Goal: Task Accomplishment & Management: Manage account settings

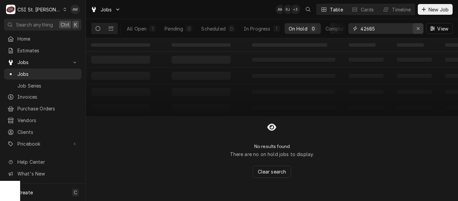
click at [417, 27] on icon "Erase input" at bounding box center [418, 28] width 4 height 5
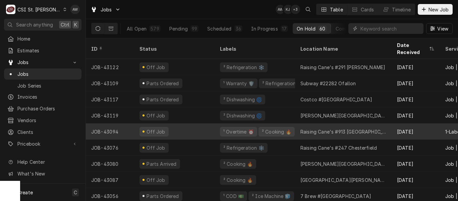
click at [300, 128] on div "Raising Cane's #913 Wentzville" at bounding box center [343, 131] width 86 height 7
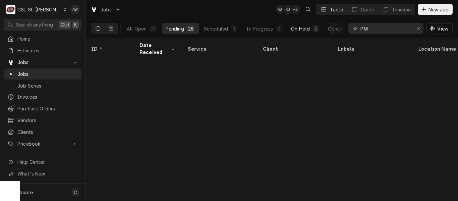
scroll to position [306, 215]
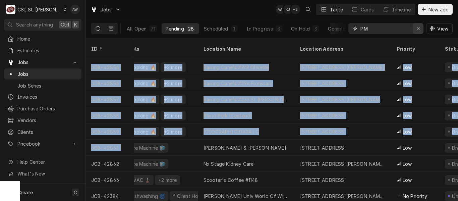
click at [419, 29] on icon "Erase input" at bounding box center [418, 28] width 4 height 5
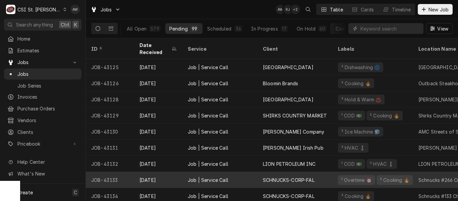
click at [263, 172] on div "SCHNUCKS-CORP-FAL" at bounding box center [294, 180] width 75 height 16
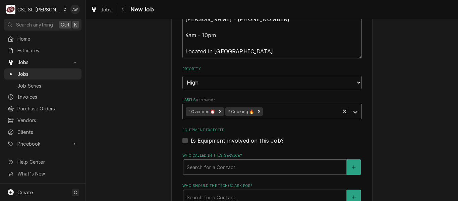
scroll to position [515, 0]
click at [219, 113] on icon "Remove ¹ Overtime ⏰" at bounding box center [220, 111] width 5 height 5
type textarea "x"
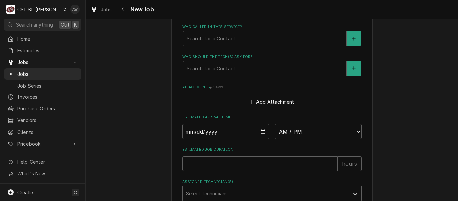
scroll to position [644, 0]
click at [288, 125] on select "AM / PM 6:00 AM 6:15 AM 6:30 AM 6:45 AM 7:00 AM 7:15 AM 7:30 AM 7:45 AM 8:00 AM…" at bounding box center [318, 131] width 87 height 15
select select "12:15:00"
click at [275, 124] on select "AM / PM 6:00 AM 6:15 AM 6:30 AM 6:45 AM 7:00 AM 7:15 AM 7:30 AM 7:45 AM 8:00 AM…" at bounding box center [318, 131] width 87 height 15
click at [259, 131] on input "Date" at bounding box center [225, 131] width 87 height 15
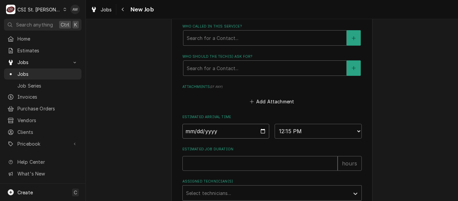
type textarea "x"
type input "2025-10-07"
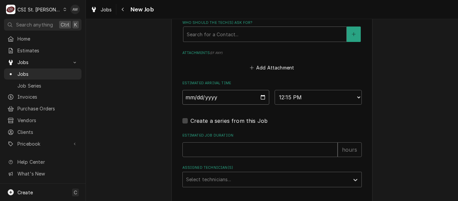
scroll to position [679, 0]
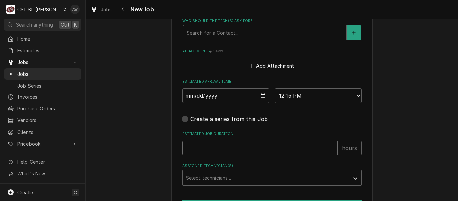
click at [225, 146] on input "Estimated Job Duration" at bounding box center [259, 147] width 155 height 15
type textarea "x"
type input "2"
type textarea "x"
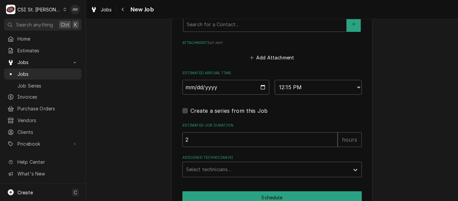
scroll to position [688, 0]
click at [223, 169] on div "Assigned Technician(s)" at bounding box center [266, 169] width 160 height 12
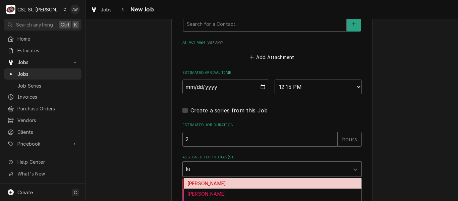
type input "kev"
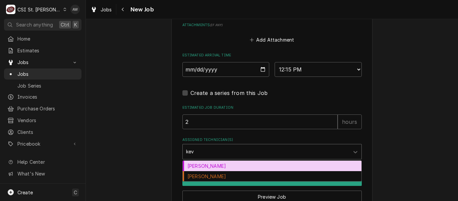
scroll to position [706, 0]
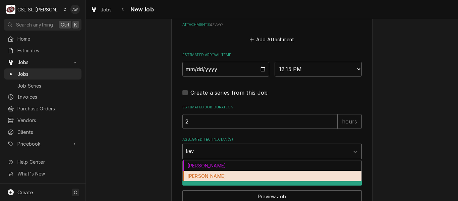
click at [217, 176] on div "[PERSON_NAME]" at bounding box center [272, 176] width 179 height 10
type textarea "x"
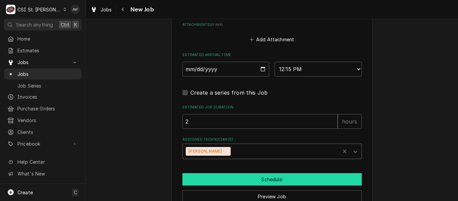
click at [217, 176] on button "Schedule" at bounding box center [271, 179] width 179 height 12
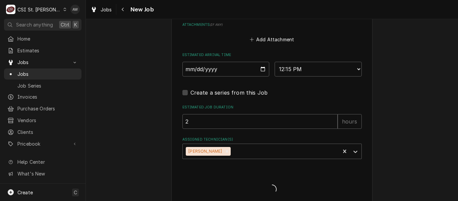
type textarea "x"
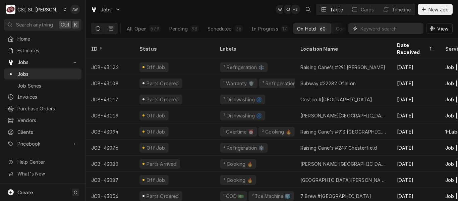
click at [364, 26] on input "Dynamic Content Wrapper" at bounding box center [390, 28] width 60 height 11
paste input "42996"
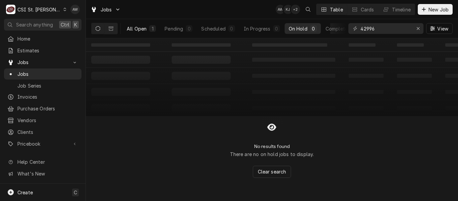
click at [154, 24] on button "All Open 1" at bounding box center [141, 28] width 37 height 11
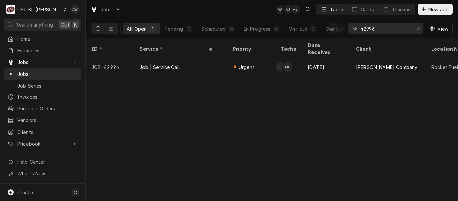
scroll to position [0, 236]
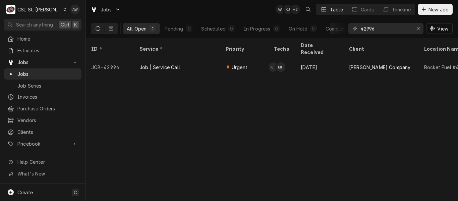
click at [405, 104] on div "ID Service State Status Labels Job Type Priority Techs Date Received Client Loc…" at bounding box center [272, 119] width 372 height 163
drag, startPoint x: 377, startPoint y: 27, endPoint x: 321, endPoint y: 34, distance: 56.8
click at [321, 34] on div "All Open 1 Pending 0 Scheduled 0 In Progress 0 On Hold 0 Completed 1 42996 View" at bounding box center [271, 28] width 361 height 19
paste input "3035"
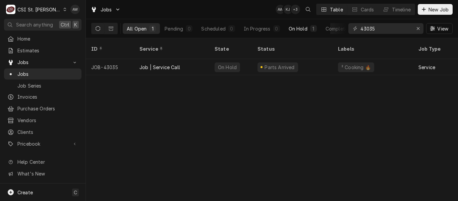
click at [293, 33] on button "On Hold 1" at bounding box center [303, 28] width 36 height 11
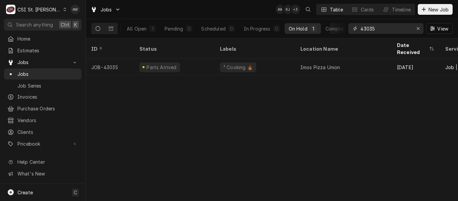
drag, startPoint x: 379, startPoint y: 32, endPoint x: 342, endPoint y: 21, distance: 38.1
click at [342, 21] on div "All Open 1 Pending 0 Scheduled 0 In Progress 0 On Hold 1 Completed 0 43035 View" at bounding box center [271, 28] width 361 height 19
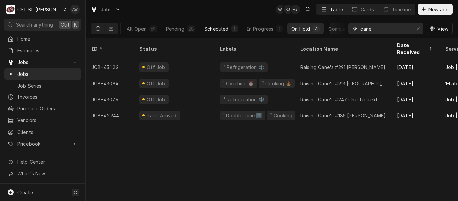
type input "cane"
click at [229, 25] on button "Scheduled 1" at bounding box center [221, 28] width 42 height 11
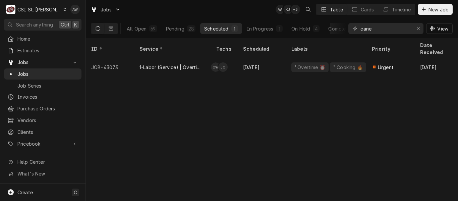
scroll to position [0, 284]
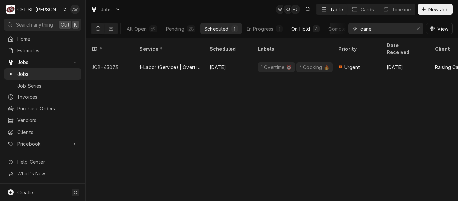
click at [310, 25] on button "On Hold 4" at bounding box center [305, 28] width 36 height 11
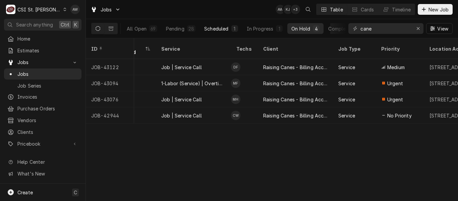
click at [223, 31] on div "Scheduled" at bounding box center [216, 28] width 24 height 7
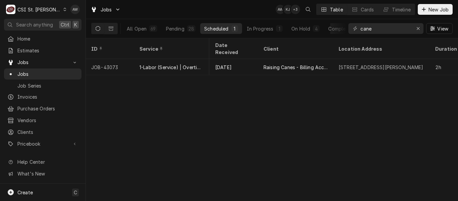
scroll to position [0, 482]
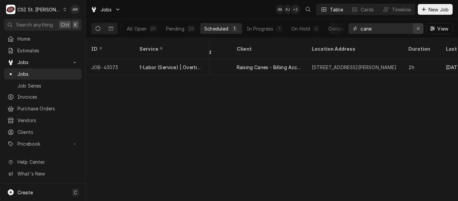
click at [415, 34] on button "Erase input" at bounding box center [418, 28] width 11 height 11
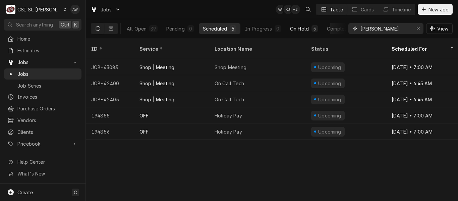
type input "chuck"
click at [304, 26] on div "On Hold" at bounding box center [299, 28] width 19 height 7
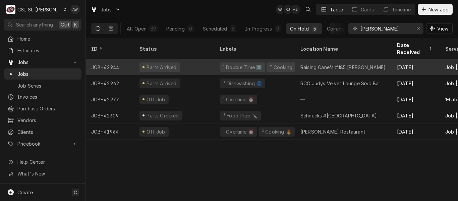
click at [269, 64] on div "² Cooking 🔥" at bounding box center [284, 67] width 31 height 7
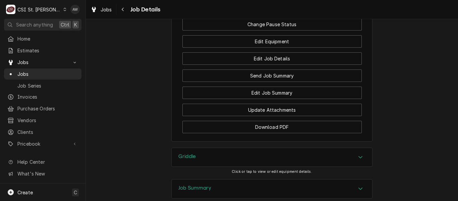
scroll to position [957, 0]
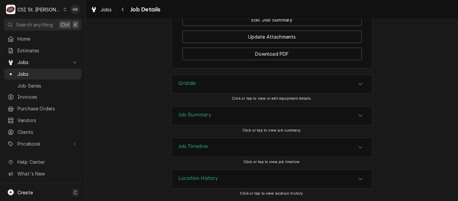
click at [254, 117] on div "Job Summary" at bounding box center [272, 115] width 200 height 19
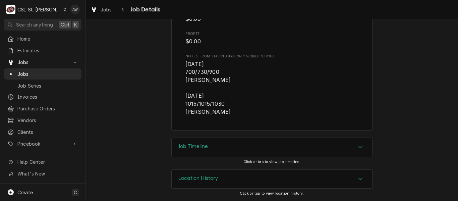
scroll to position [1803, 0]
click at [259, 151] on div "Job Timeline" at bounding box center [272, 147] width 200 height 19
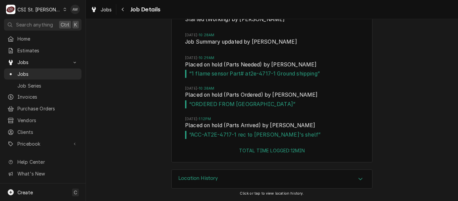
scroll to position [1978, 0]
drag, startPoint x: 190, startPoint y: 134, endPoint x: 199, endPoint y: 134, distance: 9.1
click at [199, 134] on span "“ ACC-AT2E-4717-1 rec to Chuck's shelf ”" at bounding box center [272, 135] width 174 height 8
drag, startPoint x: 189, startPoint y: 135, endPoint x: 234, endPoint y: 138, distance: 45.4
click at [234, 138] on span "“ ACC-AT2E-4717-1 rec to Chuck's shelf ”" at bounding box center [272, 135] width 174 height 8
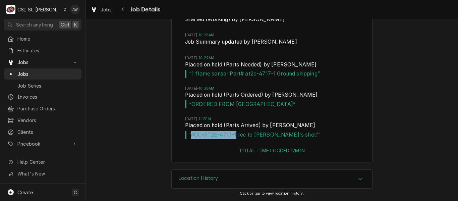
copy span "ACC-AT2E-4717-1"
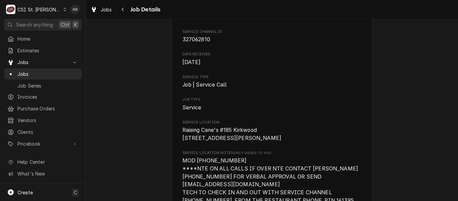
scroll to position [0, 0]
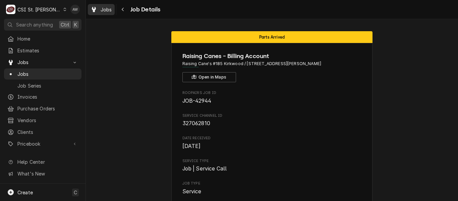
click at [101, 7] on span "Jobs" at bounding box center [106, 9] width 11 height 7
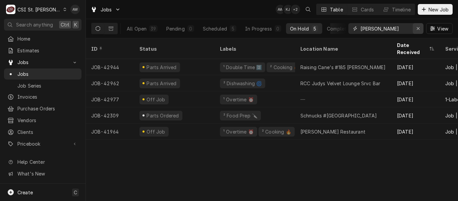
click at [416, 25] on div "Erase input" at bounding box center [418, 28] width 7 height 7
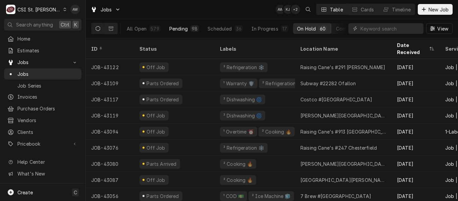
click at [183, 26] on div "Pending" at bounding box center [178, 28] width 18 height 7
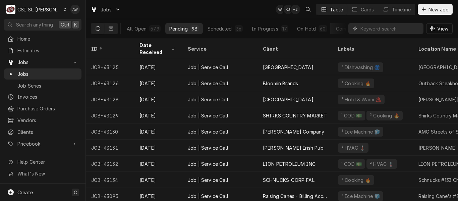
click at [229, 14] on div "Jobs AW KJ + 2 Table Cards Timeline New Job" at bounding box center [272, 9] width 372 height 19
click at [394, 28] on input "Dynamic Content Wrapper" at bounding box center [390, 28] width 60 height 11
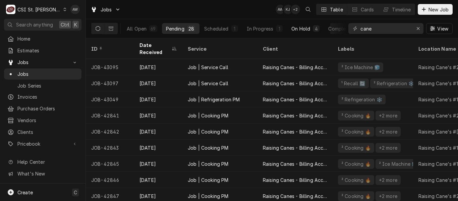
click at [292, 29] on div "On Hold" at bounding box center [300, 28] width 19 height 7
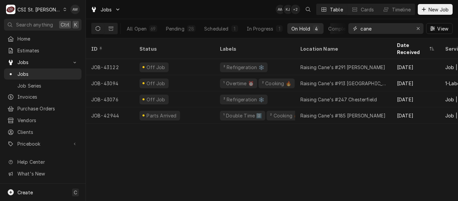
drag, startPoint x: 373, startPoint y: 28, endPoint x: 338, endPoint y: 22, distance: 36.0
click at [338, 22] on div "All Open 69 Pending 28 Scheduled 1 In Progress 1 On Hold 4 Completed 35 cane Vi…" at bounding box center [271, 28] width 361 height 19
paste input "42711"
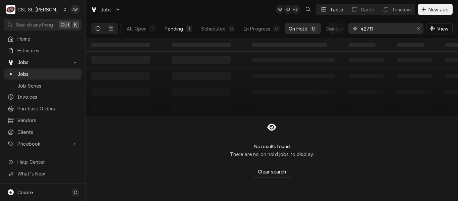
type input "42711"
click at [178, 26] on div "Pending" at bounding box center [174, 28] width 18 height 7
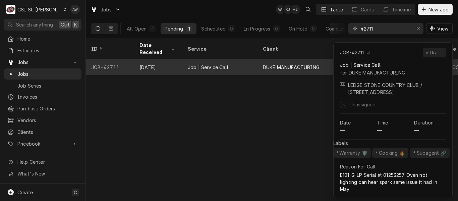
click at [219, 64] on div "Job | Service Call" at bounding box center [208, 67] width 41 height 7
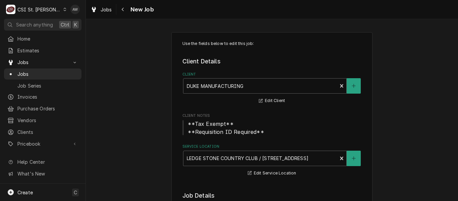
type textarea "x"
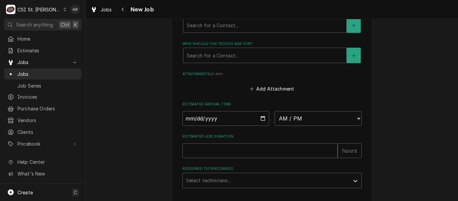
scroll to position [586, 0]
click at [299, 116] on select "AM / PM 6:00 AM 6:15 AM 6:30 AM 6:45 AM 7:00 AM 7:15 AM 7:30 AM 7:45 AM 8:00 AM…" at bounding box center [318, 118] width 87 height 15
select select "07:00:00"
click at [275, 111] on select "AM / PM 6:00 AM 6:15 AM 6:30 AM 6:45 AM 7:00 AM 7:15 AM 7:30 AM 7:45 AM 8:00 AM…" at bounding box center [318, 118] width 87 height 15
type textarea "x"
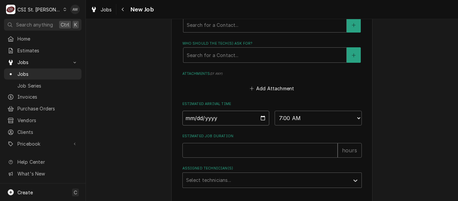
click at [260, 117] on input "Date" at bounding box center [225, 118] width 87 height 15
type input "2025-10-07"
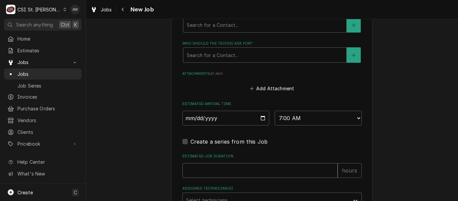
click at [215, 169] on input "Estimated Job Duration" at bounding box center [259, 170] width 155 height 15
type textarea "x"
type input "1"
type textarea "x"
type input "1"
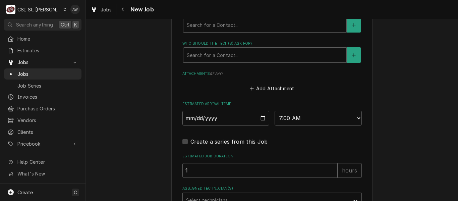
scroll to position [619, 0]
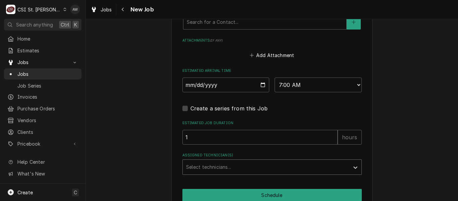
click at [214, 168] on div "Assigned Technician(s)" at bounding box center [266, 167] width 160 height 12
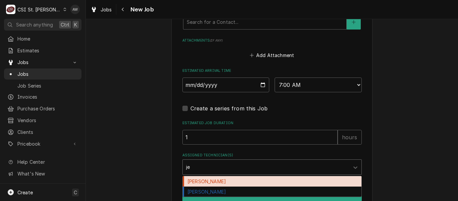
type input "j"
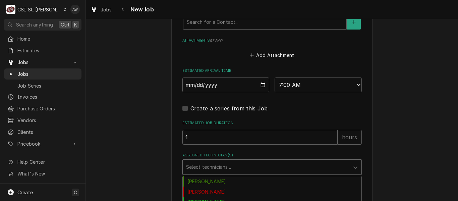
type textarea "x"
type input "z"
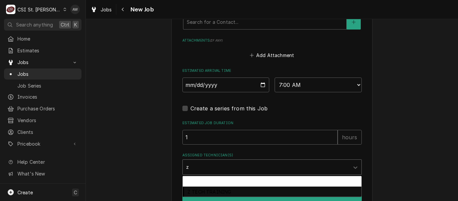
click at [212, 182] on div "Z Legacy Tech" at bounding box center [272, 181] width 179 height 10
type textarea "x"
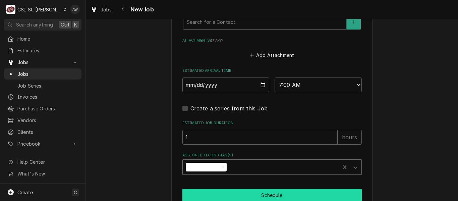
click at [211, 194] on button "Schedule" at bounding box center [271, 195] width 179 height 12
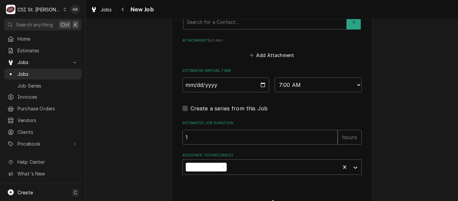
type textarea "x"
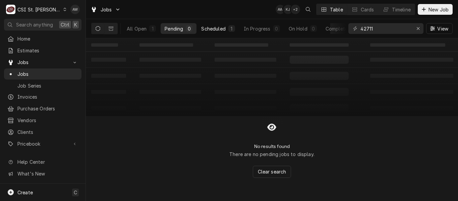
click at [219, 32] on button "Scheduled 1" at bounding box center [218, 28] width 42 height 11
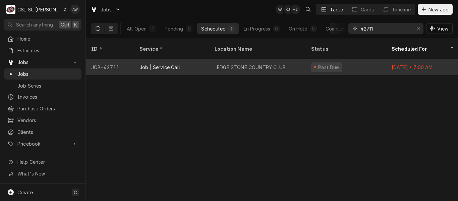
click at [224, 64] on div "LEDGE STONE COUNTRY CLUB" at bounding box center [250, 67] width 71 height 7
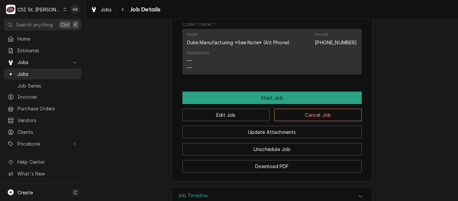
scroll to position [545, 0]
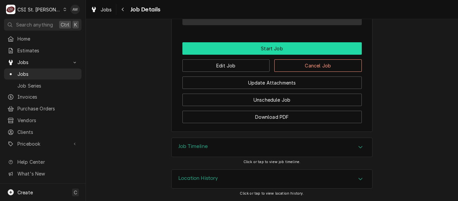
click at [250, 51] on button "Start Job" at bounding box center [271, 48] width 179 height 12
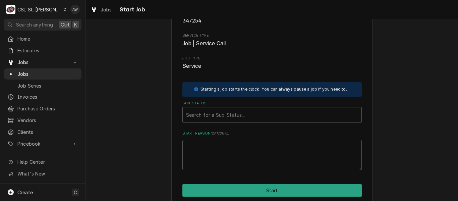
scroll to position [70, 0]
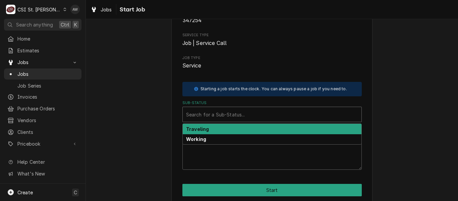
click at [252, 113] on div "Sub-Status" at bounding box center [272, 114] width 172 height 12
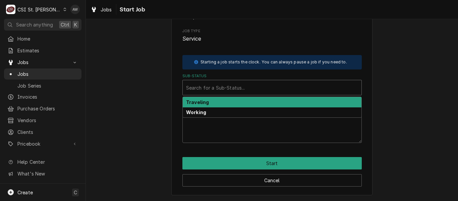
scroll to position [96, 0]
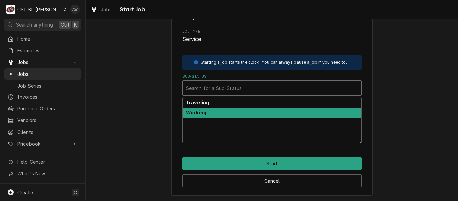
click at [244, 115] on div "Working" at bounding box center [272, 113] width 179 height 10
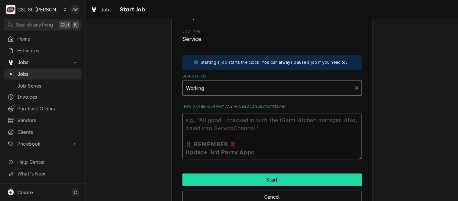
click at [245, 176] on button "Start" at bounding box center [271, 179] width 179 height 12
type textarea "x"
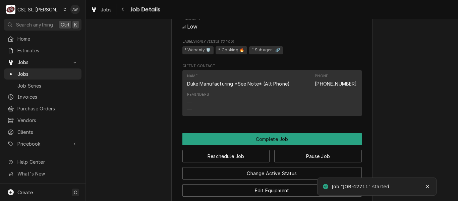
scroll to position [492, 0]
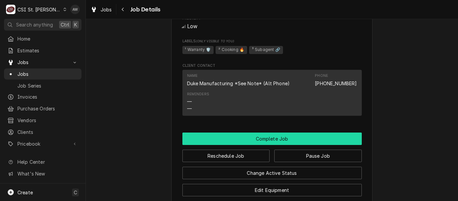
click at [237, 145] on button "Complete Job" at bounding box center [271, 138] width 179 height 12
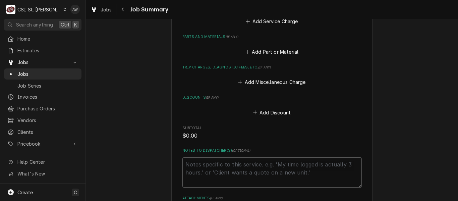
scroll to position [751, 0]
click at [270, 167] on textarea "Notes to Dispatcher(s) ( optional )" at bounding box center [271, 172] width 179 height 30
type textarea "x"
type textarea "S"
type textarea "x"
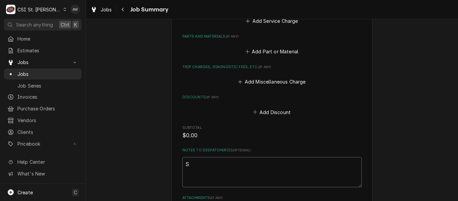
type textarea "SU"
type textarea "x"
type textarea "S"
type textarea "x"
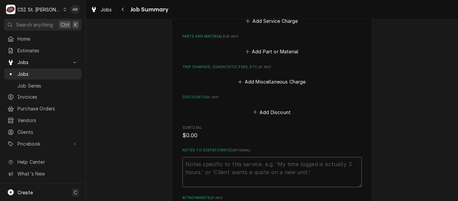
type textarea "C"
type textarea "x"
type textarea "CO"
type textarea "x"
type textarea "COMP"
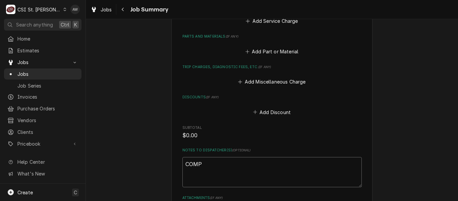
type textarea "x"
type textarea "COMPL"
type textarea "x"
type textarea "COMPLE"
type textarea "x"
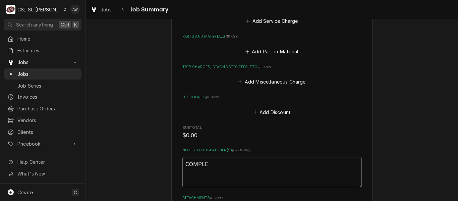
type textarea "COMPLET"
type textarea "x"
type textarea "COMPLETE"
type textarea "x"
type textarea "COMPLETED"
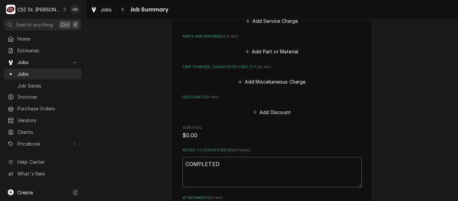
type textarea "x"
type textarea "COMPLETED"
type textarea "x"
type textarea "COMPLETED B"
type textarea "x"
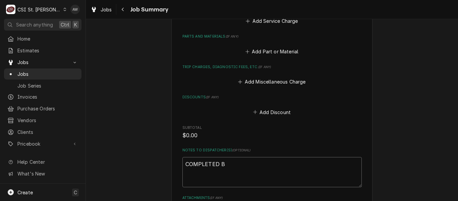
type textarea "COMPLETED BY"
type textarea "x"
type textarea "COMPLETED BY"
type textarea "x"
type textarea "COMPLETED BY S"
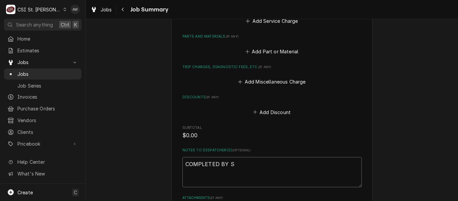
type textarea "x"
type textarea "COMPLETED BY SU"
type textarea "x"
type textarea "COMPLETED BY SUB"
type textarea "x"
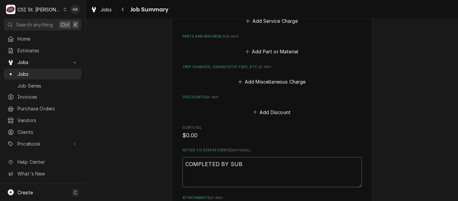
type textarea "COMPLETED BY SUBA"
type textarea "x"
type textarea "COMPLETED BY SUBAGE"
type textarea "x"
type textarea "COMPLETED BY SUBAGEN"
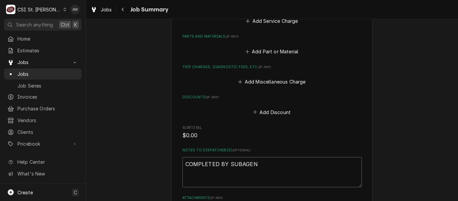
type textarea "x"
type textarea "COMPLETED BY SUBAGENT"
type textarea "x"
type textarea "COMPLETED BY SUBAGENT"
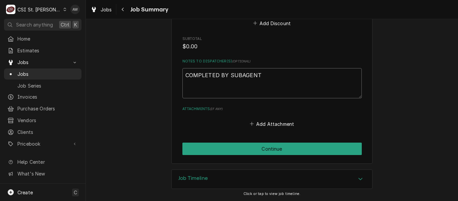
click at [183, 74] on textarea "COMPLETED BY SUBAGENT" at bounding box center [271, 83] width 179 height 30
type textarea "x"
type textarea "CCOMPLETED BY SUBAGENT"
type textarea "x"
type textarea "CACOMPLETED BY SUBAGENT"
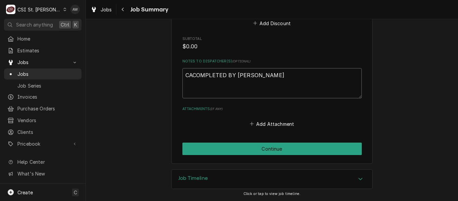
type textarea "x"
type textarea "CALCOMPLETED BY SUBAGENT"
type textarea "x"
type textarea "CALLCOMPLETED BY SUBAGENT"
type textarea "x"
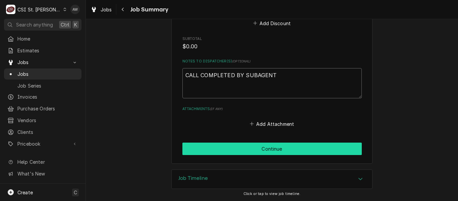
type textarea "CALL COMPLETED BY SUBAGENT"
click at [206, 144] on button "Continue" at bounding box center [271, 148] width 179 height 12
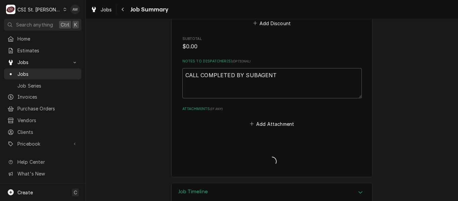
type textarea "x"
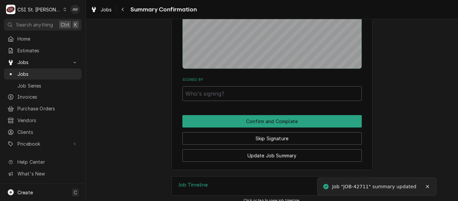
scroll to position [810, 0]
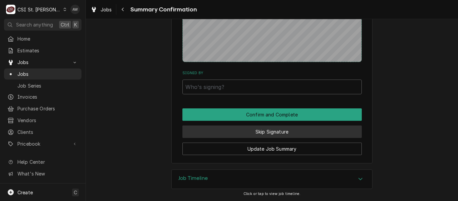
click at [200, 134] on button "Skip Signature" at bounding box center [271, 131] width 179 height 12
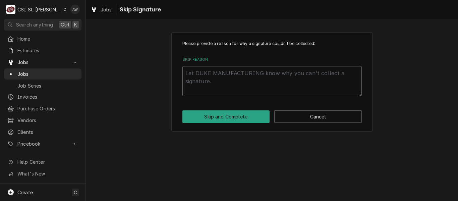
click at [193, 82] on textarea "Skip Reason" at bounding box center [271, 81] width 179 height 30
type textarea "x"
type textarea "E"
type textarea "x"
type textarea "ER"
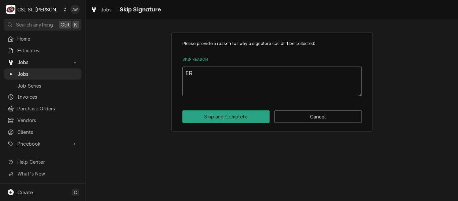
type textarea "x"
type textarea "ERRO"
type textarea "x"
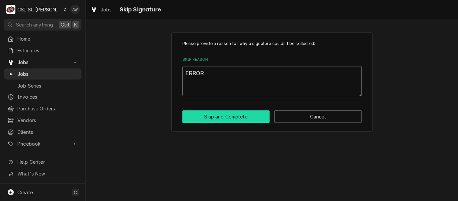
type textarea "ERROR"
click at [199, 120] on button "Skip and Complete" at bounding box center [226, 116] width 88 height 12
type textarea "x"
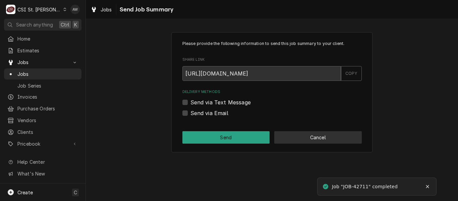
click at [300, 133] on button "Cancel" at bounding box center [318, 137] width 88 height 12
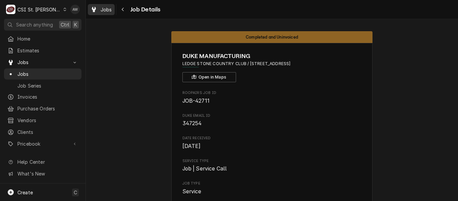
click at [95, 5] on link "Jobs" at bounding box center [101, 9] width 27 height 11
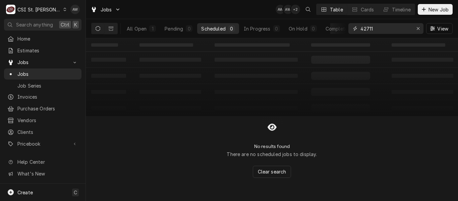
drag, startPoint x: 370, startPoint y: 25, endPoint x: 341, endPoint y: 19, distance: 29.9
click at [341, 19] on div "All Open 1 Pending 0 Scheduled 0 In Progress 0 On Hold 0 Completed 1 42711 View" at bounding box center [271, 28] width 361 height 19
paste input "912"
type input "42912"
click at [326, 29] on div "Completed" at bounding box center [338, 28] width 25 height 7
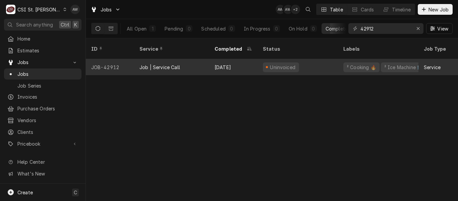
click at [182, 59] on div "Job | Service Call" at bounding box center [171, 67] width 75 height 16
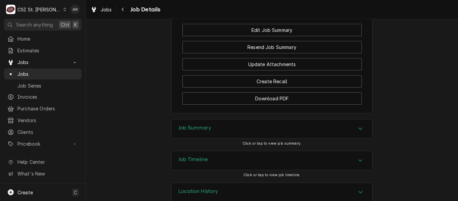
scroll to position [823, 0]
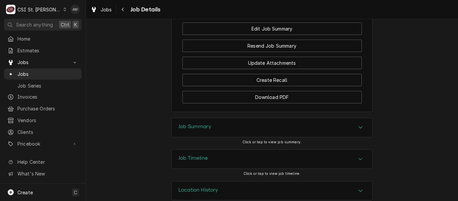
click at [229, 134] on div "Job Summary" at bounding box center [272, 127] width 200 height 19
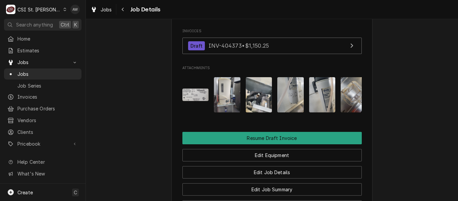
scroll to position [662, 0]
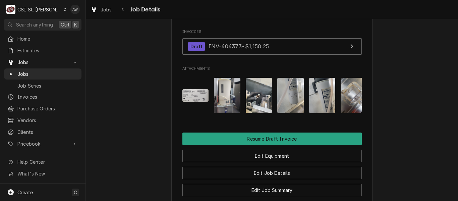
click at [200, 96] on img "Attachments" at bounding box center [195, 95] width 26 height 12
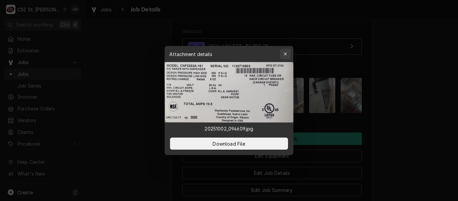
click at [286, 53] on icon "button" at bounding box center [286, 54] width 4 height 5
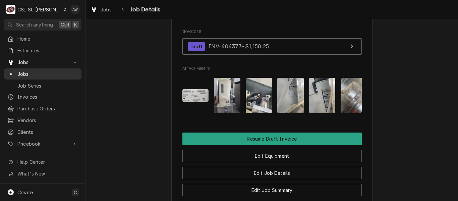
click at [39, 70] on span "Jobs" at bounding box center [47, 73] width 61 height 7
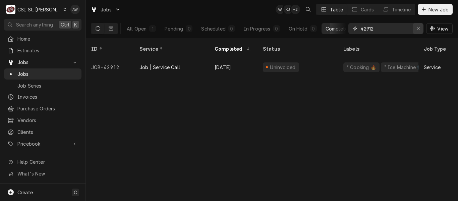
click at [415, 30] on div "Erase input" at bounding box center [418, 28] width 7 height 7
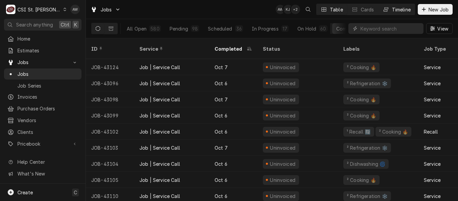
click at [383, 10] on div "Dynamic Content Wrapper" at bounding box center [386, 9] width 7 height 7
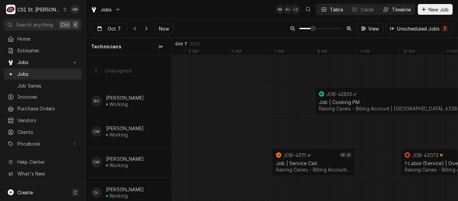
click at [323, 11] on icon "Dynamic Content Wrapper" at bounding box center [324, 9] width 5 height 4
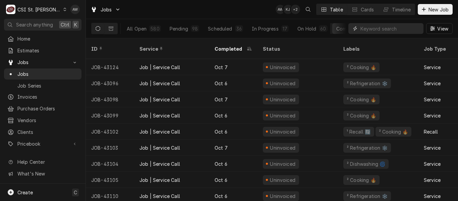
click at [373, 25] on input "Dynamic Content Wrapper" at bounding box center [390, 28] width 60 height 11
type input "m"
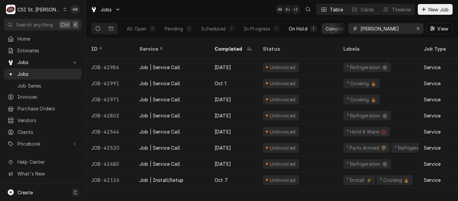
type input "francis"
click at [308, 26] on button "On Hold 1" at bounding box center [303, 28] width 36 height 11
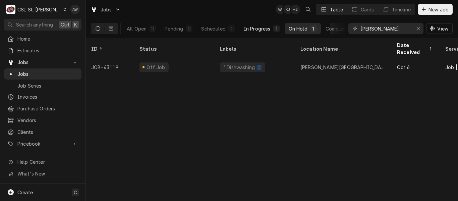
click at [273, 27] on div "1" at bounding box center [276, 28] width 7 height 7
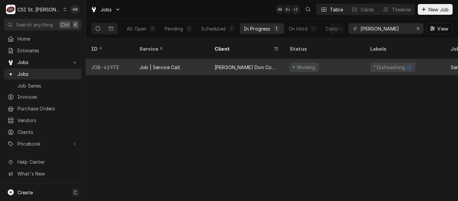
click at [264, 64] on div "[PERSON_NAME] Don Company" at bounding box center [247, 67] width 64 height 7
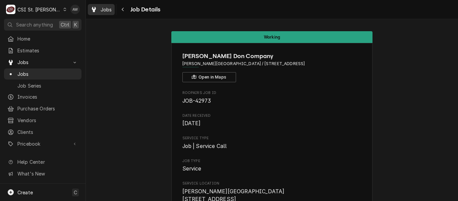
click at [103, 10] on span "Jobs" at bounding box center [106, 9] width 11 height 7
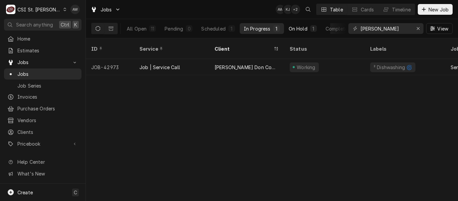
click at [299, 34] on button "On Hold 1" at bounding box center [303, 28] width 36 height 11
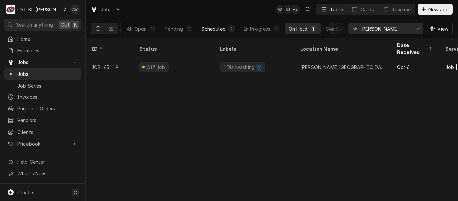
click at [217, 29] on div "Scheduled" at bounding box center [213, 28] width 24 height 7
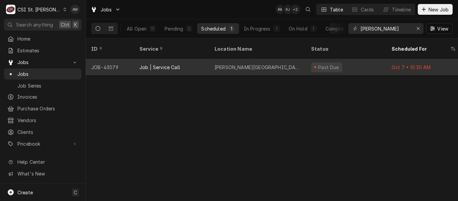
click at [237, 64] on div "Francis Howell Middle School" at bounding box center [258, 67] width 86 height 7
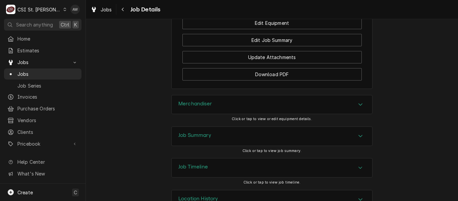
click at [234, 141] on div "Job Summary" at bounding box center [272, 136] width 200 height 19
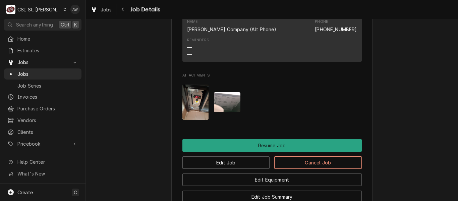
scroll to position [749, 0]
click at [237, 167] on button "Edit Job" at bounding box center [226, 162] width 88 height 12
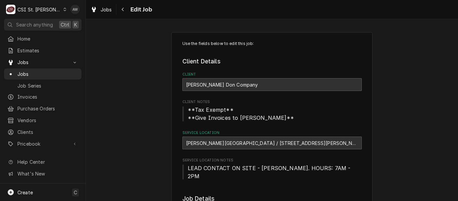
type textarea "x"
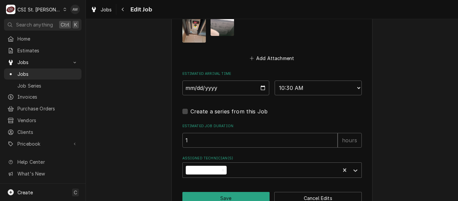
scroll to position [623, 0]
click at [287, 80] on select "AM / PM 6:00 AM 6:15 AM 6:30 AM 6:45 AM 7:00 AM 7:15 AM 7:30 AM 7:45 AM 8:00 AM…" at bounding box center [318, 87] width 87 height 15
select select "13:15:00"
click at [275, 80] on select "AM / PM 6:00 AM 6:15 AM 6:30 AM 6:45 AM 7:00 AM 7:15 AM 7:30 AM 7:45 AM 8:00 AM…" at bounding box center [318, 87] width 87 height 15
click at [260, 80] on input "2025-10-07" at bounding box center [225, 87] width 87 height 15
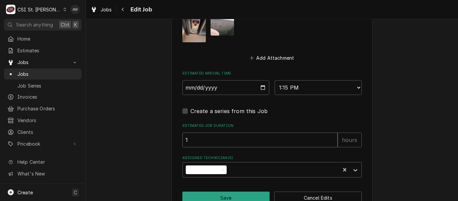
drag, startPoint x: 184, startPoint y: 133, endPoint x: 167, endPoint y: 132, distance: 16.8
type textarea "x"
type input "2"
type textarea "x"
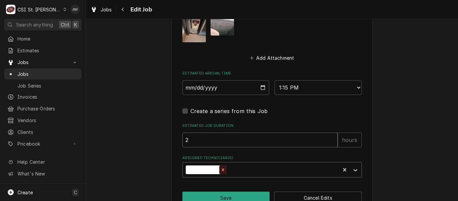
click at [221, 167] on icon "Remove Z Legacy Tech" at bounding box center [223, 169] width 5 height 5
type input "2"
type textarea "x"
type input "b"
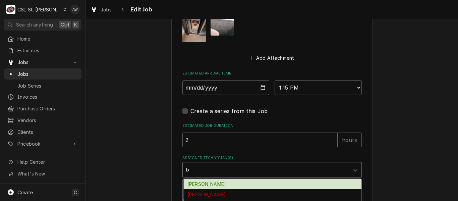
type textarea "x"
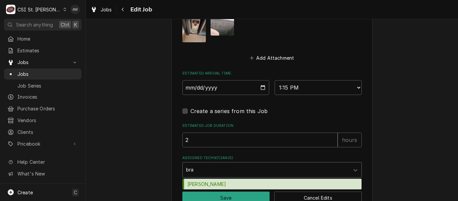
type input "brad"
click at [219, 179] on div "Brad Cope" at bounding box center [272, 184] width 179 height 10
type textarea "x"
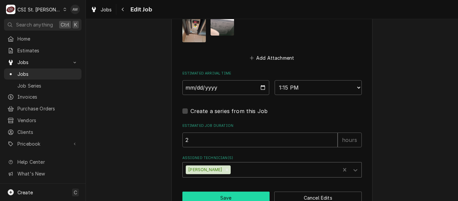
click at [219, 192] on button "Save" at bounding box center [226, 197] width 88 height 12
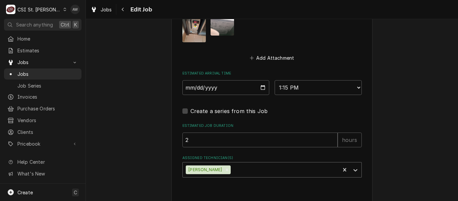
type textarea "x"
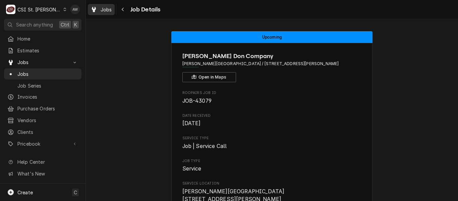
click at [101, 5] on div "Jobs" at bounding box center [101, 9] width 24 height 8
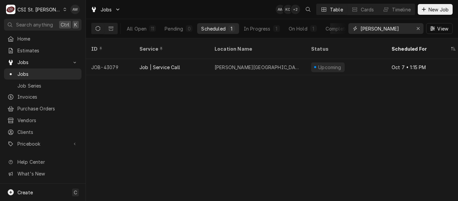
drag, startPoint x: 397, startPoint y: 24, endPoint x: 333, endPoint y: 19, distance: 65.0
click at [333, 19] on div "Jobs AW KC + 2 Table Cards Timeline New Job All Open 11 Pending 0 Scheduled 1 I…" at bounding box center [272, 19] width 372 height 38
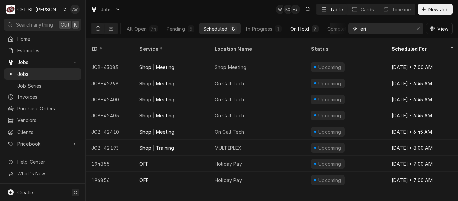
type input "eri"
click at [307, 27] on div "On Hold" at bounding box center [299, 28] width 19 height 7
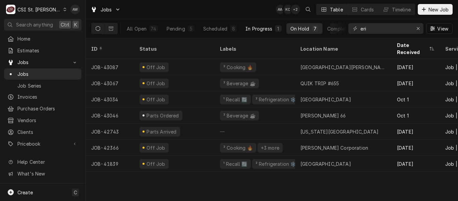
click at [255, 31] on div "In Progress" at bounding box center [258, 28] width 27 height 7
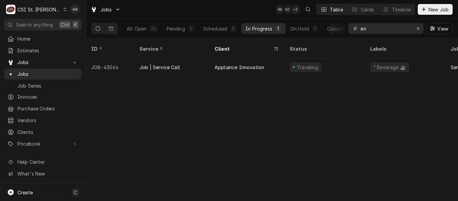
drag, startPoint x: 369, startPoint y: 25, endPoint x: 323, endPoint y: 19, distance: 47.0
click at [323, 19] on div "All Open 74 Pending 5 Scheduled 8 In Progress 1 On Hold 7 Completed 53 eri View" at bounding box center [271, 28] width 361 height 19
type input "cope"
click at [300, 26] on div "On Hold" at bounding box center [299, 28] width 19 height 7
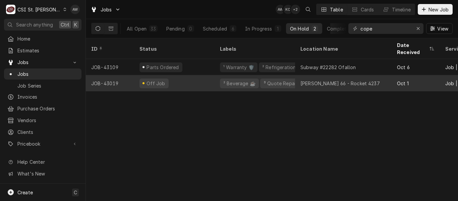
click at [318, 80] on div "Phillips 66 - Rocket 4237" at bounding box center [339, 83] width 79 height 7
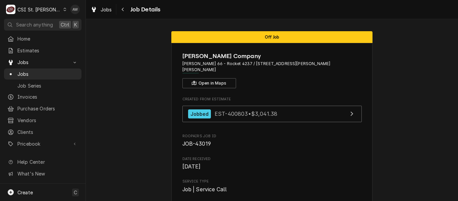
click at [298, 120] on div "Off Job [PERSON_NAME] Company [PERSON_NAME] 66 - Rocket 4237 / [STREET_ADDRESS]…" at bounding box center [272, 110] width 372 height 182
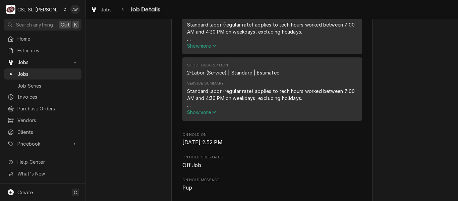
scroll to position [460, 0]
click at [42, 70] on span "Jobs" at bounding box center [47, 73] width 61 height 7
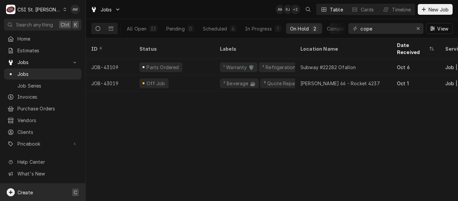
click at [63, 193] on div "Create C" at bounding box center [42, 191] width 85 height 17
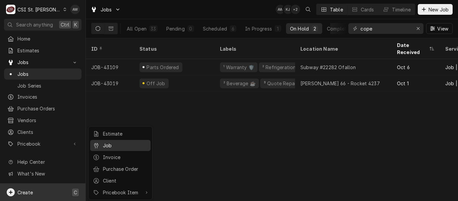
click at [108, 144] on div "Job" at bounding box center [125, 145] width 45 height 7
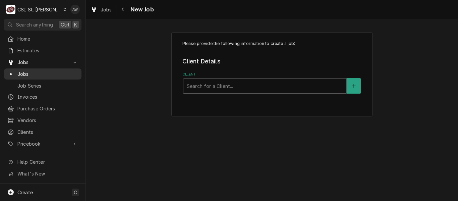
click at [58, 73] on span "Jobs" at bounding box center [47, 73] width 61 height 7
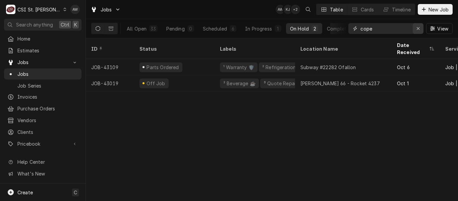
click at [419, 27] on icon "Erase input" at bounding box center [418, 28] width 4 height 5
type input "quincy"
click at [418, 28] on icon "Erase input" at bounding box center [418, 28] width 4 height 5
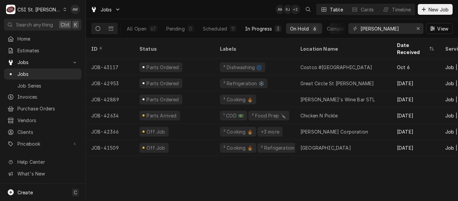
click at [257, 28] on div "In Progress" at bounding box center [258, 28] width 27 height 7
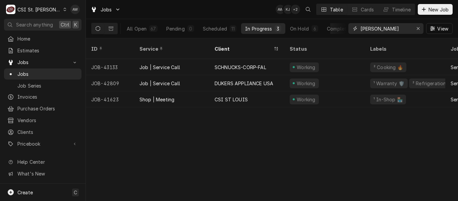
drag, startPoint x: 378, startPoint y: 25, endPoint x: 321, endPoint y: 19, distance: 57.3
click at [321, 19] on div "All Open 67 Pending 0 Scheduled 11 In Progress 3 On Hold 6 Completed 47 kevin V…" at bounding box center [271, 28] width 361 height 19
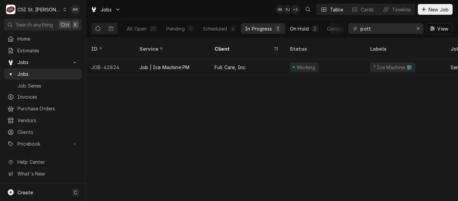
click at [299, 24] on button "On Hold 2" at bounding box center [304, 28] width 36 height 11
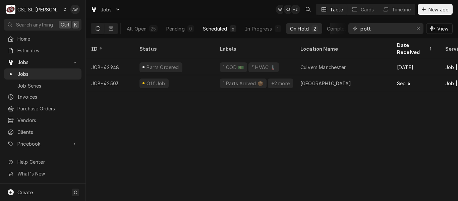
click at [206, 26] on div "Scheduled" at bounding box center [215, 28] width 24 height 7
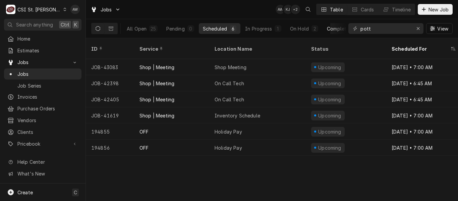
click at [323, 28] on button "Completed 16" at bounding box center [344, 28] width 43 height 11
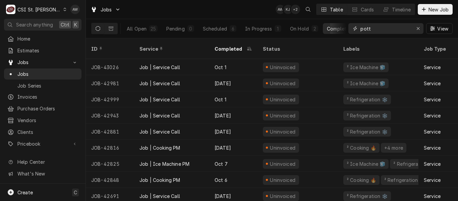
drag, startPoint x: 380, startPoint y: 30, endPoint x: 335, endPoint y: 14, distance: 47.9
click at [335, 14] on div "Jobs AW KJ + 2 Table Cards Timeline New Job All Open 25 Pending 0 Scheduled 6 I…" at bounding box center [272, 19] width 372 height 38
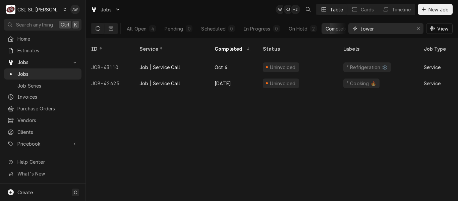
type input "tower"
drag, startPoint x: 376, startPoint y: 29, endPoint x: 353, endPoint y: 28, distance: 22.8
click at [353, 28] on div "tower" at bounding box center [385, 28] width 75 height 11
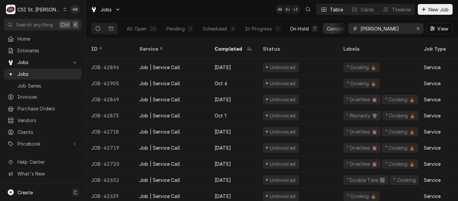
type input "kyle"
click at [296, 27] on div "On Hold" at bounding box center [299, 28] width 19 height 7
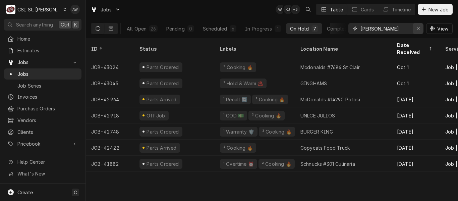
click at [420, 28] on div "Erase input" at bounding box center [418, 28] width 7 height 7
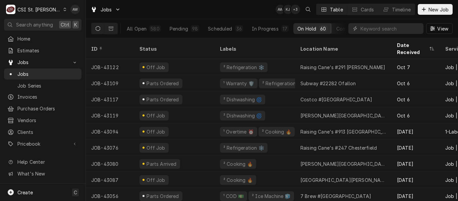
drag, startPoint x: 189, startPoint y: 31, endPoint x: 374, endPoint y: 31, distance: 184.7
click at [374, 31] on div "All Open 580 Pending 98 Scheduled 36 In Progress 17 On Hold 60 Completed 369 Vi…" at bounding box center [271, 28] width 361 height 19
click at [374, 31] on input "Dynamic Content Wrapper" at bounding box center [390, 28] width 60 height 11
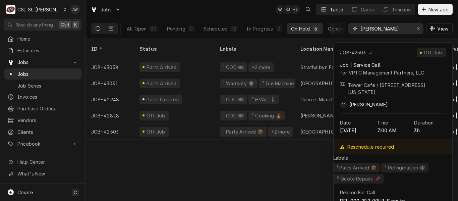
type input "ryan b"
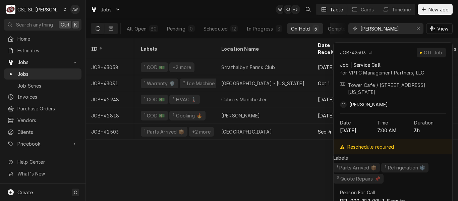
scroll to position [0, 80]
click at [295, 166] on div "ID Status Labels Location Name Date Received Service Techs Client Job Type Prio…" at bounding box center [272, 119] width 372 height 163
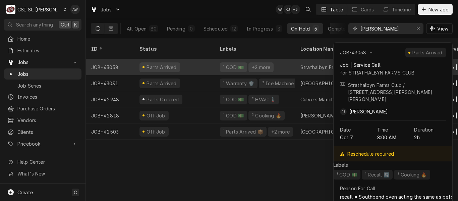
click at [187, 59] on div "Parts Arrived" at bounding box center [174, 67] width 80 height 16
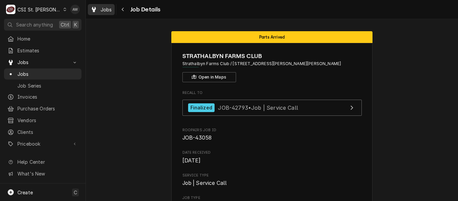
click at [107, 10] on span "Jobs" at bounding box center [106, 9] width 11 height 7
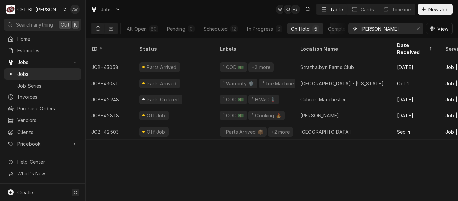
drag, startPoint x: 380, startPoint y: 29, endPoint x: 340, endPoint y: 22, distance: 40.7
click at [340, 22] on div "All Open 80 Pending 0 Scheduled 12 In Progress 3 On Hold 5 Completed 60 [PERSON…" at bounding box center [271, 28] width 361 height 19
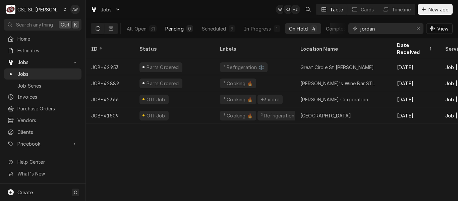
click at [187, 28] on div "0" at bounding box center [189, 28] width 7 height 7
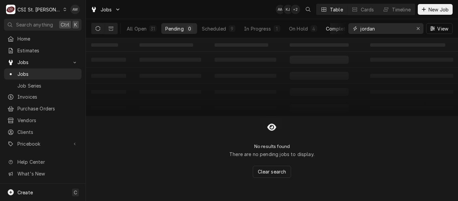
drag, startPoint x: 388, startPoint y: 29, endPoint x: 337, endPoint y: 25, distance: 50.8
click at [337, 25] on div "All Open 31 Pending 0 Scheduled 9 In Progress 1 On Hold 4 Completed 17 jordan V…" at bounding box center [271, 28] width 361 height 19
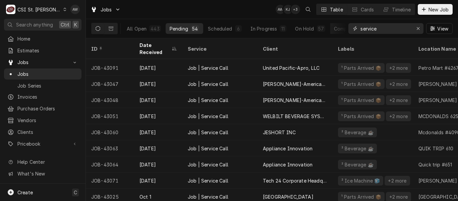
scroll to position [387, 0]
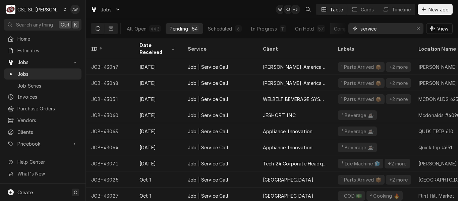
type input "service"
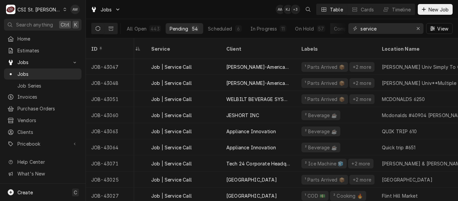
scroll to position [387, 51]
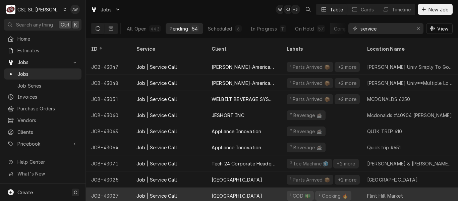
click at [231, 192] on div "[GEOGRAPHIC_DATA]" at bounding box center [237, 195] width 51 height 7
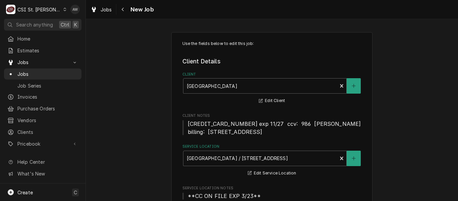
type textarea "x"
click at [123, 10] on icon "Navigate back" at bounding box center [122, 9] width 3 height 5
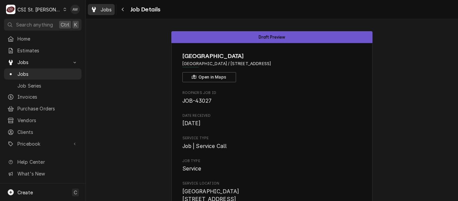
click at [103, 6] on span "Jobs" at bounding box center [106, 9] width 11 height 7
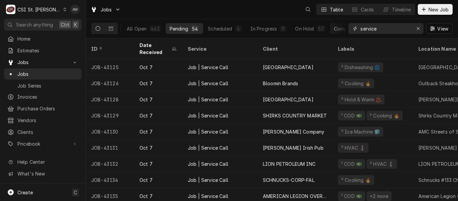
drag, startPoint x: 392, startPoint y: 24, endPoint x: 338, endPoint y: 25, distance: 53.7
click at [338, 25] on div "All Open 443 Pending 54 Scheduled 6 In Progress 11 On Hold 57 Completed 315 ser…" at bounding box center [271, 28] width 361 height 19
paste input "43131"
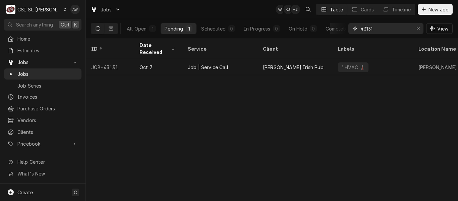
type input "43131"
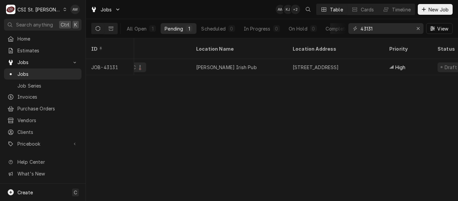
scroll to position [0, 223]
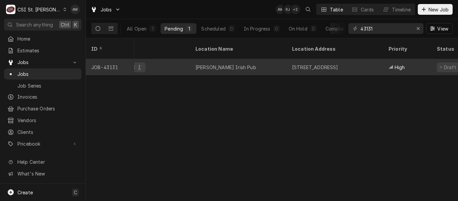
click at [300, 63] on div "[STREET_ADDRESS]" at bounding box center [335, 67] width 97 height 16
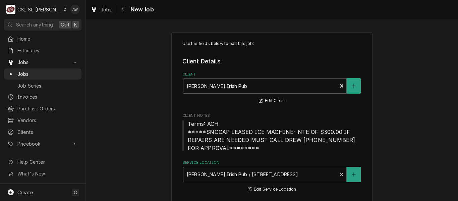
type textarea "x"
click at [103, 6] on div "Jobs" at bounding box center [101, 9] width 24 height 8
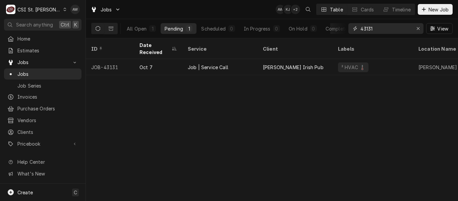
drag, startPoint x: 378, startPoint y: 28, endPoint x: 354, endPoint y: 26, distance: 24.2
click at [354, 26] on div "43131" at bounding box center [385, 28] width 75 height 11
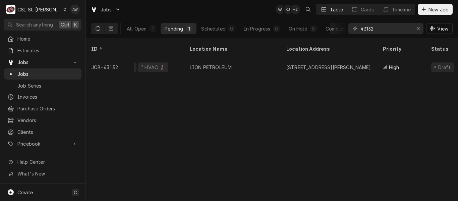
scroll to position [0, 233]
drag, startPoint x: 371, startPoint y: 25, endPoint x: 331, endPoint y: 22, distance: 40.3
click at [331, 22] on div "All Open 1 Pending 1 Scheduled 0 In Progress 0 On Hold 0 Completed 0 43132 View" at bounding box center [271, 28] width 361 height 19
paste input "028"
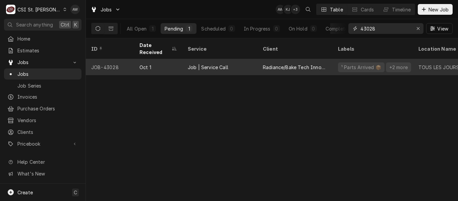
type input "43028"
click at [301, 64] on div "Radiance/Bake Tech Innovation" at bounding box center [295, 67] width 64 height 7
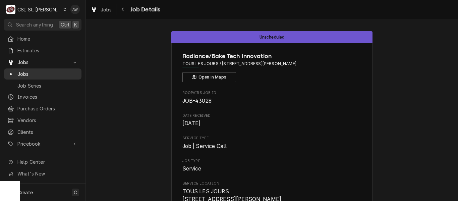
click at [47, 70] on div "Jobs" at bounding box center [42, 74] width 75 height 8
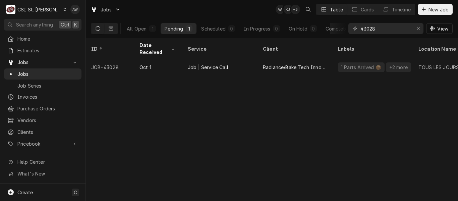
click at [415, 140] on div "ID Date Received Service Client Labels Location Name Location Address Priority …" at bounding box center [272, 119] width 372 height 163
drag, startPoint x: 381, startPoint y: 30, endPoint x: 348, endPoint y: 28, distance: 32.9
click at [348, 28] on div "All Open 1 Pending 1 Scheduled 0 In Progress 0 On Hold 0 Completed 0 43028 View" at bounding box center [271, 28] width 361 height 19
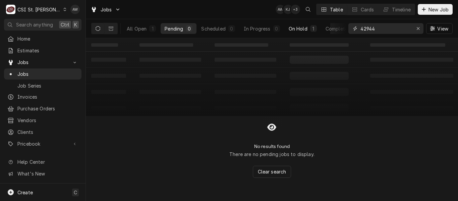
type input "42944"
click at [305, 26] on div "On Hold" at bounding box center [298, 28] width 19 height 7
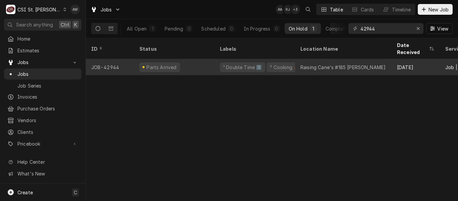
click at [285, 64] on div "² Cooking 🔥" at bounding box center [284, 67] width 31 height 7
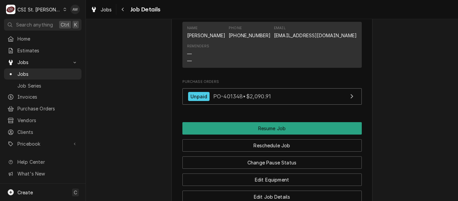
scroll to position [884, 0]
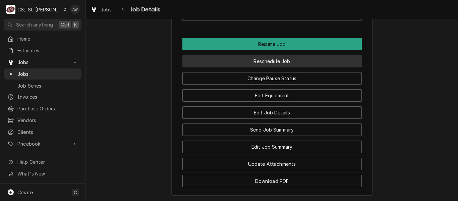
click at [315, 63] on button "Reschedule Job" at bounding box center [271, 61] width 179 height 12
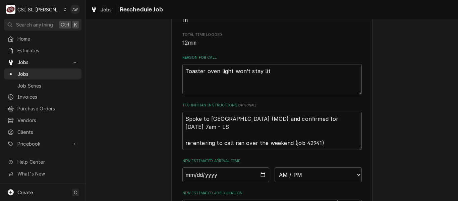
scroll to position [190, 0]
click at [322, 151] on textarea "Spoke to Asia (MOD) and confirmed for Wednesday 10/8 at 7am - LS re-entering to…" at bounding box center [271, 131] width 179 height 38
type textarea "x"
type textarea "Spoke to Asia (MOD) and confirmed for Wednesday 10/8 at 7am - LS re-entering to…"
type textarea "x"
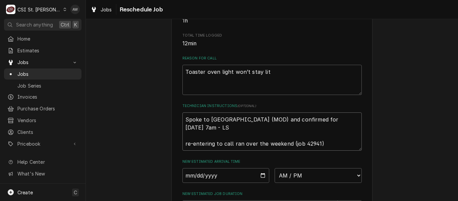
type textarea "Spoke to Asia (MOD) and confirmed for Wednesday 10/8 at 7am - LS re-entering to…"
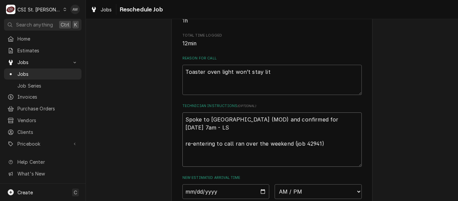
type textarea "x"
type textarea "Spoke to Asia (MOD) and confirmed for Wednesday 10/8 at 7am - LS re-entering to…"
type textarea "x"
type textarea "Spoke to Asia (MOD) and confirmed for Wednesday 10/8 at 7am - LS re-entering to…"
type textarea "x"
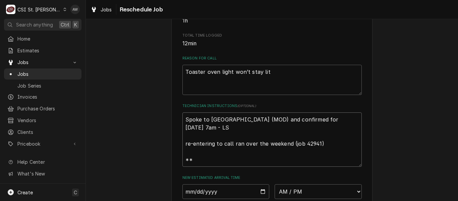
type textarea "Spoke to Asia (MOD) and confirmed for Wednesday 10/8 at 7am - LS re-entering to…"
type textarea "x"
type textarea "Spoke to Asia (MOD) and confirmed for Wednesday 10/8 at 7am - LS re-entering to…"
type textarea "x"
type textarea "Spoke to Asia (MOD) and confirmed for Wednesday 10/8 at 7am - LS re-entering to…"
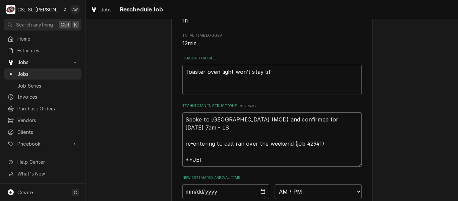
type textarea "x"
type textarea "Spoke to Asia (MOD) and confirmed for Wednesday 10/8 at 7am - LS re-entering to…"
type textarea "x"
type textarea "Spoke to Asia (MOD) and confirmed for Wednesday 10/8 at 7am - LS re-entering to…"
type textarea "x"
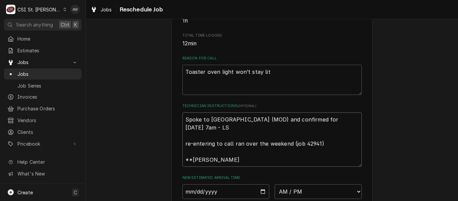
type textarea "Spoke to Asia (MOD) and confirmed for Wednesday 10/8 at 7am - LS re-entering to…"
type textarea "x"
type textarea "Spoke to Asia (MOD) and confirmed for Wednesday 10/8 at 7am - LS re-entering to…"
type textarea "x"
type textarea "Spoke to Asia (MOD) and confirmed for Wednesday 10/8 at 7am - LS re-entering to…"
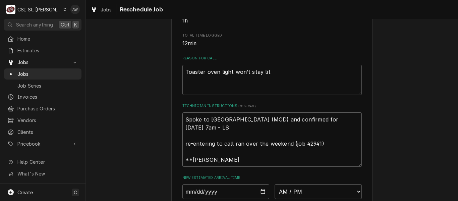
type textarea "x"
type textarea "Spoke to Asia (MOD) and confirmed for Wednesday 10/8 at 7am - LS re-entering to…"
type textarea "x"
type textarea "Spoke to Asia (MOD) and confirmed for Wednesday 10/8 at 7am - LS re-entering to…"
type textarea "x"
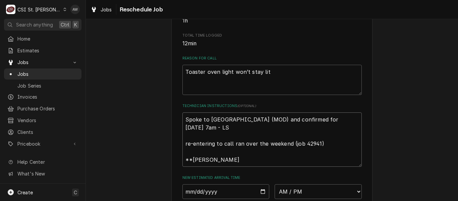
type textarea "Spoke to Asia (MOD) and confirmed for Wednesday 10/8 at 7am - LS re-entering to…"
type textarea "x"
type textarea "Spoke to Asia (MOD) and confirmed for Wednesday 10/8 at 7am - LS re-entering to…"
type textarea "x"
type textarea "Spoke to Asia (MOD) and confirmed for Wednesday 10/8 at 7am - LS re-entering to…"
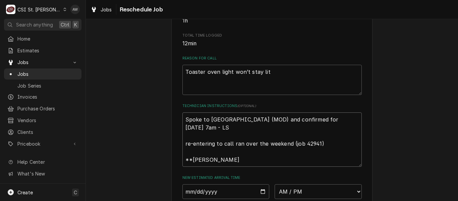
type textarea "x"
type textarea "Spoke to Asia (MOD) and confirmed for Wednesday 10/8 at 7am - LS re-entering to…"
type textarea "x"
type textarea "Spoke to Asia (MOD) and confirmed for Wednesday 10/8 at 7am - LS re-entering to…"
type textarea "x"
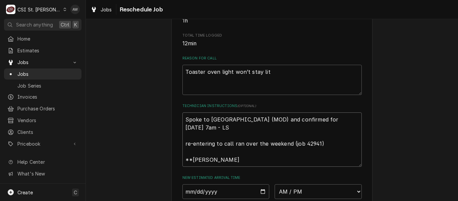
type textarea "Spoke to Asia (MOD) and confirmed for Wednesday 10/8 at 7am - LS re-entering to…"
type textarea "x"
type textarea "Spoke to Asia (MOD) and confirmed for Wednesday 10/8 at 7am - LS re-entering to…"
type textarea "x"
type textarea "Spoke to Asia (MOD) and confirmed for Wednesday 10/8 at 7am - LS re-entering to…"
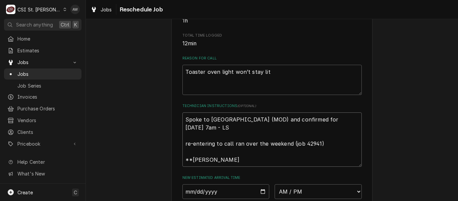
type textarea "x"
type textarea "Spoke to Asia (MOD) and confirmed for Wednesday 10/8 at 7am - LS re-entering to…"
type textarea "x"
type textarea "Spoke to Asia (MOD) and confirmed for Wednesday 10/8 at 7am - LS re-entering to…"
type textarea "x"
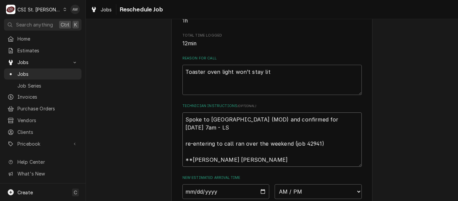
type textarea "Spoke to Asia (MOD) and confirmed for Wednesday 10/8 at 7am - LS re-entering to…"
type textarea "x"
type textarea "Spoke to Asia (MOD) and confirmed for Wednesday 10/8 at 7am - LS re-entering to…"
type textarea "x"
type textarea "Spoke to Asia (MOD) and confirmed for Wednesday 10/8 at 7am - LS re-entering to…"
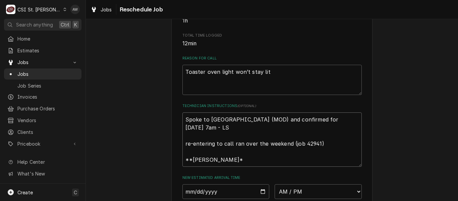
type textarea "x"
type textarea "Spoke to Asia (MOD) and confirmed for Wednesday 10/8 at 7am - LS re-entering to…"
type textarea "x"
drag, startPoint x: 299, startPoint y: 169, endPoint x: 194, endPoint y: 162, distance: 105.5
click at [194, 162] on textarea "Spoke to Asia (MOD) and confirmed for Wednesday 10/8 at 7am - LS re-entering to…" at bounding box center [271, 139] width 179 height 54
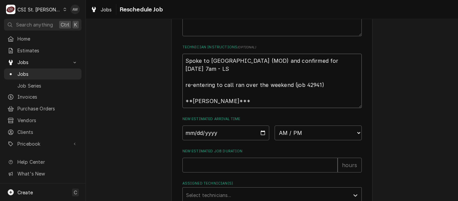
scroll to position [249, 0]
type textarea "Spoke to Asia (MOD) and confirmed for Wednesday 10/8 at 7am - LS re-entering to…"
click at [284, 140] on select "AM / PM 6:00 AM 6:15 AM 6:30 AM 6:45 AM 7:00 AM 7:15 AM 7:30 AM 7:45 AM 8:00 AM…" at bounding box center [318, 132] width 87 height 15
select select "07:00:00"
click at [275, 133] on select "AM / PM 6:00 AM 6:15 AM 6:30 AM 6:45 AM 7:00 AM 7:15 AM 7:30 AM 7:45 AM 8:00 AM…" at bounding box center [318, 132] width 87 height 15
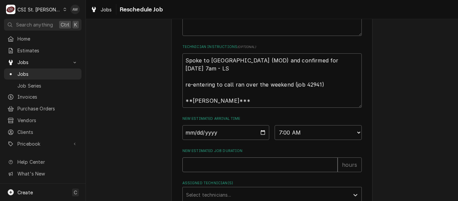
click at [262, 172] on input "New Estimated Job Duration" at bounding box center [259, 164] width 155 height 15
type textarea "x"
type input "2"
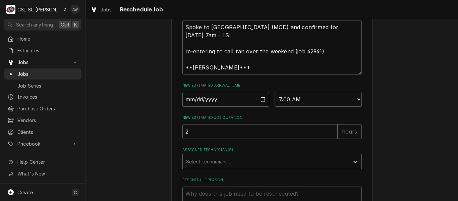
scroll to position [283, 0]
click at [252, 167] on div "Assigned Technician(s)" at bounding box center [266, 161] width 160 height 12
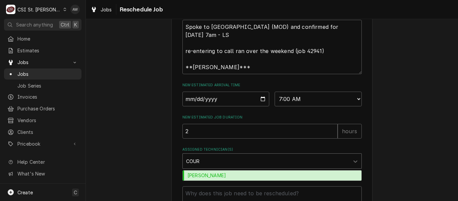
type input "COURT"
type textarea "x"
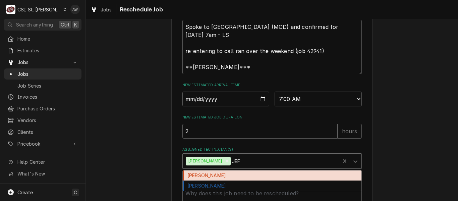
type input "JEFF"
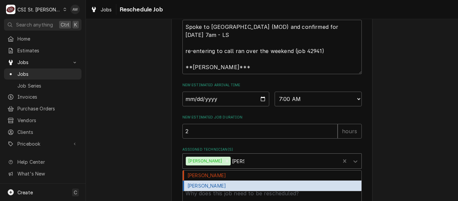
type textarea "x"
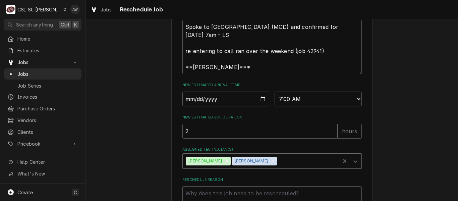
scroll to position [301, 0]
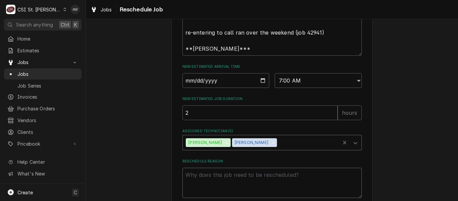
click at [229, 187] on textarea "Reschedule Reason" at bounding box center [271, 183] width 179 height 30
type textarea "x"
type textarea "R"
type textarea "x"
type textarea "RE"
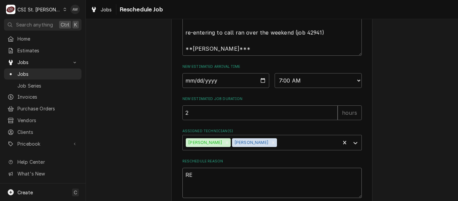
type textarea "x"
type textarea "RETU"
type textarea "x"
type textarea "RETUR"
type textarea "x"
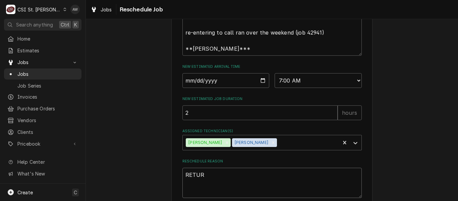
type textarea "RETURN"
type textarea "x"
type textarea "RETURNI"
type textarea "x"
type textarea "RETURNIN"
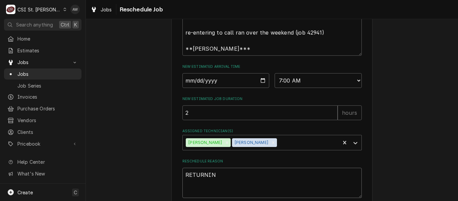
type textarea "x"
type textarea "RETURNING"
type textarea "x"
type textarea "RETURNINGW"
type textarea "x"
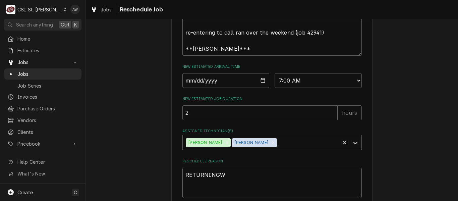
type textarea "RETURNINGWI"
type textarea "x"
type textarea "RETURNINGWIT"
type textarea "x"
type textarea "RETURNINGWITH"
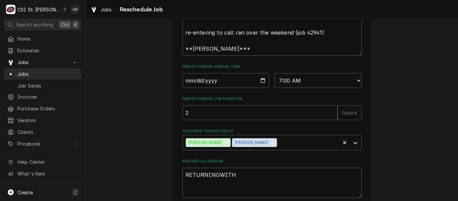
type textarea "x"
type textarea "RETURNINGWITH"
type textarea "x"
type textarea "RETURNINGWITH"
type textarea "x"
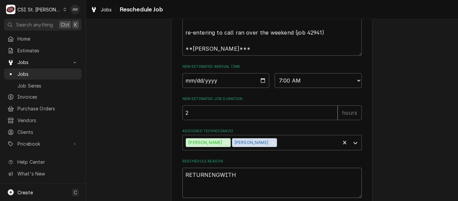
type textarea "RETURNINGWIT"
type textarea "x"
type textarea "RETURNINGWI"
type textarea "x"
type textarea "RETURNINGW"
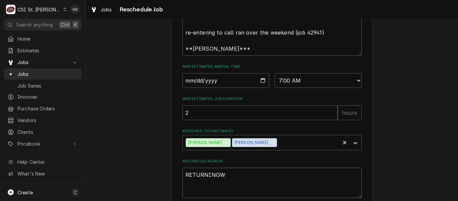
type textarea "x"
type textarea "RETURNING"
type textarea "x"
type textarea "RETURNING"
type textarea "x"
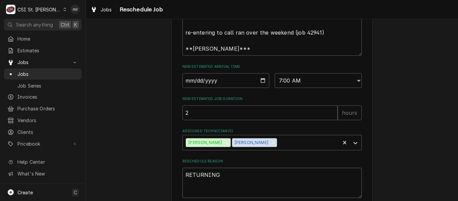
type textarea "RETURNING W"
type textarea "x"
type textarea "RETURNING WI"
type textarea "x"
type textarea "RETURNING WIT"
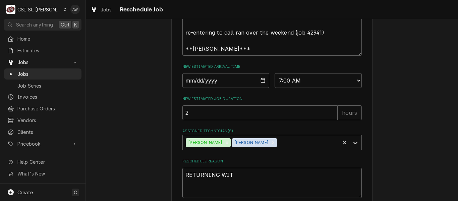
type textarea "x"
type textarea "RETURNING WITH"
type textarea "x"
type textarea "RETURNING WITH"
type textarea "x"
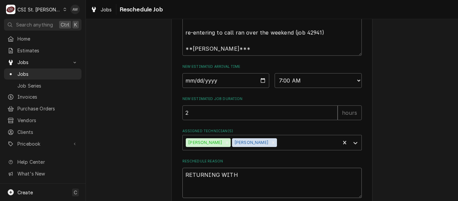
type textarea "RETURNING WITH P"
type textarea "x"
type textarea "RETURNING WITH PA"
type textarea "x"
type textarea "RETURNING WITH PAR"
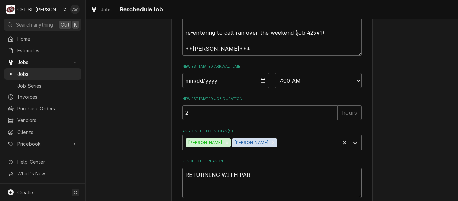
type textarea "x"
type textarea "RETURNING WITH PART"
type textarea "x"
type textarea "RETURNING WITH PARTS"
type textarea "x"
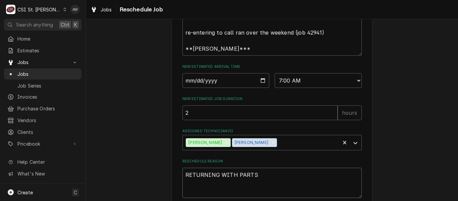
type textarea "RETURNING WITH PARTS"
click at [261, 88] on input "Date" at bounding box center [225, 80] width 87 height 15
type textarea "x"
type input "2025-10-08"
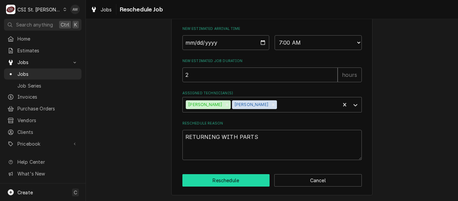
click at [250, 178] on button "Reschedule" at bounding box center [226, 180] width 88 height 12
type textarea "x"
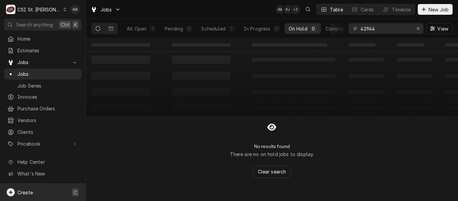
click at [59, 187] on div "Create C" at bounding box center [42, 191] width 85 height 17
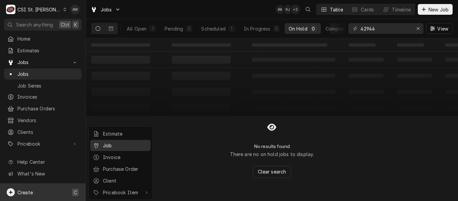
click at [108, 144] on div "Job" at bounding box center [125, 145] width 45 height 7
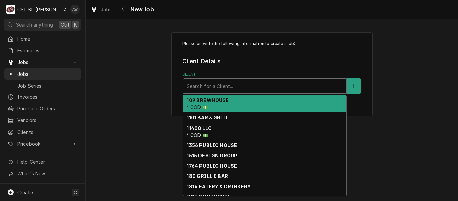
click at [200, 87] on div "Client" at bounding box center [265, 86] width 156 height 12
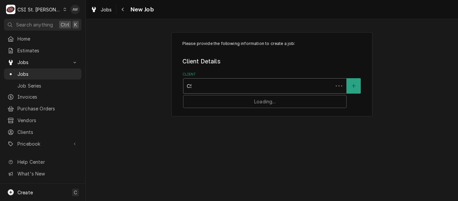
type input "CSI"
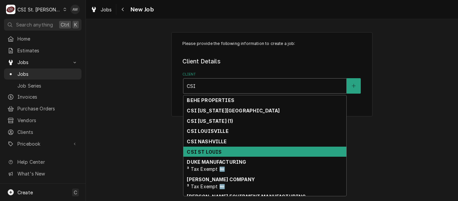
click at [205, 149] on strong "CSI ST LOUIS" at bounding box center [204, 152] width 35 height 6
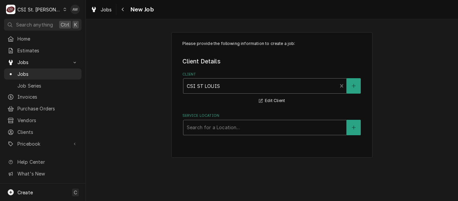
click at [203, 125] on div "Service Location" at bounding box center [265, 127] width 156 height 12
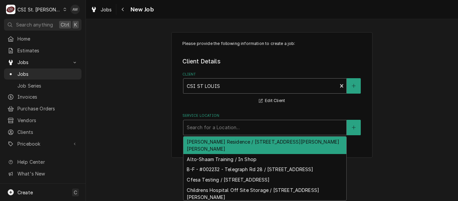
click at [189, 87] on div "Client" at bounding box center [260, 86] width 147 height 12
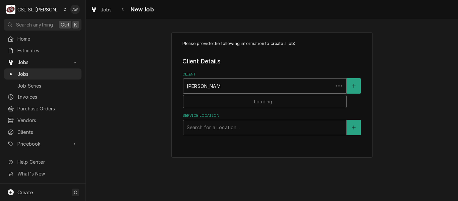
type input "BAUER SUPPLY"
drag, startPoint x: 235, startPoint y: 83, endPoint x: 165, endPoint y: 83, distance: 69.4
click at [165, 83] on div "Please provide the following information to create a job: Client Details Client…" at bounding box center [272, 94] width 372 height 137
click at [201, 126] on div "Service Location" at bounding box center [265, 127] width 156 height 12
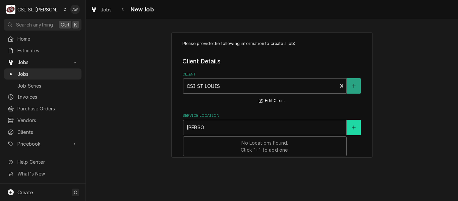
type input "BAUER"
click at [354, 126] on icon "Create New Location" at bounding box center [354, 127] width 4 height 5
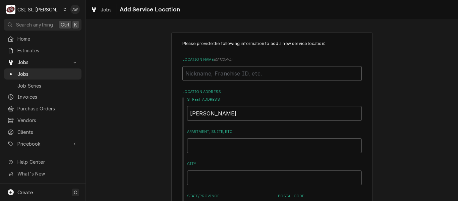
click at [207, 69] on input "Location Name ( optional )" at bounding box center [271, 73] width 179 height 15
type textarea "x"
type input "B"
type textarea "x"
type input "B"
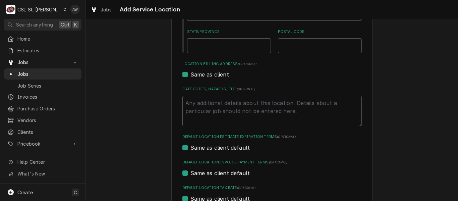
scroll to position [237, 0]
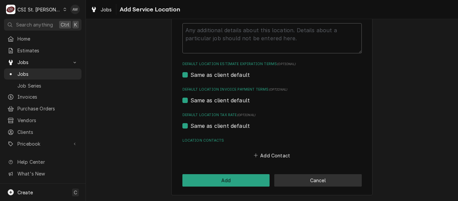
click at [288, 177] on button "Cancel" at bounding box center [318, 180] width 88 height 12
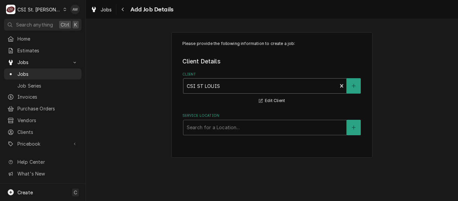
click at [227, 87] on div "Client" at bounding box center [260, 86] width 147 height 12
type input "BRAUER"
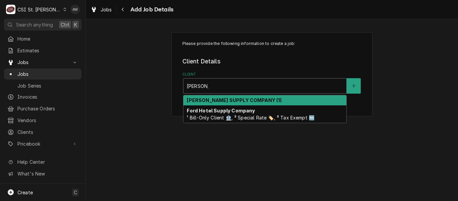
click at [230, 99] on strong "BRAUER SUPPLY COMPANY (1)" at bounding box center [234, 100] width 95 height 6
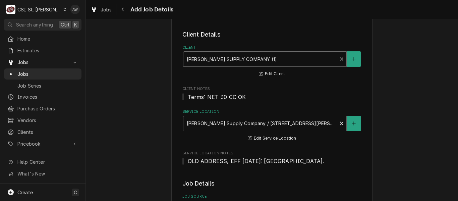
scroll to position [30, 0]
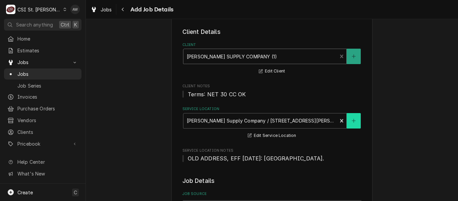
click at [350, 125] on button "Service Location" at bounding box center [354, 120] width 14 height 15
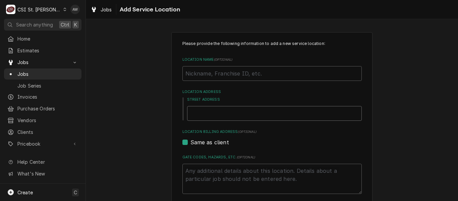
click at [218, 117] on input "Street Address" at bounding box center [274, 113] width 175 height 15
type textarea "x"
type input "1"
type textarea "x"
type input "12"
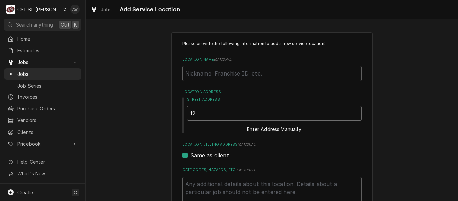
type textarea "x"
type input "123"
type textarea "x"
type input "1231"
type textarea "x"
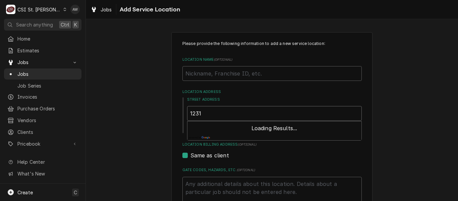
type input "1231"
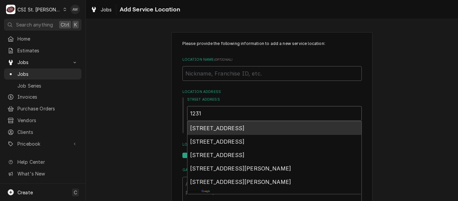
type textarea "x"
type input "1231 T"
type textarea "x"
type input "1231 TO"
type textarea "x"
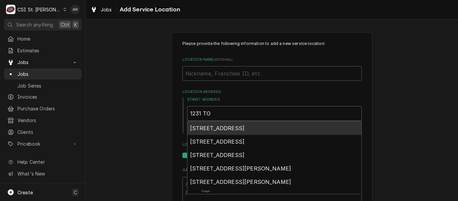
type input "1231 TOM"
type textarea "x"
type input "1231 TOM"
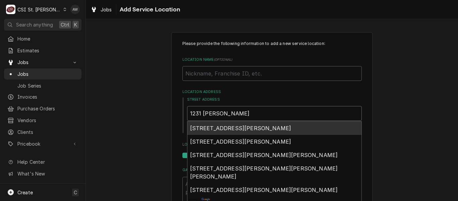
type textarea "x"
type input "1231 TOM"
type textarea "x"
type input "1231 TO"
type textarea "x"
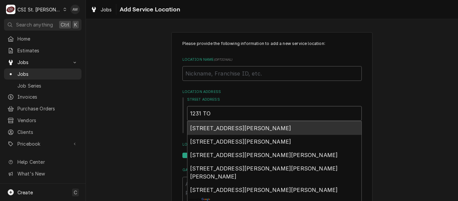
type input "1231 T"
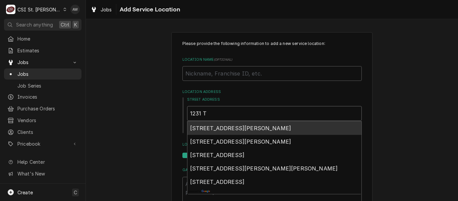
type textarea "x"
type input "1231 TO"
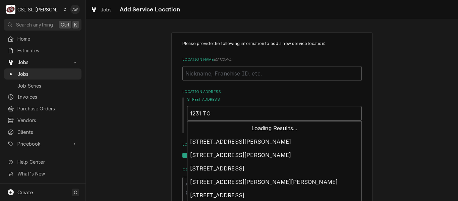
type textarea "x"
type input "1231 TOM"
type textarea "x"
type input "1231 TOM"
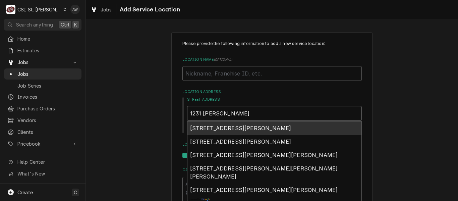
type textarea "x"
type input "1231 TOM G"
type textarea "x"
type input "1231 TOM GI"
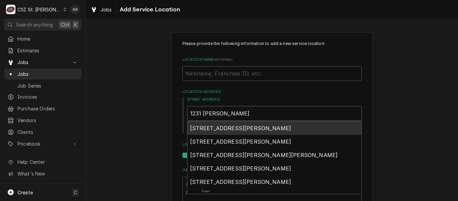
type textarea "x"
type input "1231 TOM GIN"
type textarea "x"
type input "1231 TOM GINN"
type textarea "x"
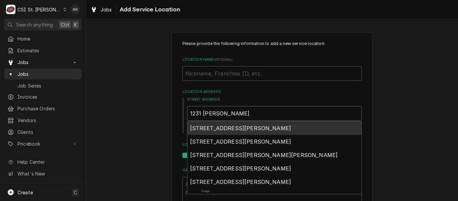
type input "1231 TOM GINNE"
type textarea "x"
type input "1231 TOM GINNEV"
type textarea "x"
type input "1231 TOM GINNEVE"
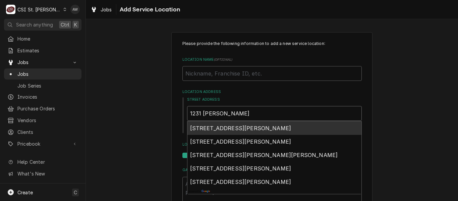
type textarea "x"
type input "1231 TOM GINNEVER"
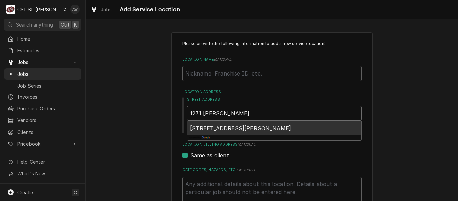
type textarea "x"
type input "1231 TOM GINNEVER"
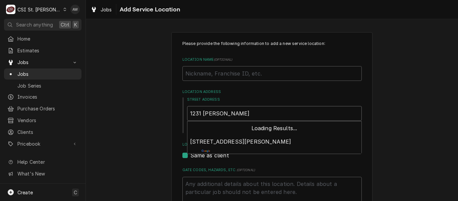
type textarea "x"
type input "1231 TOM GINNEVER A"
type textarea "x"
type input "1231 TOM GINNEVER AV"
type textarea "x"
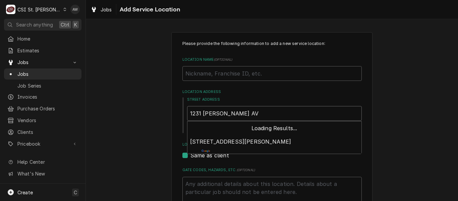
type input "1231 TOM GINNEVER AVE"
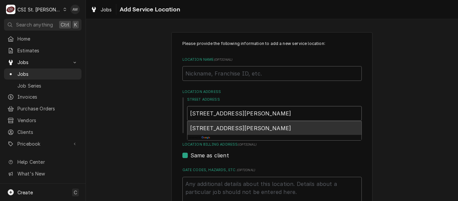
type textarea "x"
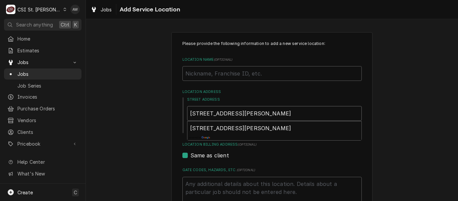
type input "1231 TOM GINNEVER AVE"
click at [258, 164] on div "Please provide the following information to add a new service location: Locatio…" at bounding box center [271, 177] width 179 height 273
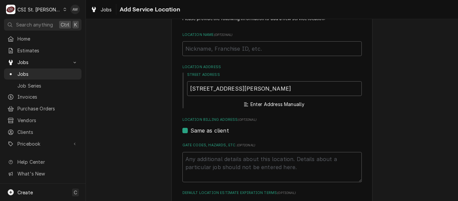
scroll to position [26, 0]
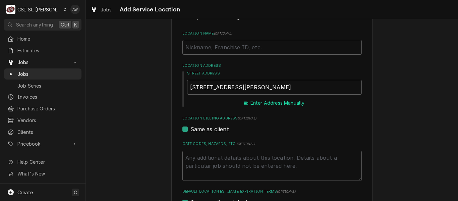
click at [254, 102] on button "Enter Address Manually" at bounding box center [274, 102] width 63 height 9
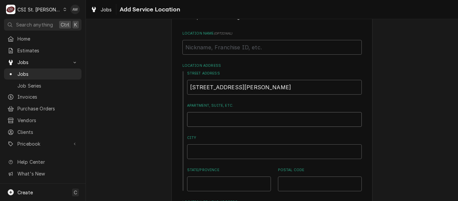
click at [235, 119] on input "Apartment, Suite, etc." at bounding box center [274, 119] width 175 height 15
click at [224, 147] on input "City" at bounding box center [274, 151] width 175 height 15
type textarea "x"
type input "O"
type textarea "x"
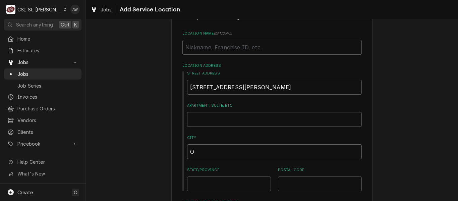
type input "OF"
type textarea "x"
type input "OFA"
type textarea "x"
type input "OFAL"
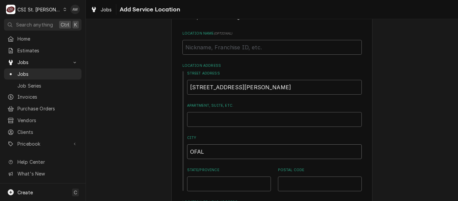
type textarea "x"
type input "OFALL"
type textarea "x"
type input "OFALLO"
type textarea "x"
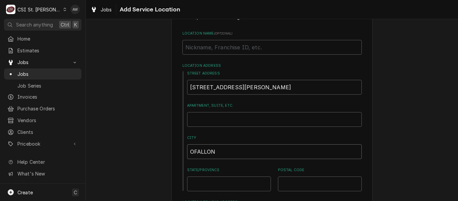
type input "OFALLON"
type textarea "x"
type input "M"
type textarea "x"
type input "MO"
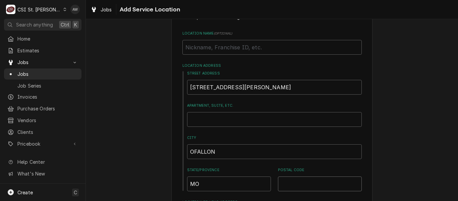
type textarea "x"
type input "6"
type textarea "x"
type input "63"
type textarea "x"
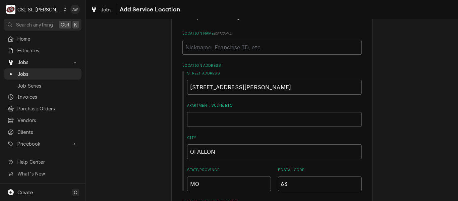
type input "633"
type textarea "x"
type input "6336"
type textarea "x"
type input "63366"
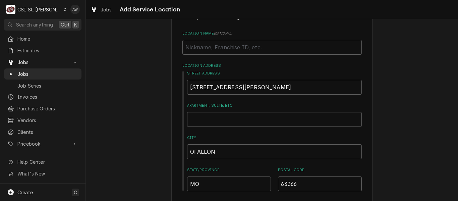
type textarea "x"
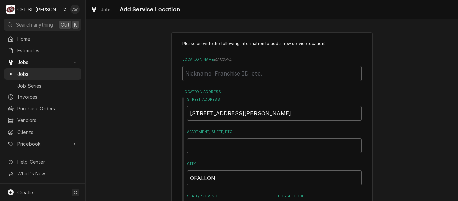
type input "63366"
click at [208, 75] on input "Location Name ( optional )" at bounding box center [271, 73] width 179 height 15
type textarea "x"
type input "B"
type textarea "x"
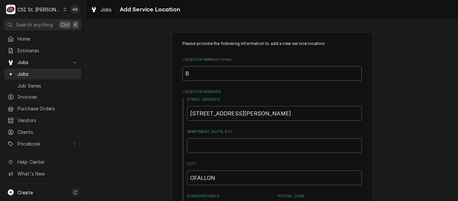
type input "BR"
type textarea "x"
type input "BRA"
type textarea "x"
type input "BRAU"
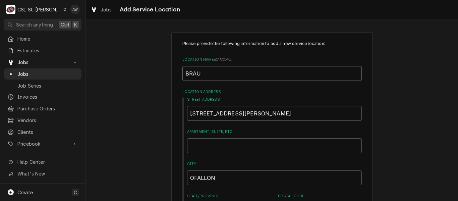
type textarea "x"
type input "BRAUE"
type textarea "x"
type input "BRAUER"
type textarea "x"
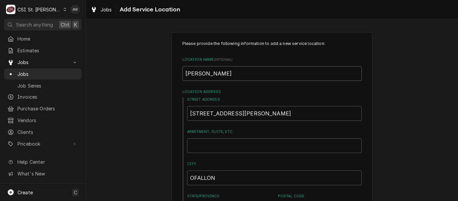
type input "BRAUER"
type textarea "x"
type input "BRAUER S"
type textarea "x"
type input "BRAUER SU"
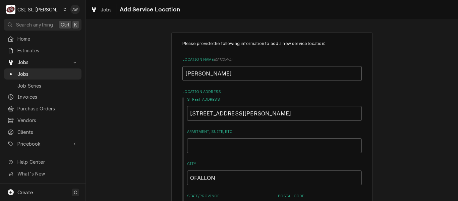
type textarea "x"
type input "BRAUER SUP"
type textarea "x"
type input "BRAUER SUPP"
type textarea "x"
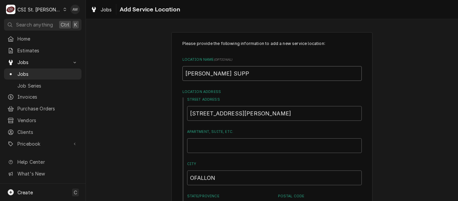
type input "BRAUER SUPPL"
type textarea "x"
type input "BRAUER SUPPLY"
type textarea "x"
type input "BRAUER SUPPLY C"
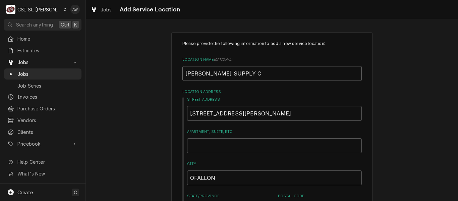
type textarea "x"
type input "BRAUER SUPPLY CO"
type textarea "x"
type input "BRAUER SUPPLY COM"
type textarea "x"
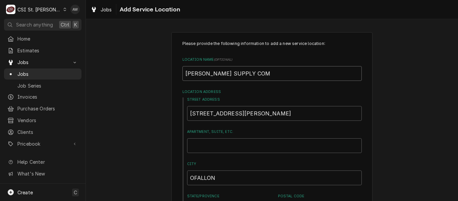
type input "BRAUER SUPPLY COMP"
type textarea "x"
type input "BRAUER SUPPLY COMPA"
type textarea "x"
type input "BRAUER SUPPLY COMPAN"
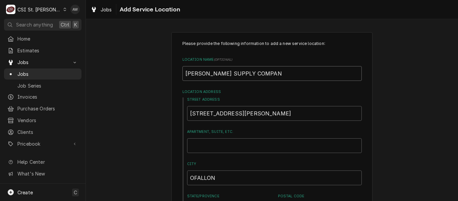
type textarea "x"
type input "BRAUER SUPPLY COMPANY"
type textarea "x"
type input "BRAUER SUPPLY COMPANY"
type textarea "x"
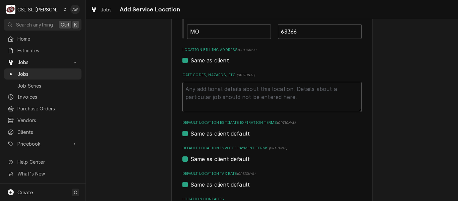
scroll to position [237, 0]
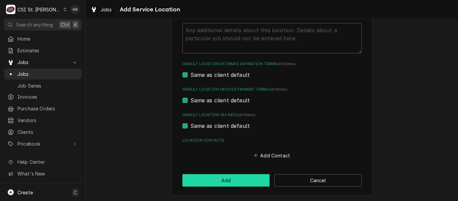
type input "BRAUER SUPPLY COMPANY"
click at [231, 179] on button "Add" at bounding box center [226, 180] width 88 height 12
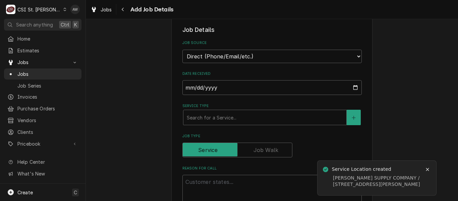
scroll to position [158, 0]
click at [240, 115] on div "Service Type" at bounding box center [265, 117] width 156 height 12
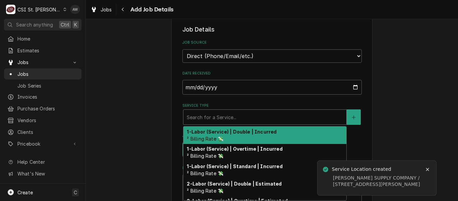
type textarea "x"
type input "T"
type textarea "x"
type input "TR"
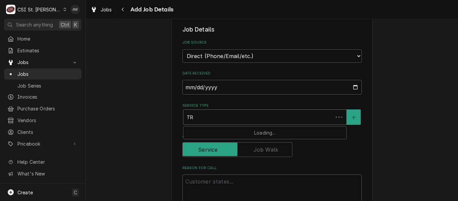
type textarea "x"
type input "TRI"
type textarea "x"
type input "TRIA"
type textarea "x"
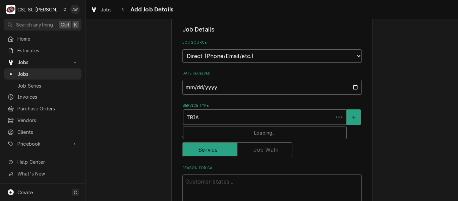
type input "TRIAN"
type textarea "x"
type input "TRIA"
type textarea "x"
type input "TRI"
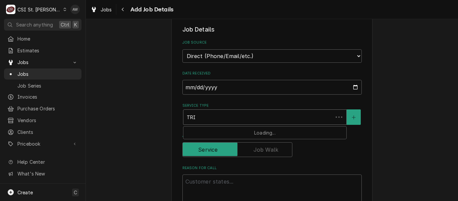
type textarea "x"
type input "TR"
type textarea "x"
type input "TRA"
type textarea "x"
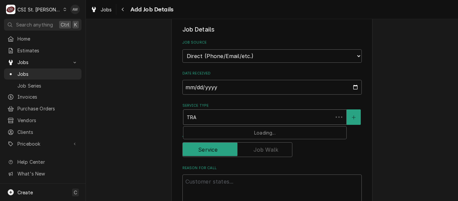
type input "TRAI"
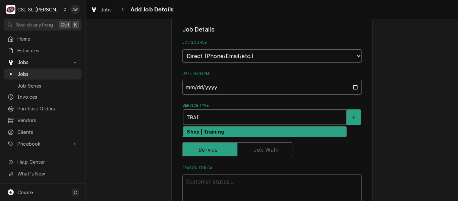
click at [225, 128] on div "Shop | Training" at bounding box center [264, 131] width 163 height 10
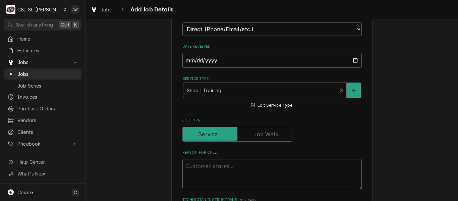
scroll to position [186, 0]
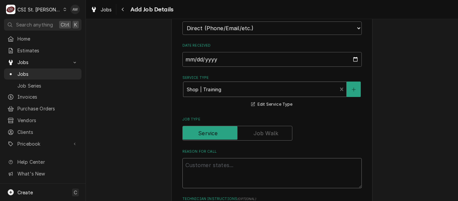
click at [218, 167] on textarea "Reason For Call" at bounding box center [271, 173] width 179 height 30
type textarea "x"
type textarea "A"
type textarea "x"
type textarea "AC"
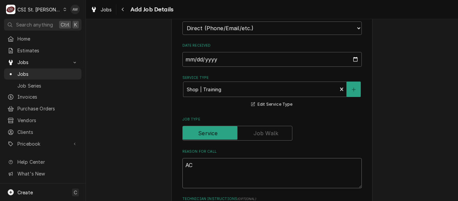
type textarea "x"
type textarea "AC/"
type textarea "x"
type textarea "AC/H"
type textarea "x"
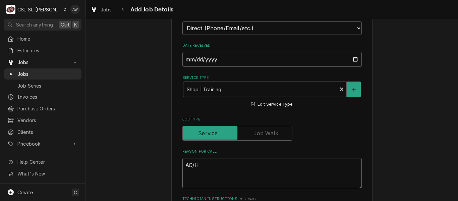
type textarea "AC/HE"
type textarea "x"
type textarea "AC/HEA"
type textarea "x"
type textarea "AC/HEAT"
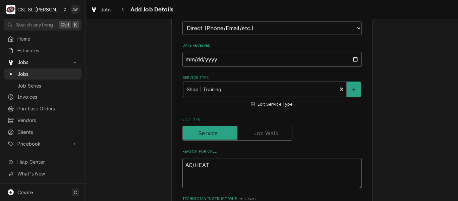
type textarea "x"
type textarea "AC/HEAT"
type textarea "x"
type textarea "AC/HEAT P"
type textarea "x"
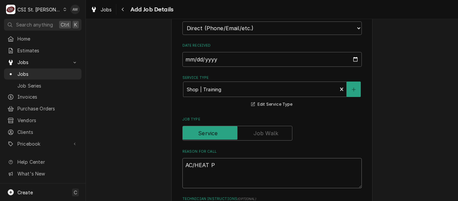
type textarea "AC/HEAT PU"
type textarea "x"
type textarea "AC/HEAT PUM"
type textarea "x"
type textarea "AC/HEAT PUMP"
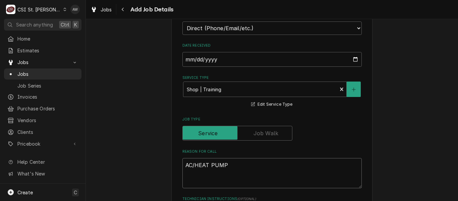
type textarea "x"
type textarea "AC/HEAT PUMP"
type textarea "x"
type textarea "AC/HEAT PUMP &"
type textarea "x"
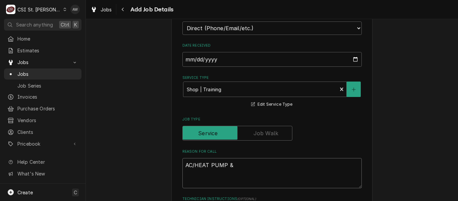
type textarea "AC/HEAT PUMP &"
type textarea "x"
type textarea "AC/HEAT PUMP & G"
type textarea "x"
type textarea "AC/HEAT PUMP & GA"
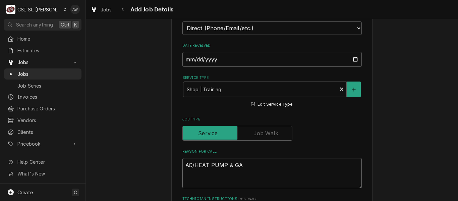
type textarea "x"
type textarea "AC/HEAT PUMP & GAS"
type textarea "x"
type textarea "AC/HEAT PUMP & GAS"
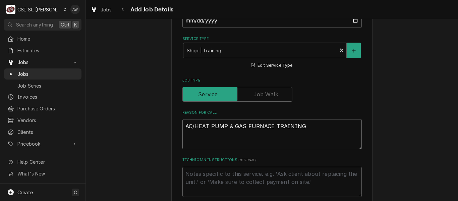
scroll to position [225, 0]
click at [187, 134] on textarea "AC/HEAT PUMP & GAS FURNACE TRAINING 11AM - 1 PM" at bounding box center [271, 134] width 179 height 30
click at [204, 171] on textarea "Technician Instructions ( optional )" at bounding box center [271, 181] width 179 height 30
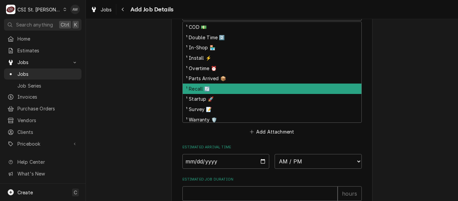
scroll to position [463, 0]
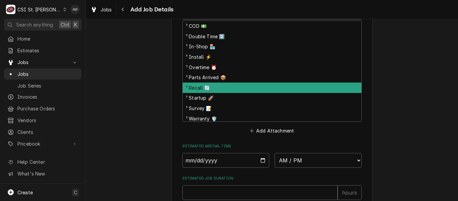
drag, startPoint x: 199, startPoint y: 176, endPoint x: 144, endPoint y: 138, distance: 67.3
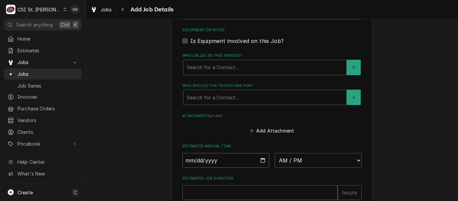
click at [261, 161] on input "Date" at bounding box center [225, 160] width 87 height 15
click at [303, 164] on select "AM / PM 6:00 AM 6:15 AM 6:30 AM 6:45 AM 7:00 AM 7:15 AM 7:30 AM 7:45 AM 8:00 AM…" at bounding box center [318, 160] width 87 height 15
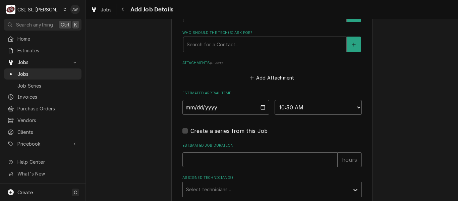
scroll to position [531, 0]
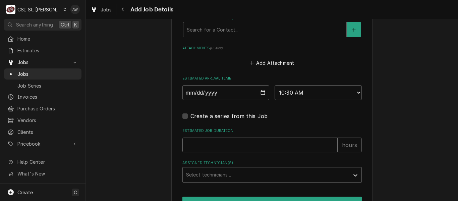
click at [277, 149] on input "Estimated Job Duration" at bounding box center [259, 144] width 155 height 15
click at [271, 176] on div "Assigned Technician(s)" at bounding box center [266, 175] width 160 height 12
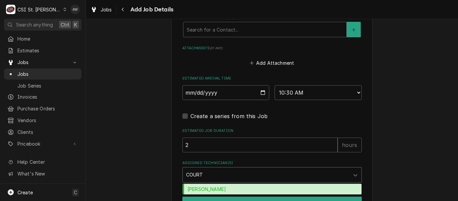
click at [265, 190] on div "Courtney Wiliford" at bounding box center [272, 189] width 179 height 10
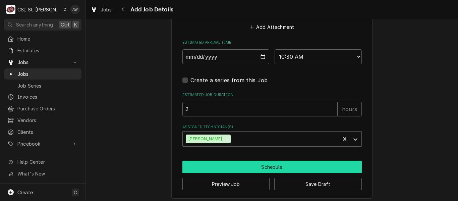
click at [255, 165] on button "Schedule" at bounding box center [271, 167] width 179 height 12
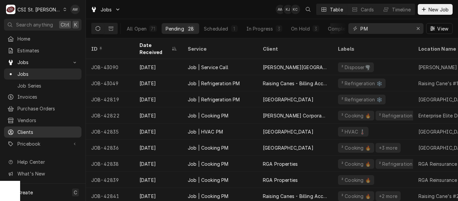
click at [33, 128] on span "Clients" at bounding box center [47, 131] width 61 height 7
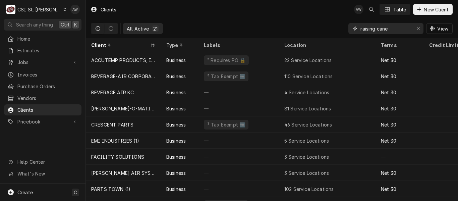
drag, startPoint x: 396, startPoint y: 27, endPoint x: 321, endPoint y: 21, distance: 75.7
click at [321, 21] on div "All Active 21 raising cane View" at bounding box center [271, 28] width 361 height 19
type input "B"
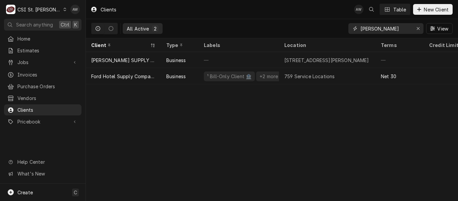
type input "[PERSON_NAME]"
click at [358, 27] on div "Dynamic Content Wrapper" at bounding box center [355, 28] width 7 height 7
click at [359, 27] on div "[PERSON_NAME]" at bounding box center [385, 28] width 75 height 11
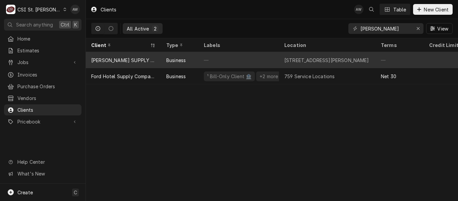
click at [241, 61] on div "—" at bounding box center [238, 60] width 80 height 16
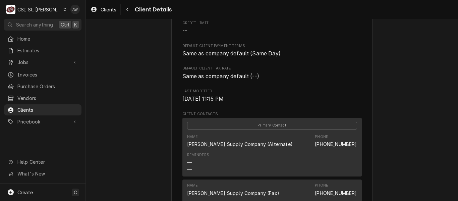
scroll to position [134, 0]
click at [38, 60] on span "Jobs" at bounding box center [42, 62] width 51 height 7
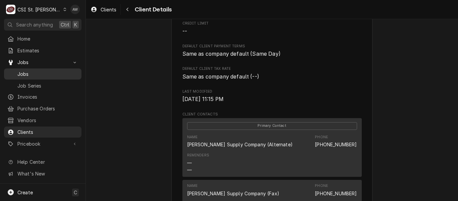
click at [37, 70] on span "Jobs" at bounding box center [47, 73] width 61 height 7
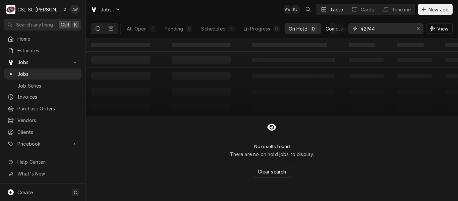
drag, startPoint x: 379, startPoint y: 31, endPoint x: 333, endPoint y: 25, distance: 46.5
click at [333, 25] on div "All Open 1 Pending 0 Scheduled 1 In Progress 0 On Hold 0 Completed 0 42944 View" at bounding box center [271, 28] width 361 height 19
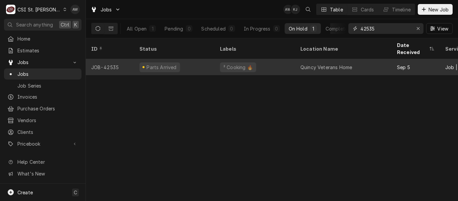
type input "42535"
click at [272, 59] on div "² Cooking 🔥" at bounding box center [255, 67] width 80 height 16
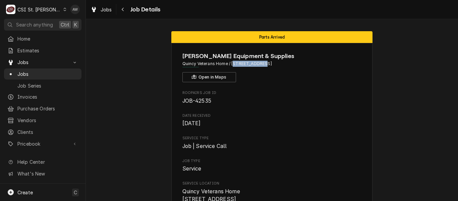
drag, startPoint x: 230, startPoint y: 64, endPoint x: 257, endPoint y: 68, distance: 27.1
click at [257, 68] on div "[PERSON_NAME] Equipment & Supplies Quincy Veterans Home / [STREET_ADDRESS] Open…" at bounding box center [271, 67] width 179 height 31
copy span "[STREET_ADDRESS]"
click at [102, 6] on span "Jobs" at bounding box center [106, 9] width 11 height 7
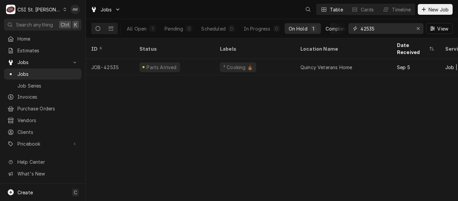
drag, startPoint x: 380, startPoint y: 27, endPoint x: 333, endPoint y: 25, distance: 46.7
click at [333, 25] on div "All Open 1 Pending 0 Scheduled 0 In Progress 0 On Hold 1 Completed 0 42535 View" at bounding box center [271, 28] width 361 height 19
paste input "[STREET_ADDRESS]"
type input "[STREET_ADDRESS]"
click at [144, 29] on div "All Open" at bounding box center [137, 28] width 20 height 7
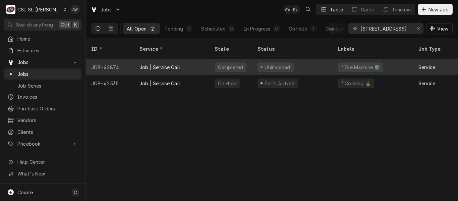
click at [170, 64] on div "Job | Service Call" at bounding box center [159, 67] width 41 height 7
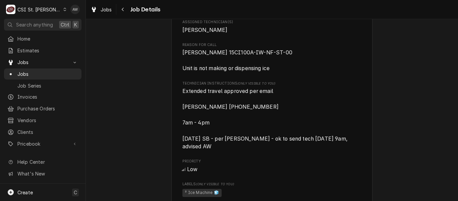
scroll to position [374, 0]
drag, startPoint x: 229, startPoint y: 113, endPoint x: 176, endPoint y: 114, distance: 53.0
click at [176, 114] on div "Kessenich's Equipment & Supplies Quincy Veterans Home / 1707 N 12th St, Quincy,…" at bounding box center [271, 92] width 201 height 848
copy span "Jeff 309-253-8219"
click at [104, 13] on div "Jobs" at bounding box center [101, 9] width 24 height 8
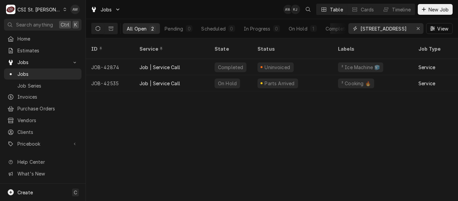
drag, startPoint x: 408, startPoint y: 26, endPoint x: 323, endPoint y: 21, distance: 85.0
click at [323, 21] on div "All Open 2 Pending 0 Scheduled 0 In Progress 0 On Hold 1 Completed 1 [STREET_AD…" at bounding box center [271, 28] width 361 height 19
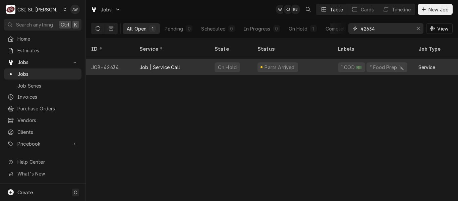
type input "42634"
click at [300, 59] on div "Parts Arrived" at bounding box center [292, 67] width 80 height 16
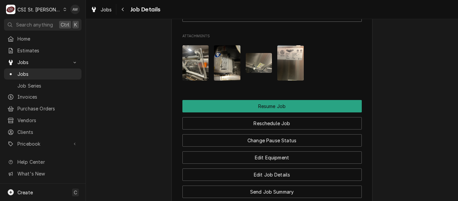
scroll to position [983, 0]
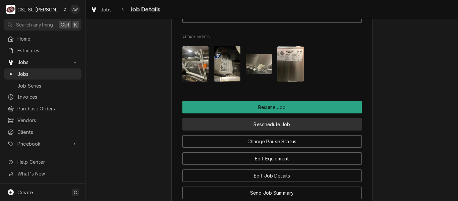
click at [257, 118] on button "Reschedule Job" at bounding box center [271, 124] width 179 height 12
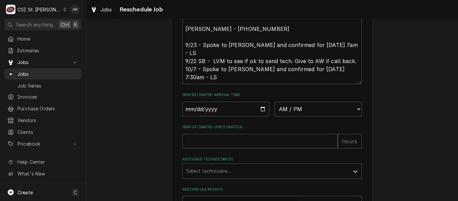
scroll to position [291, 0]
click at [298, 116] on select "AM / PM 6:00 AM 6:15 AM 6:30 AM 6:45 AM 7:00 AM 7:15 AM 7:30 AM 7:45 AM 8:00 AM…" at bounding box center [318, 108] width 87 height 15
select select "07:30:00"
click at [275, 109] on select "AM / PM 6:00 AM 6:15 AM 6:30 AM 6:45 AM 7:00 AM 7:15 AM 7:30 AM 7:45 AM 8:00 AM…" at bounding box center [318, 108] width 87 height 15
click at [261, 114] on input "Date" at bounding box center [225, 108] width 87 height 15
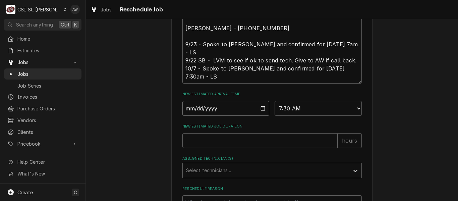
type textarea "x"
type input "2025-10-08"
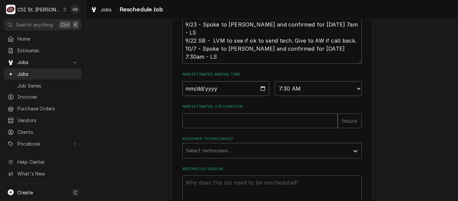
scroll to position [311, 0]
click at [239, 128] on input "New Estimated Job Duration" at bounding box center [259, 120] width 155 height 15
type textarea "x"
type input "2"
click at [239, 156] on div "Assigned Technician(s)" at bounding box center [266, 150] width 160 height 12
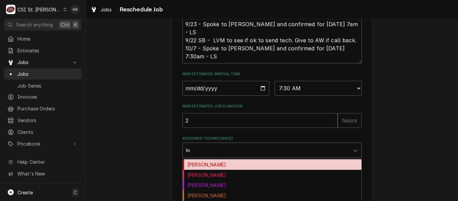
type input "kev"
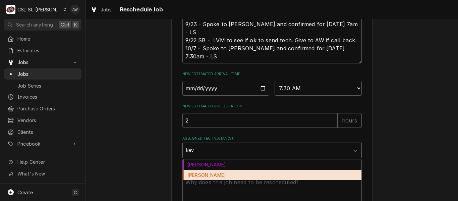
click at [233, 180] on div "Kevin Floyd" at bounding box center [272, 175] width 179 height 10
type textarea "x"
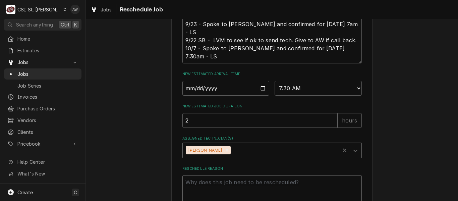
click at [230, 191] on textarea "Reschedule Reason" at bounding box center [271, 190] width 179 height 30
type textarea "x"
type textarea "r"
type textarea "x"
type textarea "re"
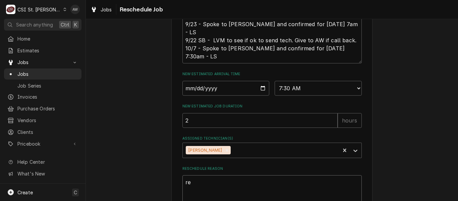
type textarea "x"
type textarea "ret"
type textarea "x"
type textarea "retu"
type textarea "x"
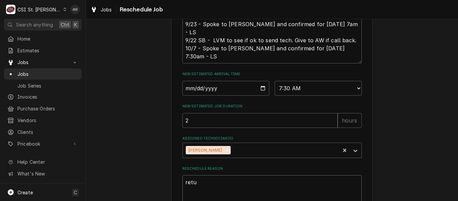
type textarea "retur"
type textarea "x"
type textarea "return"
type textarea "x"
type textarea "returni"
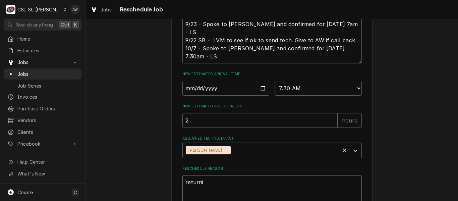
type textarea "x"
type textarea "returnin"
type textarea "x"
type textarea "returning"
type textarea "x"
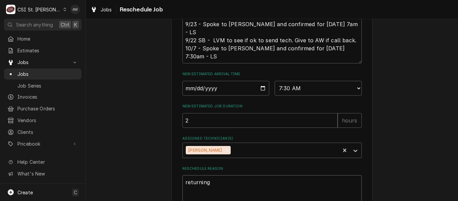
type textarea "returning"
type textarea "x"
type textarea "returning wi"
type textarea "x"
type textarea "returning wit"
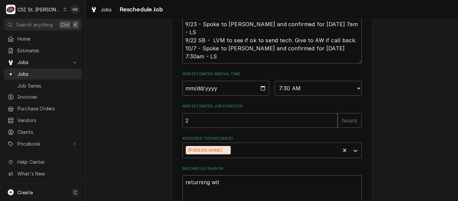
type textarea "x"
type textarea "returning with"
type textarea "x"
type textarea "returning with"
type textarea "x"
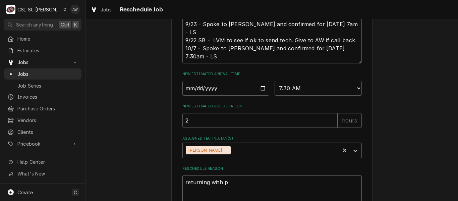
type textarea "returning with pa"
type textarea "x"
type textarea "returning with par"
type textarea "x"
type textarea "returning with part"
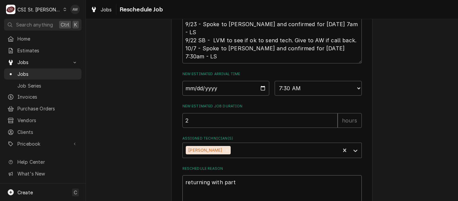
type textarea "x"
type textarea "returning with parts"
type textarea "x"
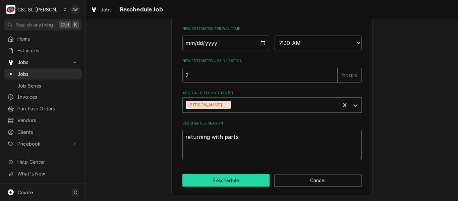
type textarea "returning with parts"
click at [224, 181] on button "Reschedule" at bounding box center [226, 180] width 88 height 12
type textarea "x"
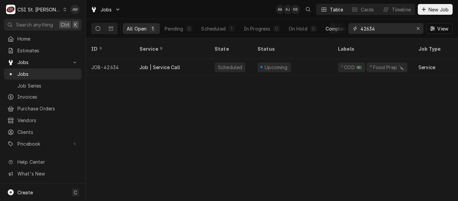
drag, startPoint x: 382, startPoint y: 33, endPoint x: 323, endPoint y: 24, distance: 58.9
click at [323, 24] on div "All Open 1 Pending 0 Scheduled 1 In Progress 0 On Hold 0 Completed 0 42634 View" at bounding box center [271, 28] width 361 height 19
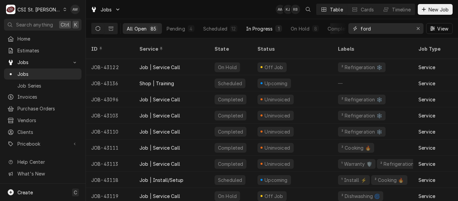
type input "ford"
click at [265, 24] on button "In Progress 1" at bounding box center [264, 28] width 44 height 11
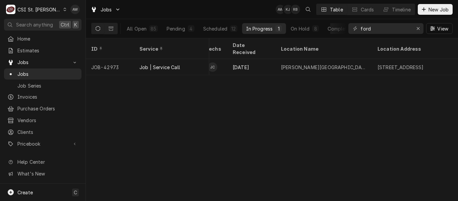
scroll to position [0, 356]
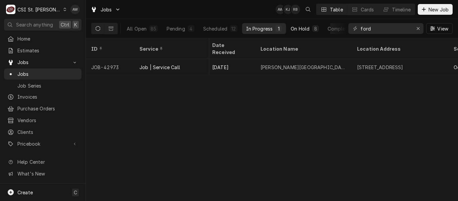
click at [300, 32] on div "On Hold" at bounding box center [300, 28] width 19 height 7
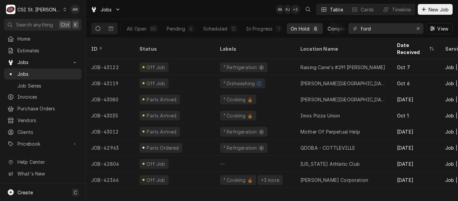
click at [326, 28] on button "Completed 60" at bounding box center [346, 28] width 45 height 11
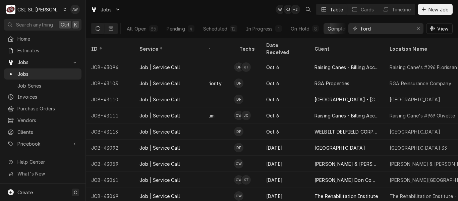
scroll to position [0, 297]
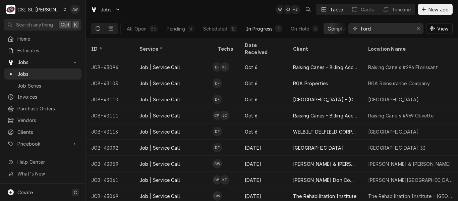
click at [265, 28] on div "In Progress" at bounding box center [259, 28] width 27 height 7
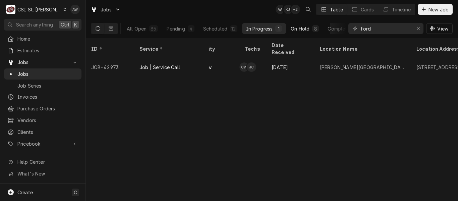
click at [291, 28] on div "On Hold" at bounding box center [300, 28] width 19 height 7
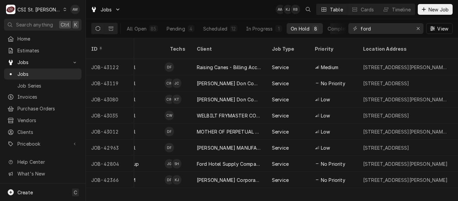
scroll to position [0, 354]
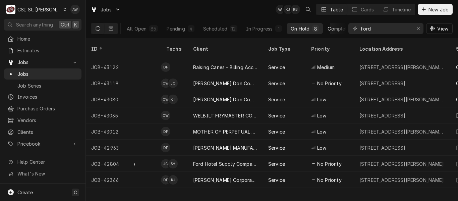
click at [328, 27] on div "Completed" at bounding box center [340, 28] width 25 height 7
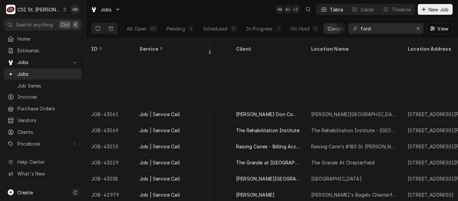
scroll to position [130, 354]
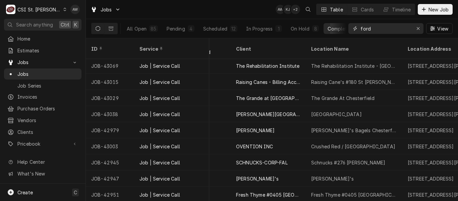
drag, startPoint x: 377, startPoint y: 29, endPoint x: 331, endPoint y: 29, distance: 45.6
click at [331, 29] on div "All Open 85 Pending 4 Scheduled 12 In Progress 1 On Hold 8 Completed 60 ford Vi…" at bounding box center [271, 28] width 361 height 19
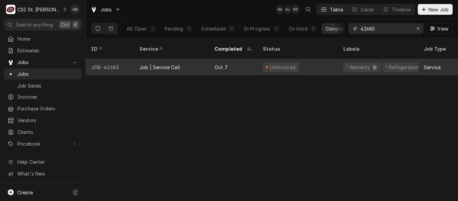
type input "42685"
click at [251, 59] on div "Oct 7" at bounding box center [233, 67] width 48 height 16
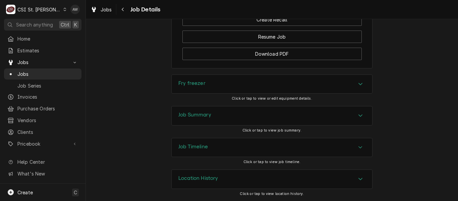
scroll to position [804, 0]
click at [290, 110] on div "Job Summary" at bounding box center [272, 115] width 200 height 19
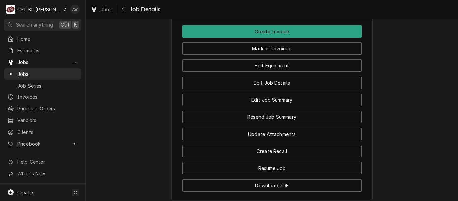
scroll to position [656, 0]
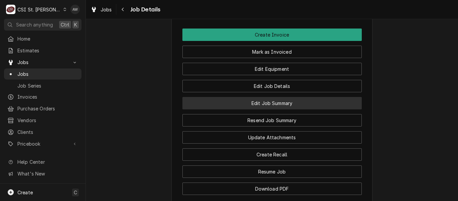
click at [269, 109] on button "Edit Job Summary" at bounding box center [271, 103] width 179 height 12
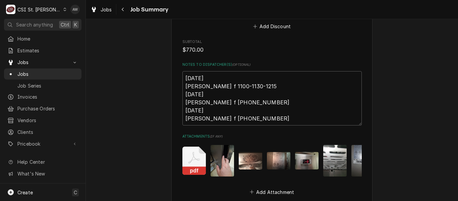
scroll to position [1310, 0]
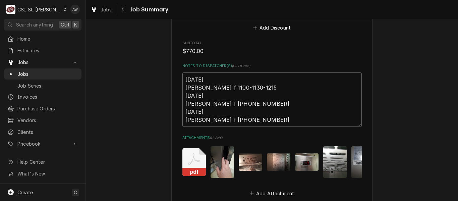
click at [262, 117] on textarea "9/16/25 David f 1100-1130-1215 9/17/25 David f 615-700-1015 10/7/25 David f 114…" at bounding box center [271, 99] width 179 height 54
type textarea "x"
type textarea "9/16/25 David f 1100-1130-1215 9/17/25 David f 615-700-1015 10/7/25 David f 114…"
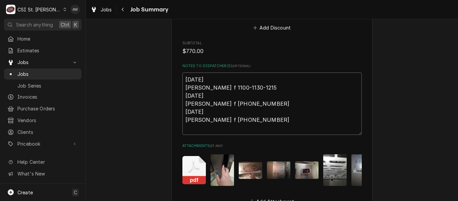
type textarea "x"
type textarea "9/16/25 David f 1100-1130-1215 9/17/25 David f 615-700-1015 10/7/25 David f 114…"
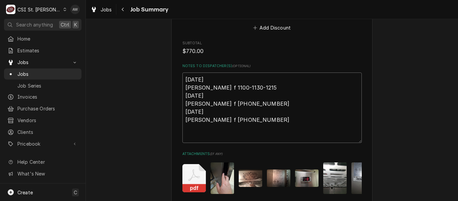
type textarea "x"
type textarea "9/16/25 David f 1100-1130-1215 9/17/25 David f 615-700-1015 10/7/25 David f 114…"
type textarea "x"
type textarea "9/16/25 David f 1100-1130-1215 9/17/25 David f 615-700-1015 10/7/25 David f 114…"
type textarea "x"
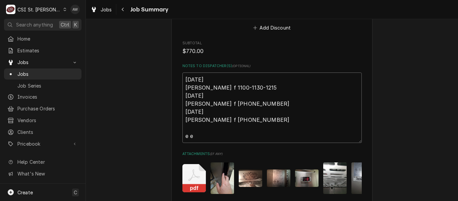
type textarea "9/16/25 David f 1100-1130-1215 9/17/25 David f 615-700-1015 10/7/25 David f 114…"
type textarea "x"
type textarea "9/16/25 David f 1100-1130-1215 9/17/25 David f 615-700-1015 10/7/25 David f 114…"
type textarea "x"
type textarea "9/16/25 David f 1100-1130-1215 9/17/25 David f 615-700-1015 10/7/25 David f 114…"
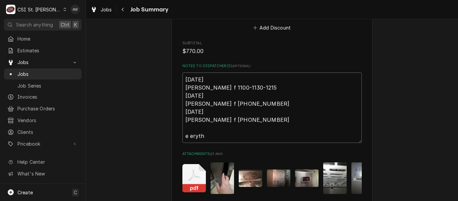
type textarea "x"
type textarea "9/16/25 David f 1100-1130-1215 9/17/25 David f 615-700-1015 10/7/25 David f 114…"
type textarea "x"
type textarea "9/16/25 David f 1100-1130-1215 9/17/25 David f 615-700-1015 10/7/25 David f 114…"
type textarea "x"
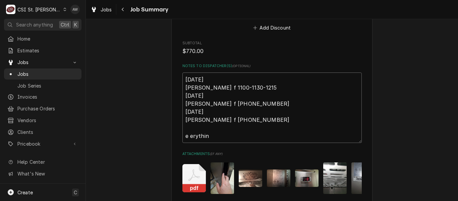
type textarea "9/16/25 David f 1100-1130-1215 9/17/25 David f 615-700-1015 10/7/25 David f 114…"
type textarea "x"
type textarea "9/16/25 David f 1100-1130-1215 9/17/25 David f 615-700-1015 10/7/25 David f 114…"
type textarea "x"
type textarea "9/16/25 David f 1100-1130-1215 9/17/25 David f 615-700-1015 10/7/25 David f 114…"
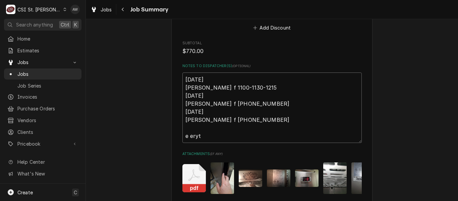
type textarea "x"
type textarea "9/16/25 David f 1100-1130-1215 9/17/25 David f 615-700-1015 10/7/25 David f 114…"
type textarea "x"
type textarea "9/16/25 David f 1100-1130-1215 9/17/25 David f 615-700-1015 10/7/25 David f 114…"
type textarea "x"
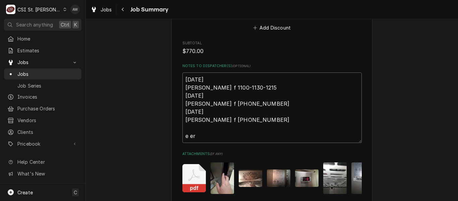
type textarea "9/16/25 David f 1100-1130-1215 9/17/25 David f 615-700-1015 10/7/25 David f 114…"
type textarea "x"
type textarea "9/16/25 David f 1100-1130-1215 9/17/25 David f 615-700-1015 10/7/25 David f 114…"
type textarea "x"
type textarea "9/16/25 David f 1100-1130-1215 9/17/25 David f 615-700-1015 10/7/25 David f 114…"
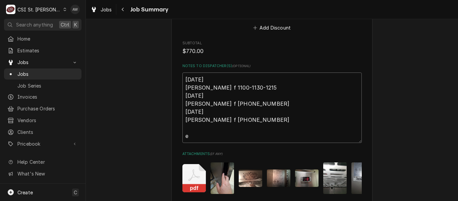
type textarea "x"
type textarea "9/16/25 David f 1100-1130-1215 9/17/25 David f 615-700-1015 10/7/25 David f 114…"
type textarea "x"
type textarea "9/16/25 David f 1100-1130-1215 9/17/25 David f 615-700-1015 10/7/25 David f 114…"
type textarea "x"
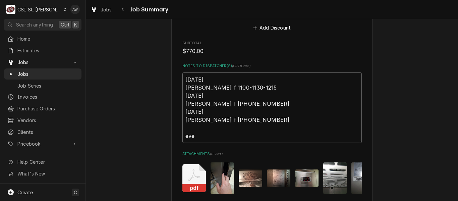
type textarea "9/16/25 David f 1100-1130-1215 9/17/25 David f 615-700-1015 10/7/25 David f 114…"
type textarea "x"
type textarea "9/16/25 David f 1100-1130-1215 9/17/25 David f 615-700-1015 10/7/25 David f 114…"
type textarea "x"
type textarea "9/16/25 David f 1100-1130-1215 9/17/25 David f 615-700-1015 10/7/25 David f 114…"
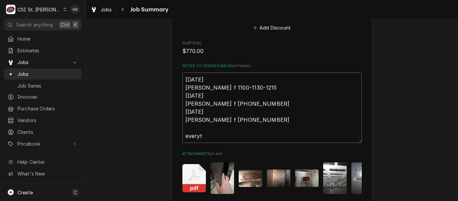
type textarea "x"
type textarea "9/16/25 David f 1100-1130-1215 9/17/25 David f 615-700-1015 10/7/25 David f 114…"
type textarea "x"
type textarea "9/16/25 David f 1100-1130-1215 9/17/25 David f 615-700-1015 10/7/25 David f 114…"
type textarea "x"
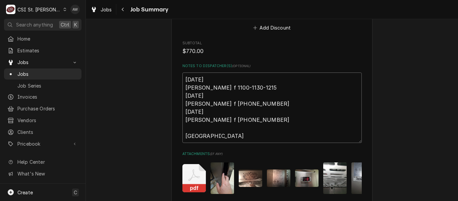
type textarea "9/16/25 David f 1100-1130-1215 9/17/25 David f 615-700-1015 10/7/25 David f 114…"
type textarea "x"
type textarea "9/16/25 David f 1100-1130-1215 9/17/25 David f 615-700-1015 10/7/25 David f 114…"
type textarea "x"
type textarea "9/16/25 David f 1100-1130-1215 9/17/25 David f 615-700-1015 10/7/25 David f 114…"
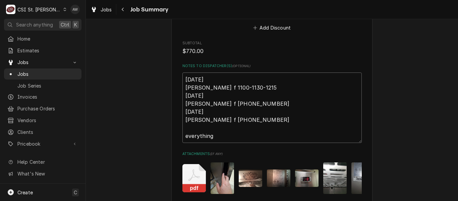
type textarea "x"
type textarea "9/16/25 David f 1100-1130-1215 9/17/25 David f 615-700-1015 10/7/25 David f 114…"
type textarea "x"
type textarea "9/16/25 David f 1100-1130-1215 9/17/25 David f 615-700-1015 10/7/25 David f 114…"
type textarea "x"
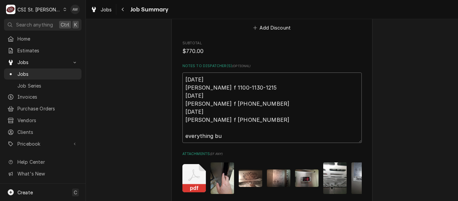
type textarea "9/16/25 David f 1100-1130-1215 9/17/25 David f 615-700-1015 10/7/25 David f 114…"
type textarea "x"
type textarea "9/16/25 David f 1100-1130-1215 9/17/25 David f 615-700-1015 10/7/25 David f 114…"
type textarea "x"
type textarea "9/16/25 David f 1100-1130-1215 9/17/25 David f 615-700-1015 10/7/25 David f 114…"
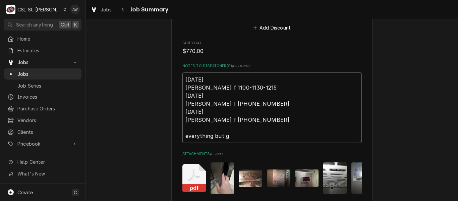
type textarea "x"
type textarea "9/16/25 David f 1100-1130-1215 9/17/25 David f 615-700-1015 10/7/25 David f 114…"
type textarea "x"
type textarea "9/16/25 David f 1100-1130-1215 9/17/25 David f 615-700-1015 10/7/25 David f 114…"
type textarea "x"
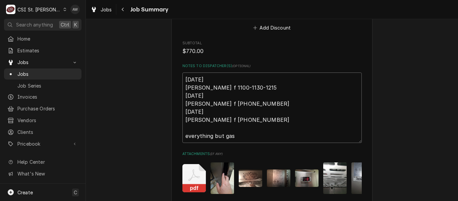
type textarea "9/16/25 David f 1100-1130-1215 9/17/25 David f 615-700-1015 10/7/25 David f 114…"
type textarea "x"
type textarea "9/16/25 David f 1100-1130-1215 9/17/25 David f 615-700-1015 10/7/25 David f 114…"
type textarea "x"
type textarea "9/16/25 David f 1100-1130-1215 9/17/25 David f 615-700-1015 10/7/25 David f 114…"
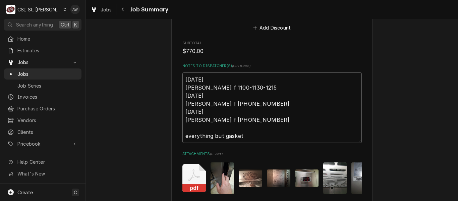
type textarea "x"
type textarea "9/16/25 David f 1100-1130-1215 9/17/25 David f 615-700-1015 10/7/25 David f 114…"
type textarea "x"
type textarea "9/16/25 David f 1100-1130-1215 9/17/25 David f 615-700-1015 10/7/25 David f 114…"
type textarea "x"
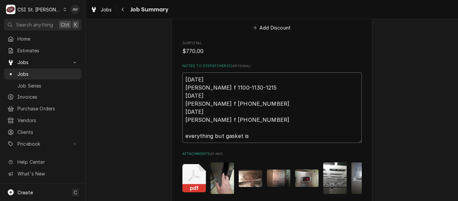
type textarea "9/16/25 David f 1100-1130-1215 9/17/25 David f 615-700-1015 10/7/25 David f 114…"
type textarea "x"
type textarea "9/16/25 David f 1100-1130-1215 9/17/25 David f 615-700-1015 10/7/25 David f 114…"
type textarea "x"
type textarea "9/16/25 David f 1100-1130-1215 9/17/25 David f 615-700-1015 10/7/25 David f 114…"
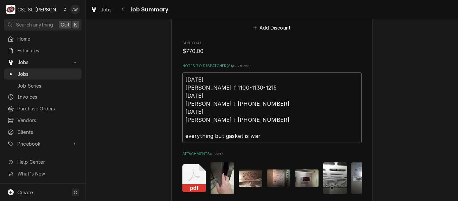
type textarea "x"
type textarea "9/16/25 David f 1100-1130-1215 9/17/25 David f 615-700-1015 10/7/25 David f 114…"
type textarea "x"
type textarea "9/16/25 David f 1100-1130-1215 9/17/25 David f 615-700-1015 10/7/25 David f 114…"
type textarea "x"
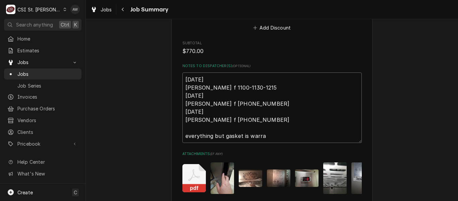
type textarea "9/16/25 David f 1100-1130-1215 9/17/25 David f 615-700-1015 10/7/25 David f 114…"
type textarea "x"
type textarea "9/16/25 David f 1100-1130-1215 9/17/25 David f 615-700-1015 10/7/25 David f 114…"
type textarea "x"
type textarea "9/16/25 David f 1100-1130-1215 9/17/25 David f 615-700-1015 10/7/25 David f 114…"
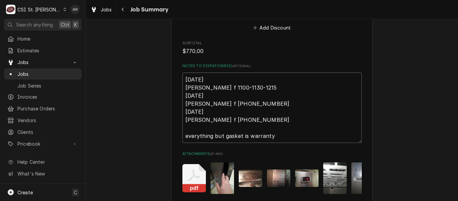
type textarea "x"
type textarea "9/16/25 David f 1100-1130-1215 9/17/25 David f 615-700-1015 10/7/25 David f 114…"
type textarea "x"
type textarea "9/16/25 David f 1100-1130-1215 9/17/25 David f 615-700-1015 10/7/25 David f 114…"
type textarea "x"
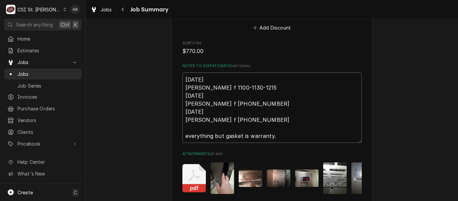
type textarea "9/16/25 David f 1100-1130-1215 9/17/25 David f 615-700-1015 10/7/25 David f 114…"
type textarea "x"
type textarea "9/16/25 David f 1100-1130-1215 9/17/25 David f 615-700-1015 10/7/25 David f 114…"
type textarea "x"
type textarea "9/16/25 David f 1100-1130-1215 9/17/25 David f 615-700-1015 10/7/25 David f 114…"
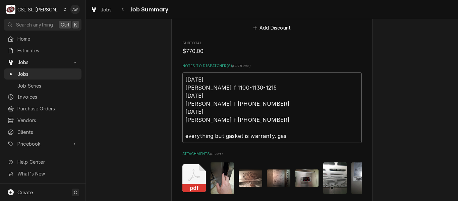
type textarea "x"
type textarea "9/16/25 David f 1100-1130-1215 9/17/25 David f 615-700-1015 10/7/25 David f 114…"
type textarea "x"
type textarea "9/16/25 David f 1100-1130-1215 9/17/25 David f 615-700-1015 10/7/25 David f 114…"
type textarea "x"
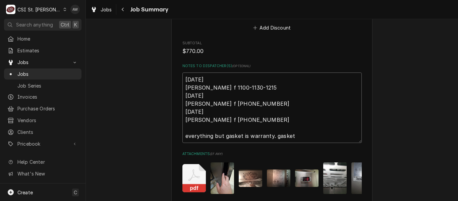
type textarea "9/16/25 David f 1100-1130-1215 9/17/25 David f 615-700-1015 10/7/25 David f 114…"
type textarea "x"
type textarea "9/16/25 David f 1100-1130-1215 9/17/25 David f 615-700-1015 10/7/25 David f 114…"
type textarea "x"
type textarea "9/16/25 David f 1100-1130-1215 9/17/25 David f 615-700-1015 10/7/25 David f 114…"
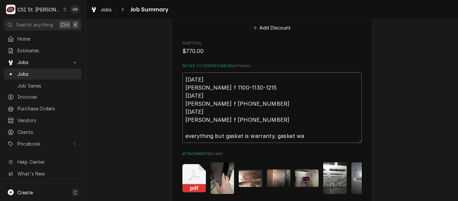
type textarea "x"
type textarea "9/16/25 David f 1100-1130-1215 9/17/25 David f 615-700-1015 10/7/25 David f 114…"
type textarea "x"
type textarea "9/16/25 David f 1100-1130-1215 9/17/25 David f 615-700-1015 10/7/25 David f 114…"
type textarea "x"
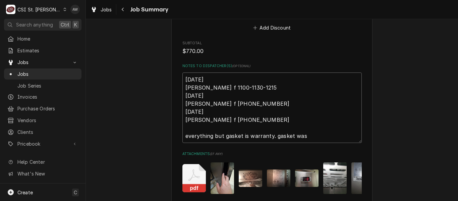
type textarea "9/16/25 David f 1100-1130-1215 9/17/25 David f 615-700-1015 10/7/25 David f 114…"
type textarea "x"
type textarea "9/16/25 David f 1100-1130-1215 9/17/25 David f 615-700-1015 10/7/25 David f 114…"
type textarea "x"
type textarea "9/16/25 David f 1100-1130-1215 9/17/25 David f 615-700-1015 10/7/25 David f 114…"
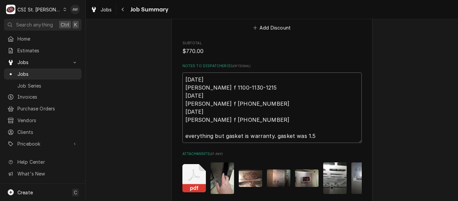
type textarea "x"
type textarea "9/16/25 David f 1100-1130-1215 9/17/25 David f 615-700-1015 10/7/25 David f 114…"
type textarea "x"
type textarea "9/16/25 David f 1100-1130-1215 9/17/25 David f 615-700-1015 10/7/25 David f 114…"
type textarea "x"
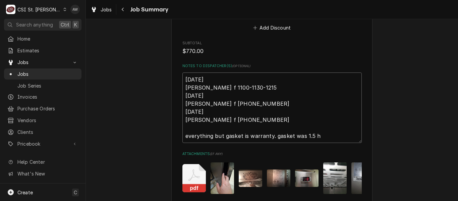
type textarea "9/16/25 David f 1100-1130-1215 9/17/25 David f 615-700-1015 10/7/25 David f 114…"
type textarea "x"
type textarea "9/16/25 David f 1100-1130-1215 9/17/25 David f 615-700-1015 10/7/25 David f 114…"
type textarea "x"
type textarea "9/16/25 David f 1100-1130-1215 9/17/25 David f 615-700-1015 10/7/25 David f 114…"
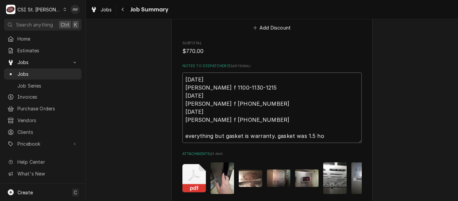
type textarea "x"
type textarea "9/16/25 David f 1100-1130-1215 9/17/25 David f 615-700-1015 10/7/25 David f 114…"
type textarea "x"
type textarea "9/16/25 David f 1100-1130-1215 9/17/25 David f 615-700-1015 10/7/25 David f 114…"
type textarea "x"
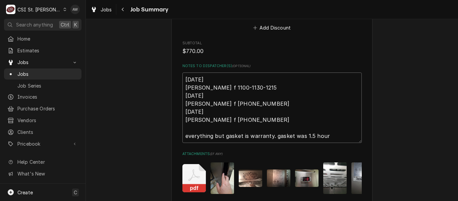
type textarea "9/16/25 David f 1100-1130-1215 9/17/25 David f 615-700-1015 10/7/25 David f 114…"
type textarea "x"
type textarea "9/16/25 David f 1100-1130-1215 9/17/25 David f 615-700-1015 10/7/25 David f 114…"
type textarea "x"
type textarea "9/16/25 David f 1100-1130-1215 9/17/25 David f 615-700-1015 10/7/25 David f 114…"
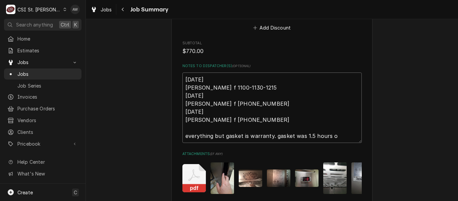
type textarea "x"
type textarea "9/16/25 David f 1100-1130-1215 9/17/25 David f 615-700-1015 10/7/25 David f 114…"
type textarea "x"
type textarea "9/16/25 David f 1100-1130-1215 9/17/25 David f 615-700-1015 10/7/25 David f 114…"
type textarea "x"
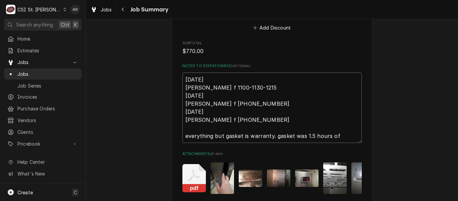
type textarea "9/16/25 David f 1100-1130-1215 9/17/25 David f 615-700-1015 10/7/25 David f 114…"
type textarea "x"
type textarea "9/16/25 David f 1100-1130-1215 9/17/25 David f 615-700-1015 10/7/25 David f 114…"
type textarea "x"
type textarea "9/16/25 David f 1100-1130-1215 9/17/25 David f 615-700-1015 10/7/25 David f 114…"
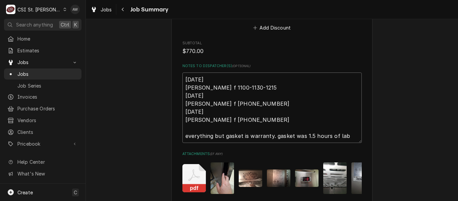
type textarea "x"
type textarea "9/16/25 David f 1100-1130-1215 9/17/25 David f 615-700-1015 10/7/25 David f 114…"
type textarea "x"
type textarea "9/16/25 David f 1100-1130-1215 9/17/25 David f 615-700-1015 10/7/25 David f 114…"
type textarea "x"
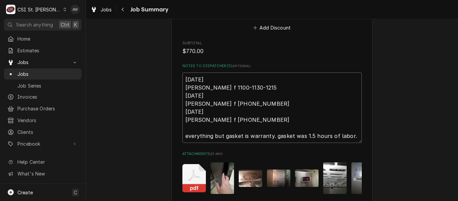
type textarea "9/16/25 David f 1100-1130-1215 9/17/25 David f 615-700-1015 10/7/25 David f 114…"
type textarea "x"
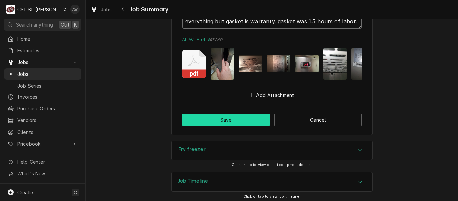
type textarea "9/16/25 David f 1100-1130-1215 9/17/25 David f 615-700-1015 10/7/25 David f 114…"
click at [256, 116] on button "Save" at bounding box center [226, 120] width 88 height 12
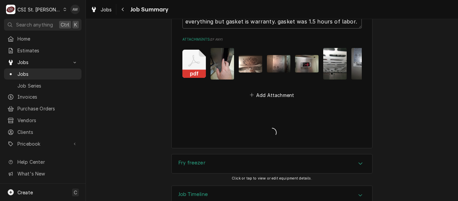
type textarea "x"
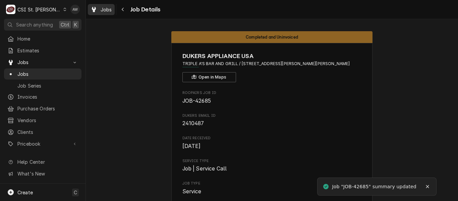
click at [100, 10] on div "Jobs" at bounding box center [101, 9] width 24 height 8
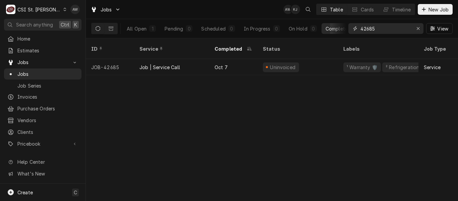
drag, startPoint x: 389, startPoint y: 27, endPoint x: 321, endPoint y: 16, distance: 68.9
click at [321, 16] on div "Jobs AW KJ Table Cards Timeline New Job All Open 1 Pending 0 Scheduled 0 In Pro…" at bounding box center [272, 19] width 372 height 38
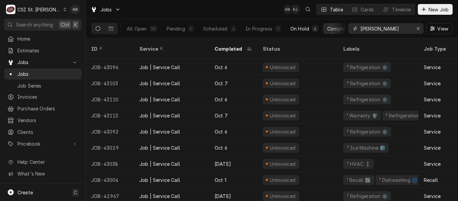
type input "[PERSON_NAME]"
click at [293, 28] on div "On Hold" at bounding box center [299, 28] width 19 height 7
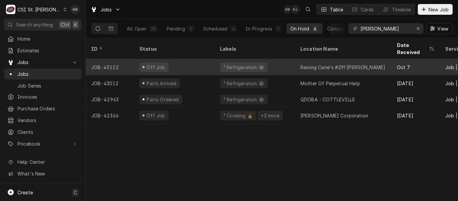
click at [234, 62] on div "² Refrigeration ❄️" at bounding box center [244, 67] width 48 height 10
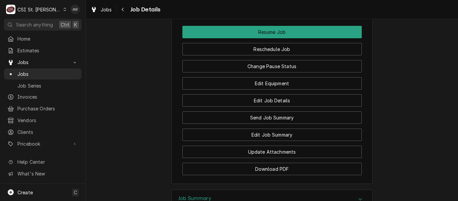
scroll to position [1009, 0]
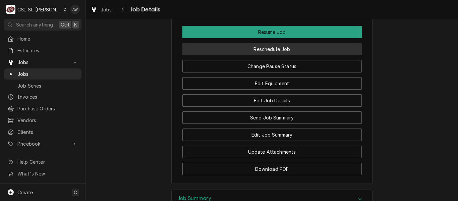
click at [230, 51] on button "Reschedule Job" at bounding box center [271, 49] width 179 height 12
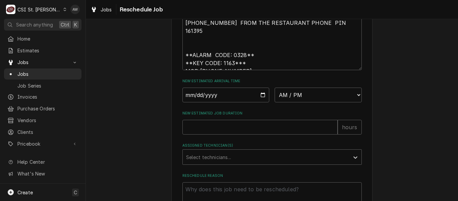
scroll to position [353, 0]
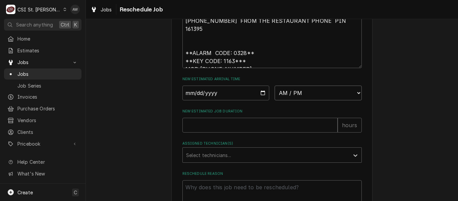
click at [283, 100] on select "AM / PM 6:00 AM 6:15 AM 6:30 AM 6:45 AM 7:00 AM 7:15 AM 7:30 AM 7:45 AM 8:00 AM…" at bounding box center [318, 92] width 87 height 15
select select "07:00:00"
click at [275, 93] on select "AM / PM 6:00 AM 6:15 AM 6:30 AM 6:45 AM 7:00 AM 7:15 AM 7:30 AM 7:45 AM 8:00 AM…" at bounding box center [318, 92] width 87 height 15
type textarea "x"
click at [262, 100] on input "Date" at bounding box center [225, 92] width 87 height 15
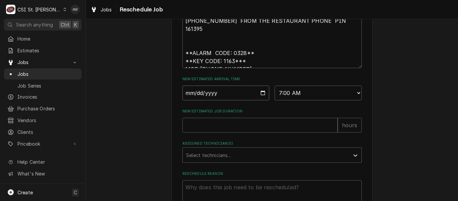
type input "[DATE]"
click at [227, 131] on input "New Estimated Job Duration" at bounding box center [259, 125] width 155 height 15
type textarea "x"
type input "2"
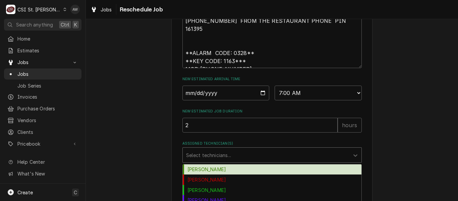
click at [228, 161] on div "Assigned Technician(s)" at bounding box center [266, 155] width 160 height 12
type input "da"
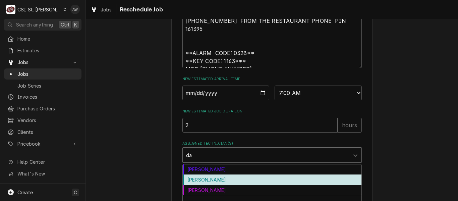
click at [220, 183] on div "[PERSON_NAME]" at bounding box center [272, 179] width 179 height 10
type textarea "x"
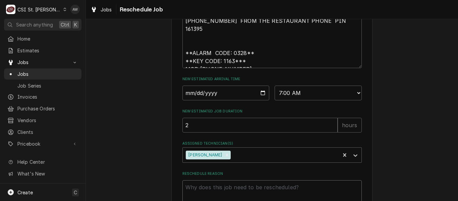
click at [219, 188] on textarea "Reschedule Reason" at bounding box center [271, 195] width 179 height 30
type textarea "x"
type textarea "r"
type textarea "x"
type textarea "re"
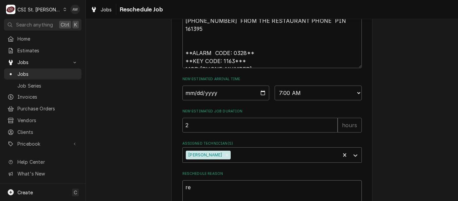
type textarea "x"
type textarea "ret"
type textarea "x"
type textarea "retu"
type textarea "x"
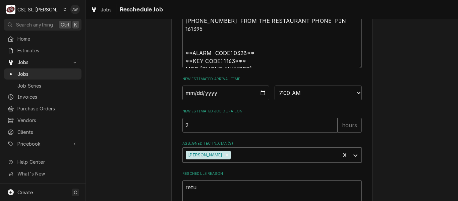
type textarea "retur"
type textarea "x"
type textarea "return"
type textarea "x"
type textarea "return"
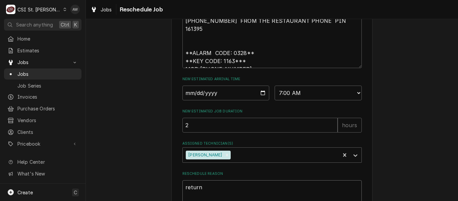
type textarea "x"
type textarea "return p"
type textarea "x"
type textarea "return pe"
type textarea "x"
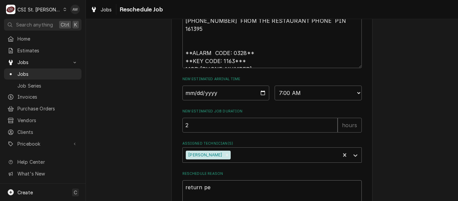
type textarea "return per"
type textarea "x"
type textarea "return per"
type textarea "x"
type textarea "return per s"
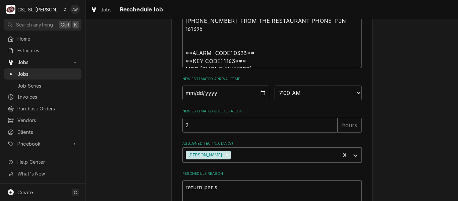
type textarea "x"
type textarea "return per st"
type textarea "x"
type textarea "return per sto"
type textarea "x"
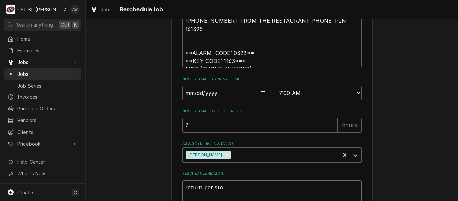
type textarea "return per stor"
type textarea "x"
type textarea "return per store"
type textarea "x"
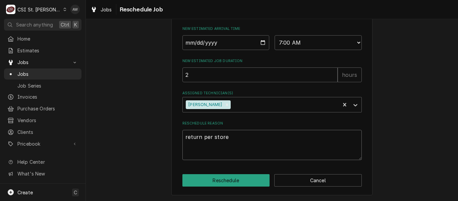
scroll to position [412, 0]
type textarea "return per store"
click at [216, 184] on button "Reschedule" at bounding box center [226, 180] width 88 height 12
type textarea "x"
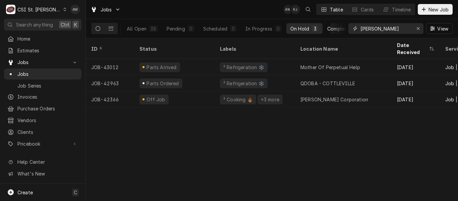
drag, startPoint x: 380, startPoint y: 30, endPoint x: 337, endPoint y: 31, distance: 42.9
click at [337, 31] on div "All Open 38 Pending 0 Scheduled 5 In Progress 0 On Hold 3 Completed 30 [PERSON_…" at bounding box center [271, 28] width 361 height 19
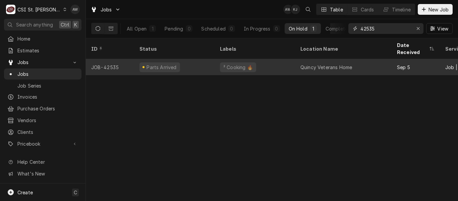
type input "42535"
click at [229, 64] on div "² Cooking 🔥" at bounding box center [238, 67] width 31 height 7
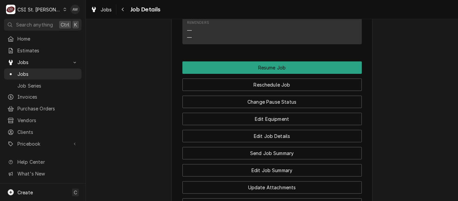
scroll to position [850, 0]
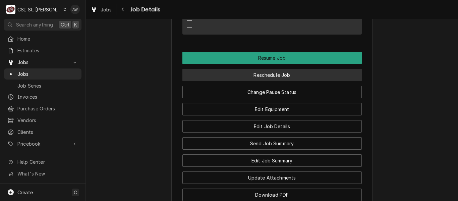
click at [285, 77] on button "Reschedule Job" at bounding box center [271, 75] width 179 height 12
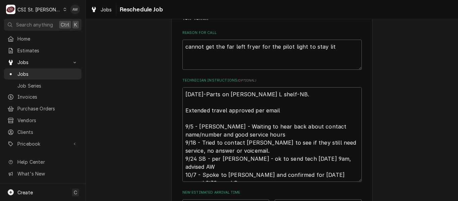
scroll to position [193, 0]
drag, startPoint x: 219, startPoint y: 182, endPoint x: 168, endPoint y: 176, distance: 51.7
click at [168, 176] on div "Please provide some additional details to reschedule this job. Roopairs Job ID …" at bounding box center [272, 98] width 372 height 531
click at [183, 101] on textarea "[DATE]-Parts on [PERSON_NAME] L shelf-NB. Extended travel approved per email 9/…" at bounding box center [271, 135] width 179 height 95
type textarea "x"
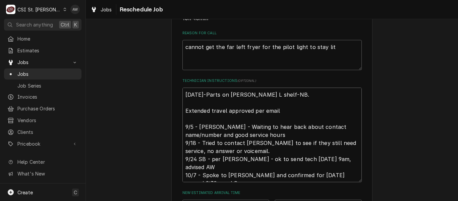
type textarea "[DATE]-Parts on [PERSON_NAME] L shelf-NB. Extended travel approved per email 9/…"
paste textarea "10/7 - Spoke to [PERSON_NAME] and confirmed for [DATE] around 9:30am - LS"
type textarea "x"
type textarea "10/7 - Spoke to [PERSON_NAME] and confirmed for [DATE] around 9:30am - LS [DATE…"
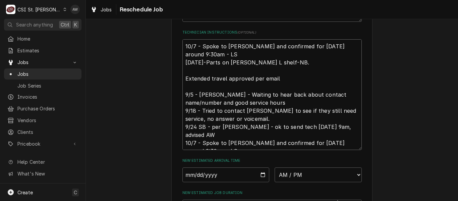
scroll to position [241, 0]
drag, startPoint x: 221, startPoint y: 153, endPoint x: 174, endPoint y: 144, distance: 48.1
click at [174, 144] on div "Please provide some additional details to reschedule this job. Roopairs Job ID …" at bounding box center [271, 59] width 201 height 536
type textarea "x"
type textarea "10/7 - Spoke to [PERSON_NAME] and confirmed for [DATE] around 9:30am - LS [DATE…"
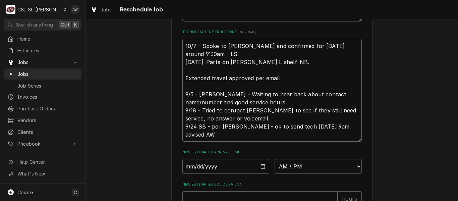
type textarea "x"
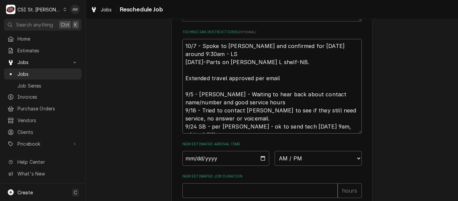
type textarea "10/7 - Spoke to [PERSON_NAME] and confirmed for [DATE] around 9:30am - LS [DATE…"
click at [295, 166] on select "AM / PM 6:00 AM 6:15 AM 6:30 AM 6:45 AM 7:00 AM 7:15 AM 7:30 AM 7:45 AM 8:00 AM…" at bounding box center [318, 158] width 87 height 15
select select "09:00:00"
click at [275, 159] on select "AM / PM 6:00 AM 6:15 AM 6:30 AM 6:45 AM 7:00 AM 7:15 AM 7:30 AM 7:45 AM 8:00 AM…" at bounding box center [318, 158] width 87 height 15
type textarea "x"
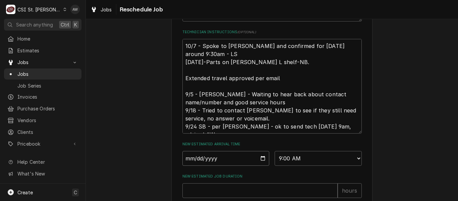
click at [258, 166] on input "Date" at bounding box center [225, 158] width 87 height 15
type input "[DATE]"
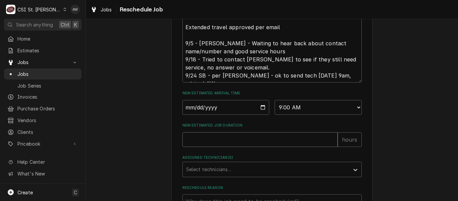
click at [239, 141] on input "New Estimated Job Duration" at bounding box center [259, 139] width 155 height 15
type textarea "x"
type input "4"
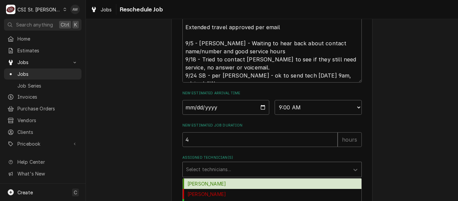
click at [237, 175] on div "Assigned Technician(s)" at bounding box center [266, 169] width 160 height 12
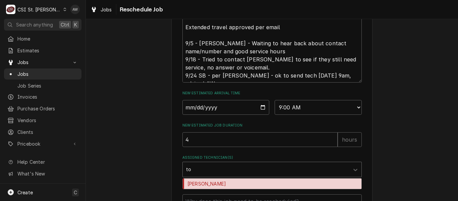
type input "[PERSON_NAME]"
type textarea "x"
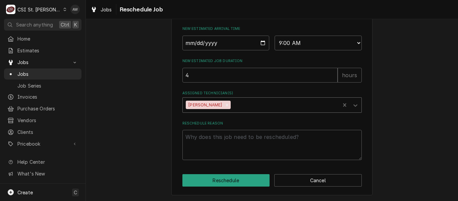
scroll to position [363, 0]
click at [222, 142] on textarea "Reschedule Reason" at bounding box center [271, 145] width 179 height 30
type textarea "x"
type textarea "r"
type textarea "x"
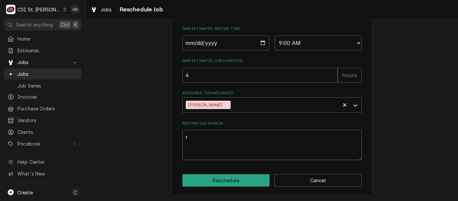
type textarea "re"
type textarea "x"
type textarea "ret"
type textarea "x"
type textarea "retu"
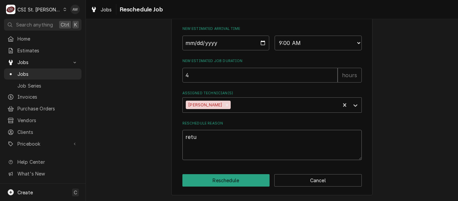
type textarea "x"
type textarea "retur"
type textarea "x"
type textarea "return"
type textarea "x"
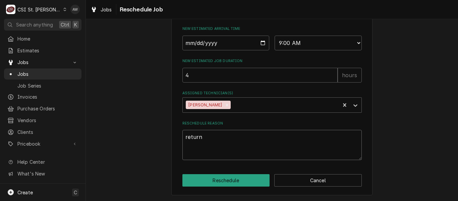
type textarea "returni"
type textarea "x"
type textarea "returnin"
type textarea "x"
type textarea "returning"
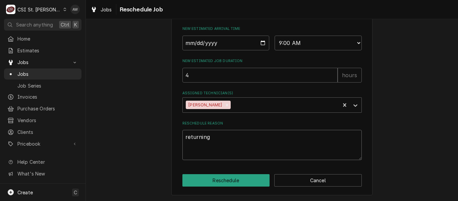
type textarea "x"
type textarea "returning"
type textarea "x"
type textarea "returning w"
type textarea "x"
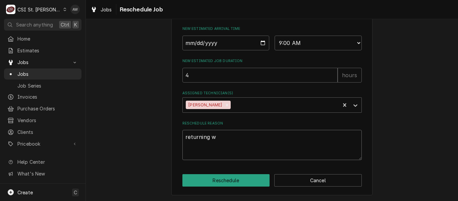
type textarea "returning wi"
type textarea "x"
type textarea "returning wit"
type textarea "x"
type textarea "returning with"
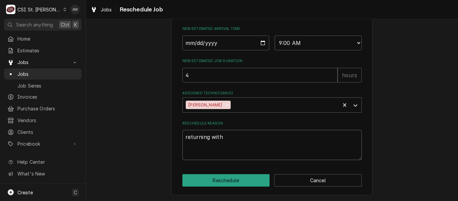
type textarea "x"
type textarea "returning with"
type textarea "x"
type textarea "returning with p"
type textarea "x"
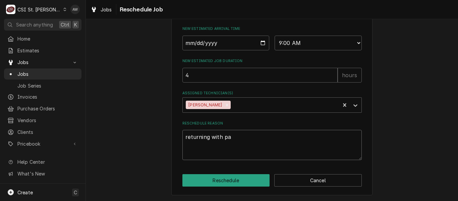
type textarea "returning with par"
type textarea "x"
type textarea "returning with part"
type textarea "x"
type textarea "returning with parts"
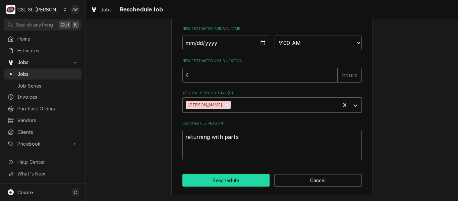
click at [210, 184] on button "Reschedule" at bounding box center [226, 180] width 88 height 12
type textarea "x"
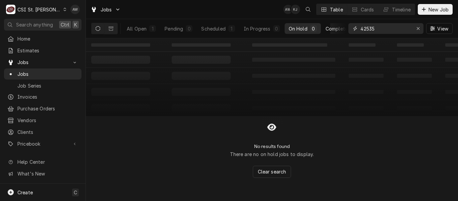
drag, startPoint x: 380, startPoint y: 31, endPoint x: 324, endPoint y: 31, distance: 55.7
click at [324, 31] on div "All Open 1 Pending 0 Scheduled 1 In Progress 0 On Hold 0 Completed 0 42535 View" at bounding box center [271, 28] width 361 height 19
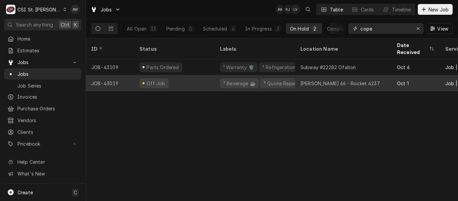
type input "cope"
click at [309, 75] on div "[PERSON_NAME] 66 - Rocket 4237" at bounding box center [343, 83] width 97 height 16
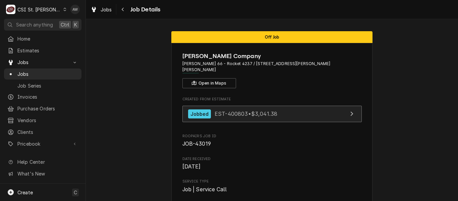
click at [232, 110] on span "EST-400803 • $3,041.38" at bounding box center [246, 113] width 63 height 7
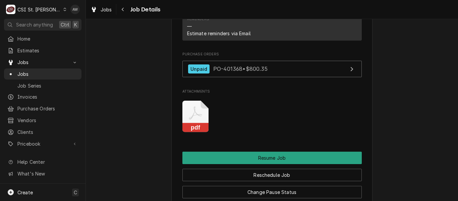
scroll to position [992, 0]
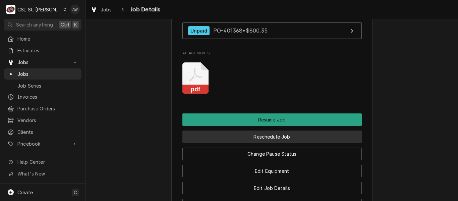
click at [246, 130] on button "Reschedule Job" at bounding box center [271, 136] width 179 height 12
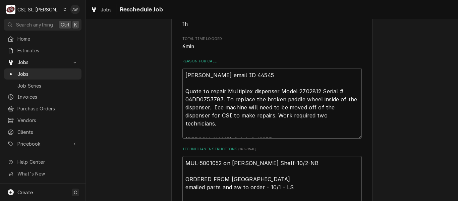
scroll to position [8, 0]
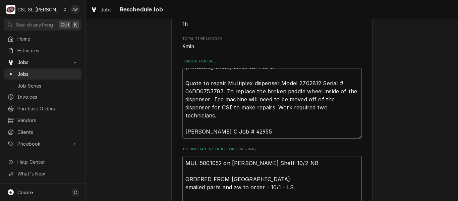
click at [182, 171] on textarea "MUL-5001052 on Brad Cope Shelf-10/2-NB ORDERED FROM PARTSTOWN emailed parts and…" at bounding box center [271, 187] width 179 height 62
type textarea "x"
type textarea "MUL-5001052 on Brad Cope Shelf-10/2-NB ORDERED FROM PARTSTOWN emailed parts and…"
click at [183, 169] on textarea "MUL-5001052 on Brad Cope Shelf-10/2-NB ORDERED FROM PARTSTOWN emailed parts and…" at bounding box center [271, 191] width 179 height 70
type textarea "x"
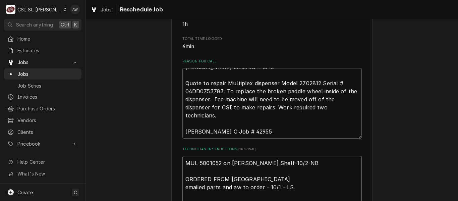
type textarea "e MUL-5001052 on Brad Cope Shelf-10/2-NB ORDERED FROM PARTSTOWN emailed parts a…"
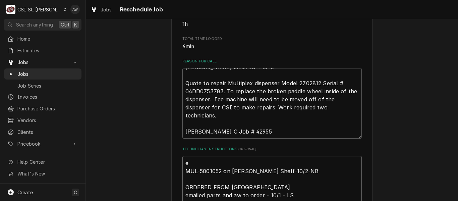
type textarea "x"
type textarea "er MUL-5001052 on Brad Cope Shelf-10/2-NB ORDERED FROM PARTSTOWN emailed parts …"
type textarea "x"
type textarea "eri MUL-5001052 on Brad Cope Shelf-10/2-NB ORDERED FROM PARTSTOWN emailed parts…"
type textarea "x"
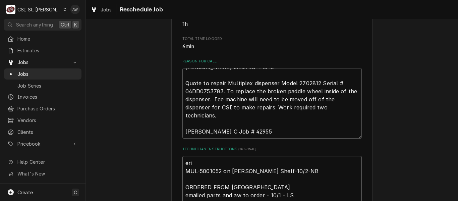
type textarea "eric MUL-5001052 on Brad Cope Shelf-10/2-NB ORDERED FROM PARTSTOWN emailed part…"
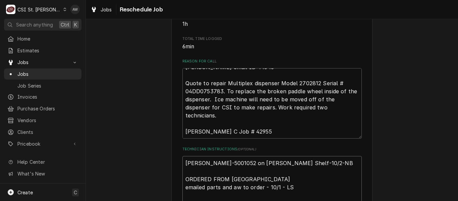
type textarea "x"
type textarea "eric MUL-5001052 on Brad Cope Shelf-10/2-NB ORDERED FROM PARTSTOWN emailed part…"
type textarea "x"
type textarea "eric t MUL-5001052 on Brad Cope Shelf-10/2-NB ORDERED FROM PARTSTOWN emailed pa…"
type textarea "x"
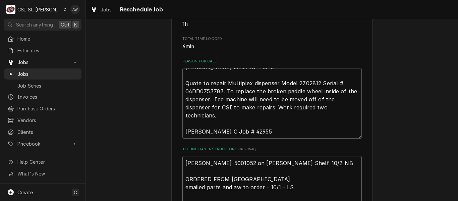
type textarea "eric MUL-5001052 on Brad Cope Shelf-10/2-NB ORDERED FROM PARTSTOWN emailed part…"
type textarea "x"
type textarea "eric MUL-5001052 on Brad Cope Shelf-10/2-NB ORDERED FROM PARTSTOWN emailed part…"
type textarea "x"
type textarea "eri MUL-5001052 on Brad Cope Shelf-10/2-NB ORDERED FROM PARTSTOWN emailed parts…"
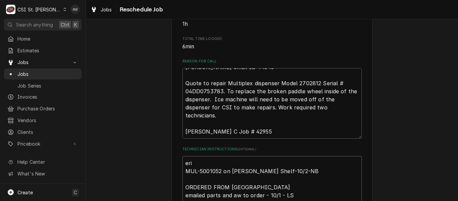
type textarea "x"
type textarea "er MUL-5001052 on Brad Cope Shelf-10/2-NB ORDERED FROM PARTSTOWN emailed parts …"
type textarea "x"
type textarea "e MUL-5001052 on Brad Cope Shelf-10/2-NB ORDERED FROM PARTSTOWN emailed parts a…"
type textarea "x"
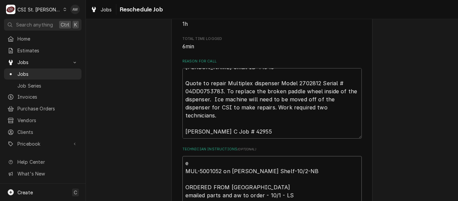
type textarea "MUL-5001052 on Brad Cope Shelf-10/2-NB ORDERED FROM PARTSTOWN emailed parts and…"
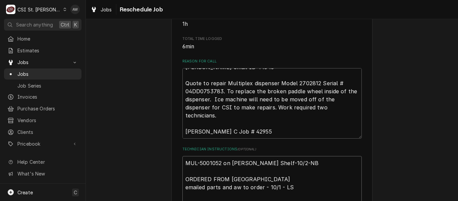
type textarea "x"
type textarea "E MUL-5001052 on Brad Cope Shelf-10/2-NB ORDERED FROM PARTSTOWN emailed parts a…"
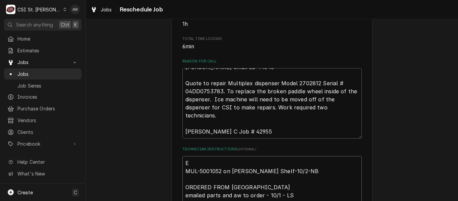
type textarea "x"
type textarea "ER MUL-5001052 on Brad Cope Shelf-10/2-NB ORDERED FROM PARTSTOWN emailed parts …"
type textarea "x"
type textarea "ERI MUL-5001052 on Brad Cope Shelf-10/2-NB ORDERED FROM PARTSTOWN emailed parts…"
type textarea "x"
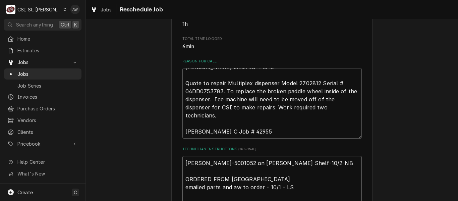
type textarea "ERIC MUL-5001052 on Brad Cope Shelf-10/2-NB ORDERED FROM PARTSTOWN emailed part…"
type textarea "x"
type textarea "ERIC T MUL-5001052 on Brad Cope Shelf-10/2-NB ORDERED FROM PARTSTOWN emailed pa…"
type textarea "x"
type textarea "ERIC TO MUL-5001052 on Brad Cope Shelf-10/2-NB ORDERED FROM PARTSTOWN emailed p…"
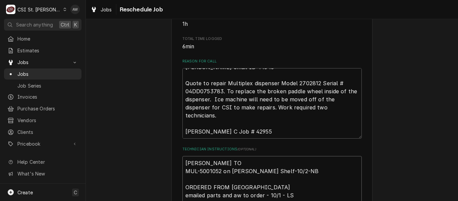
type textarea "x"
type textarea "ERIC TO MUL-5001052 on Brad Cope Shelf-10/2-NB ORDERED FROM PARTSTOWN emailed p…"
type textarea "x"
type textarea "ERIC TO P MUL-5001052 on Brad Cope Shelf-10/2-NB ORDERED FROM PARTSTOWN emailed…"
type textarea "x"
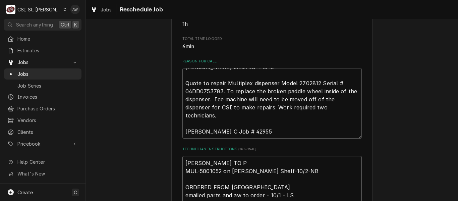
type textarea "ERIC TO PI MUL-5001052 on Brad Cope Shelf-10/2-NB ORDERED FROM PARTSTOWN emaile…"
type textarea "x"
type textarea "ERIC TO PIC MUL-5001052 on Brad Cope Shelf-10/2-NB ORDERED FROM PARTSTOWN email…"
type textarea "x"
type textarea "ERIC TO PICK MUL-5001052 on Brad Cope Shelf-10/2-NB ORDERED FROM PARTSTOWN emai…"
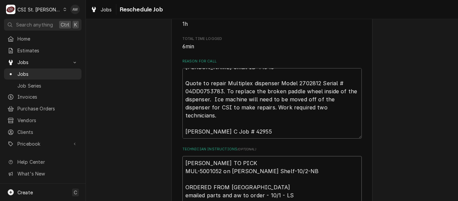
type textarea "x"
type textarea "ERIC TO PICK MUL-5001052 on Brad Cope Shelf-10/2-NB ORDERED FROM PARTSTOWN emai…"
type textarea "x"
type textarea "ERIC TO PICK U MUL-5001052 on Brad Cope Shelf-10/2-NB ORDERED FROM PARTSTOWN em…"
type textarea "x"
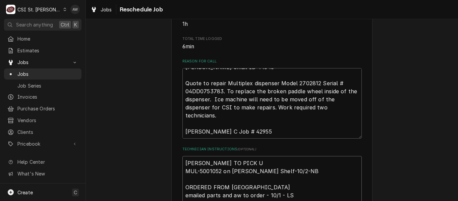
type textarea "ERIC TO PICK UP MUL-5001052 on Brad Cope Shelf-10/2-NB ORDERED FROM PARTSTOWN e…"
type textarea "x"
type textarea "ERIC TO PICK UP MUL-5001052 on Brad Cope Shelf-10/2-NB ORDERED FROM PARTSTOWN e…"
type textarea "x"
type textarea "ERIC TO PICK UP B MUL-5001052 on Brad Cope Shelf-10/2-NB ORDERED FROM PARTSTOWN…"
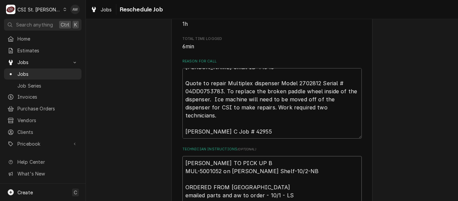
type textarea "x"
type textarea "ERIC TO PICK UP BO MUL-5001052 on Brad Cope Shelf-10/2-NB ORDERED FROM PARTSTOW…"
type textarea "x"
type textarea "ERIC TO PICK UP BOX MUL-5001052 on Brad Cope Shelf-10/2-NB ORDERED FROM PARTSTO…"
type textarea "x"
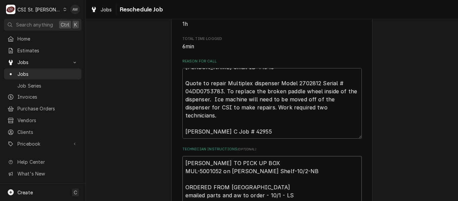
type textarea "ERIC TO PICK UP BOX T MUL-5001052 on Brad Cope Shelf-10/2-NB ORDERED FROM PARTS…"
type textarea "x"
type textarea "ERIC TO PICK UP BOX TR MUL-5001052 on Brad Cope Shelf-10/2-NB ORDERED FROM PART…"
type textarea "x"
type textarea "ERIC TO PICK UP BOX TRU MUL-5001052 on Brad Cope Shelf-10/2-NB ORDERED FROM PAR…"
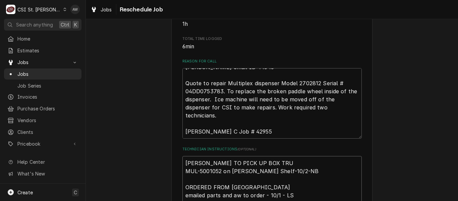
type textarea "x"
type textarea "ERIC TO PICK UP BOX TRUC MUL-5001052 on Brad Cope Shelf-10/2-NB ORDERED FROM PA…"
type textarea "x"
type textarea "ERIC TO PICK UP BOX TRUCK MUL-5001052 on Brad Cope Shelf-10/2-NB ORDERED FROM P…"
type textarea "x"
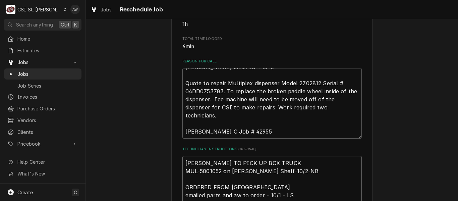
type textarea "ERIC TO PICK UP BOX TRUCK A MUL-5001052 on Brad Cope Shelf-10/2-NB ORDERED FROM…"
type textarea "x"
type textarea "ERIC TO PICK UP BOX TRUCK AN MUL-5001052 on Brad Cope Shelf-10/2-NB ORDERED FRO…"
type textarea "x"
type textarea "ERIC TO PICK UP BOX TRUCK AND MUL-5001052 on Brad Cope Shelf-10/2-NB ORDERED FR…"
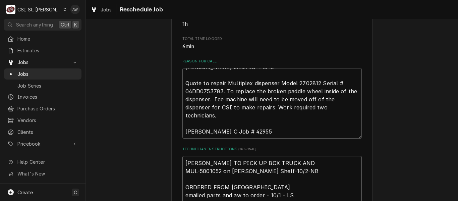
type textarea "x"
type textarea "ERIC TO PICK UP BOX TRUCK AND ME MUL-5001052 on Brad Cope Shelf-10/2-NB ORDERED…"
type textarea "x"
type textarea "ERIC TO PICK UP BOX TRUCK AND MEE MUL-5001052 on Brad Cope Shelf-10/2-NB ORDERE…"
type textarea "x"
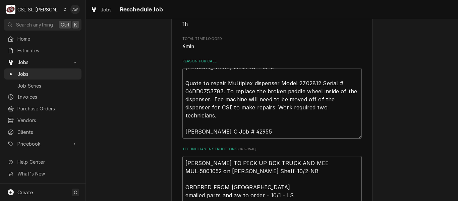
type textarea "ERIC TO PICK UP BOX TRUCK AND MEET MUL-5001052 on Brad Cope Shelf-10/2-NB ORDER…"
type textarea "x"
type textarea "ERIC TO PICK UP BOX TRUCK AND MEET MUL-5001052 on Brad Cope Shelf-10/2-NB ORDER…"
type textarea "x"
type textarea "ERIC TO PICK UP BOX TRUCK AND MEET B MUL-5001052 on Brad Cope Shelf-10/2-NB ORD…"
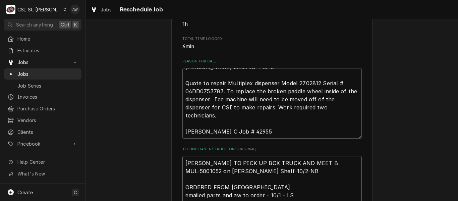
type textarea "x"
type textarea "ERIC TO PICK UP BOX TRUCK AND MEET BR MUL-5001052 on Brad Cope Shelf-10/2-NB OR…"
type textarea "x"
type textarea "ERIC TO PICK UP BOX TRUCK AND MEET BRA MUL-5001052 on Brad Cope Shelf-10/2-NB O…"
type textarea "x"
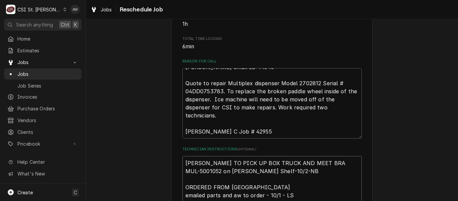
type textarea "ERIC TO PICK UP BOX TRUCK AND MEET BRAD MUL-5001052 on Brad Cope Shelf-10/2-NB …"
type textarea "x"
type textarea "ERIC TO PICK UP BOX TRUCK AND MEET BRAD MUL-5001052 on Brad Cope Shelf-10/2-NB …"
type textarea "x"
type textarea "ERIC TO PICK UP BOX TRUCK AND MEET BRAD O MUL-5001052 on Brad Cope Shelf-10/2-N…"
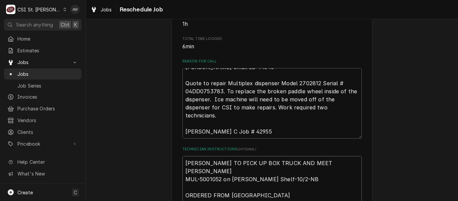
type textarea "x"
type textarea "ERIC TO PICK UP BOX TRUCK AND MEET BRAD ON MUL-5001052 on Brad Cope Shelf-10/2-…"
type textarea "x"
type textarea "ERIC TO PICK UP BOX TRUCK AND MEET BRAD ONI MUL-5001052 on Brad Cope Shelf-10/2…"
type textarea "x"
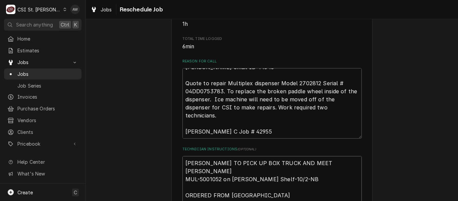
type textarea "ERIC TO PICK UP BOX TRUCK AND MEET BRAD ONIS MUL-5001052 on Brad Cope Shelf-10/…"
type textarea "x"
type textarea "ERIC TO PICK UP BOX TRUCK AND MEET BRAD ONIST MUL-5001052 on Brad Cope Shelf-10…"
type textarea "x"
type textarea "ERIC TO PICK UP BOX TRUCK AND MEET BRAD ONISTE MUL-5001052 on Brad Cope Shelf-1…"
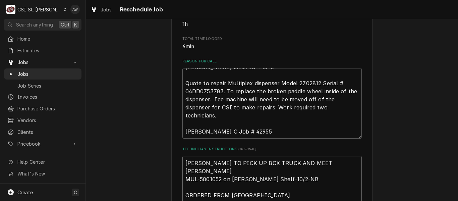
type textarea "x"
type textarea "ERIC TO PICK UP BOX TRUCK AND MEET BRAD ONISTE MUL-5001052 on Brad Cope Shelf-1…"
type textarea "x"
type textarea "ERIC TO PICK UP BOX TRUCK AND MEET BRAD ONISTE MUL-5001052 on Brad Cope Shelf-1…"
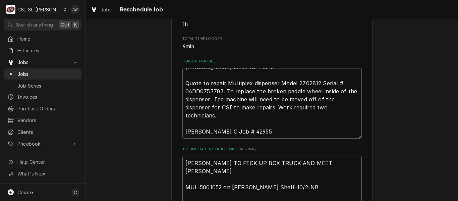
click at [324, 171] on textarea "ERIC TO PICK UP BOX TRUCK AND MEET BRAD ONISTE MUL-5001052 on Brad Cope Shelf-1…" at bounding box center [271, 195] width 179 height 78
type textarea "x"
type textarea "ERIC TO PICK UP BOX TRUCK AND MEET BRAD ONITE MUL-5001052 on Brad Cope Shelf-10…"
type textarea "x"
type textarea "ERIC TO PICK UP BOX TRUCK AND MEET BRAD ONTE MUL-5001052 on Brad Cope Shelf-10/…"
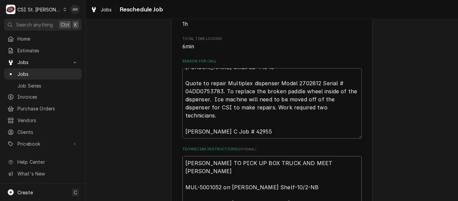
type textarea "x"
type textarea "ERIC TO PICK UP BOX TRUCK AND MEET BRAD ONSTE MUL-5001052 on Brad Cope Shelf-10…"
type textarea "x"
click at [310, 171] on textarea "ERIC TO PICK UP BOX TRUCK AND MEET BRAD ONSITE MUL-5001052 on Brad Cope Shelf-1…" at bounding box center [271, 195] width 179 height 78
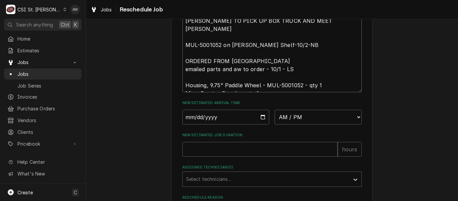
scroll to position [307, 0]
type textarea "ERIC TO PICK UP BOX TRUCK AND MEET BRAD ONSITE MUL-5001052 on Brad Cope Shelf-1…"
click at [295, 124] on select "AM / PM 6:00 AM 6:15 AM 6:30 AM 6:45 AM 7:00 AM 7:15 AM 7:30 AM 7:45 AM 8:00 AM…" at bounding box center [318, 117] width 87 height 15
select select "07:00:00"
click at [275, 117] on select "AM / PM 6:00 AM 6:15 AM 6:30 AM 6:45 AM 7:00 AM 7:15 AM 7:30 AM 7:45 AM 8:00 AM…" at bounding box center [318, 117] width 87 height 15
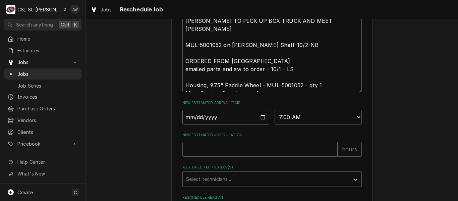
click at [258, 123] on input "Date" at bounding box center [225, 117] width 87 height 15
type textarea "x"
type input "2025-10-08"
click at [231, 154] on input "New Estimated Job Duration" at bounding box center [259, 149] width 155 height 15
type textarea "x"
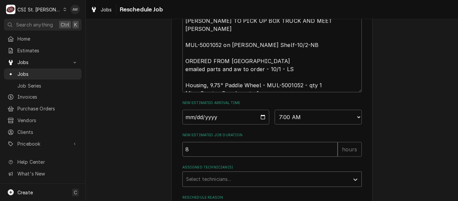
type input "8"
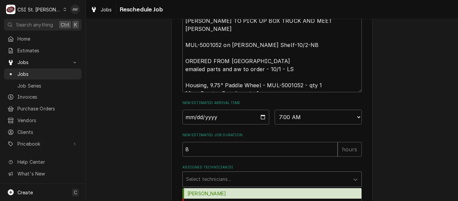
click at [231, 183] on div "Assigned Technician(s)" at bounding box center [266, 179] width 160 height 12
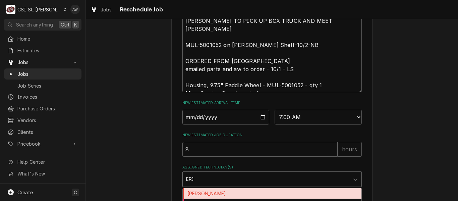
type input "ERIC"
type textarea "x"
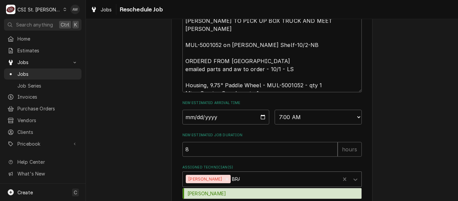
type input "BRAD"
type textarea "x"
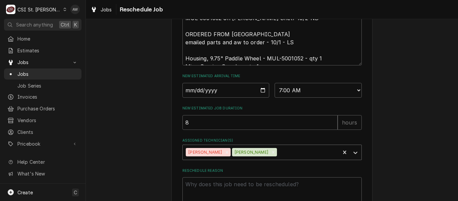
click at [231, 183] on div "Reschedule Reason" at bounding box center [271, 187] width 179 height 39
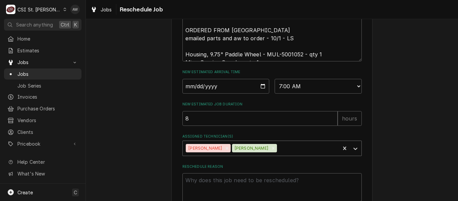
scroll to position [344, 0]
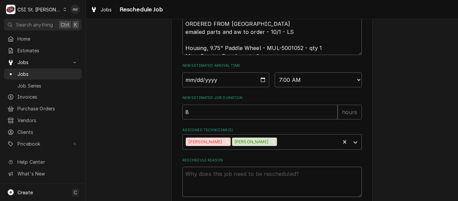
click at [230, 182] on textarea "Reschedule Reason" at bounding box center [271, 182] width 179 height 30
type textarea "x"
type textarea "D"
type textarea "x"
type textarea "DO"
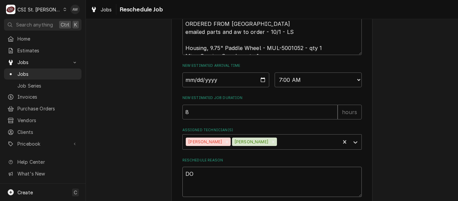
type textarea "x"
type textarea "DOI"
type textarea "x"
type textarea "DOIN"
type textarea "x"
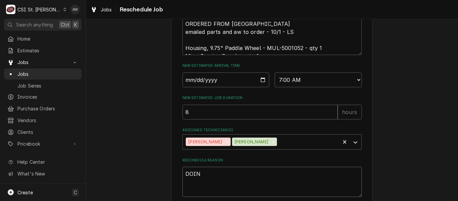
type textarea "DOING"
type textarea "x"
type textarea "DOING"
type textarea "x"
type textarea "DOING QU"
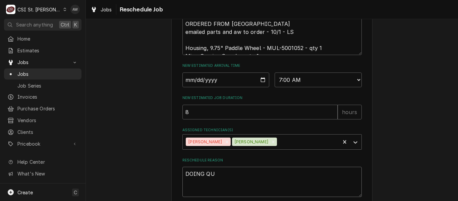
type textarea "x"
type textarea "DOING QUO"
type textarea "x"
type textarea "DOING QUOT"
type textarea "x"
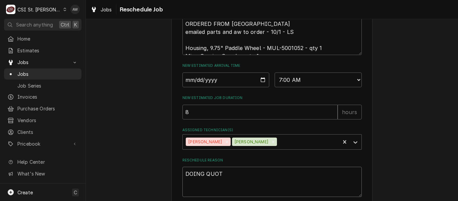
type textarea "DOING QUOTE"
type textarea "x"
type textarea "DOING QUOTED"
type textarea "x"
type textarea "DOING QUOTED J"
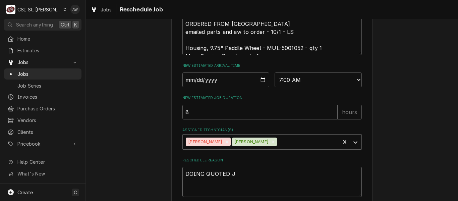
type textarea "x"
type textarea "DOING QUOTED JO"
type textarea "x"
type textarea "DOING QUOTED JOB"
type textarea "x"
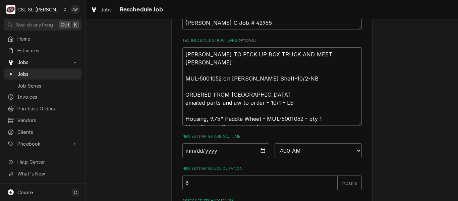
scroll to position [389, 0]
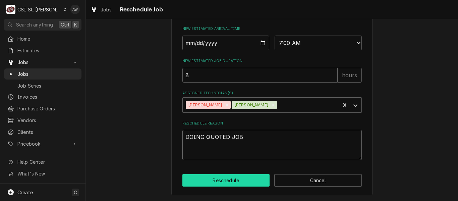
type textarea "DOING QUOTED JOB"
click at [199, 178] on button "Reschedule" at bounding box center [226, 180] width 88 height 12
type textarea "x"
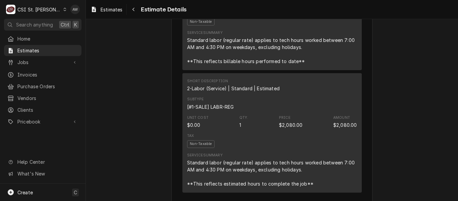
scroll to position [635, 0]
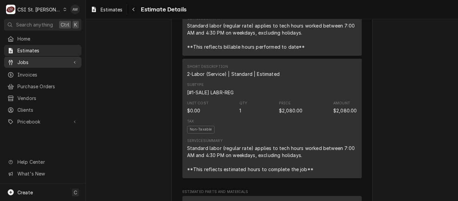
click at [50, 63] on span "Jobs" at bounding box center [42, 62] width 51 height 7
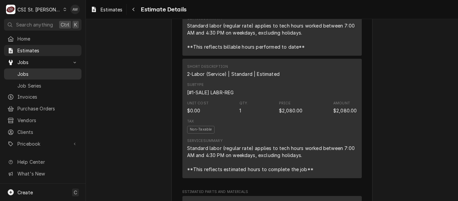
click at [47, 75] on div "Jobs" at bounding box center [42, 74] width 75 height 8
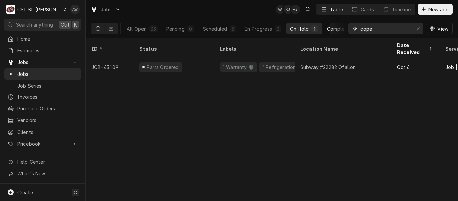
drag, startPoint x: 376, startPoint y: 29, endPoint x: 338, endPoint y: 27, distance: 37.9
click at [338, 27] on div "All Open 33 Pending 0 Scheduled 5 In Progress 3 On Hold 1 Completed 24 cope View" at bounding box center [271, 28] width 361 height 19
paste input "42347"
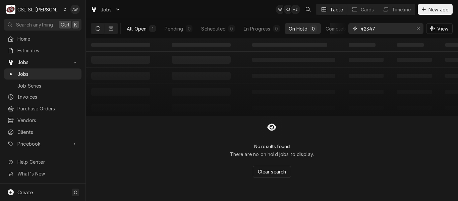
type input "42347"
click at [147, 33] on button "All Open 1" at bounding box center [141, 28] width 37 height 11
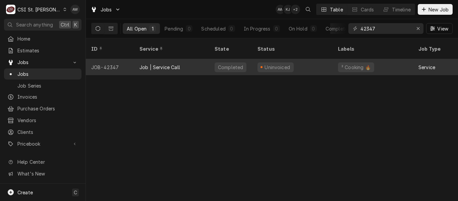
click at [207, 61] on div "Job | Service Call" at bounding box center [171, 67] width 75 height 16
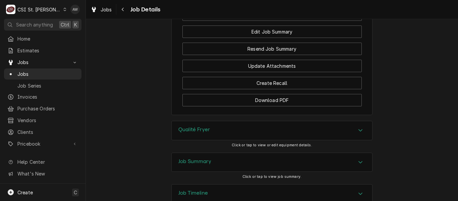
scroll to position [997, 0]
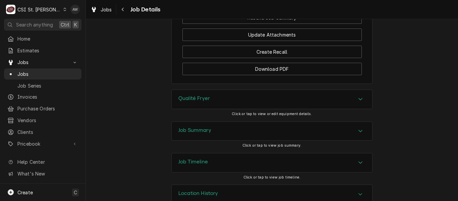
click at [239, 122] on div "Job Summary" at bounding box center [272, 131] width 200 height 19
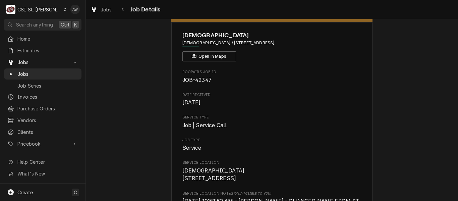
scroll to position [0, 0]
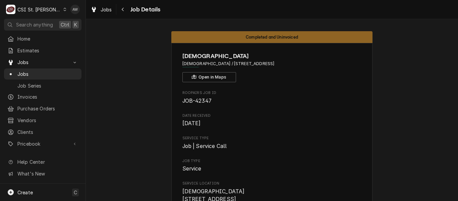
click at [292, 119] on div "Date Received [DATE]" at bounding box center [271, 120] width 179 height 14
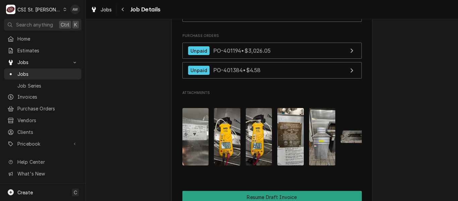
scroll to position [750, 0]
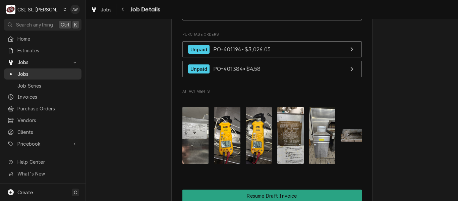
click at [48, 71] on span "Jobs" at bounding box center [47, 73] width 61 height 7
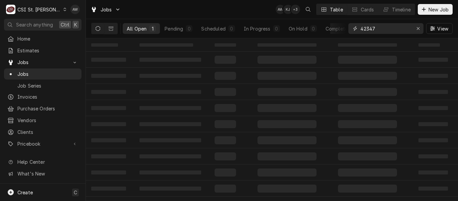
drag, startPoint x: 381, startPoint y: 29, endPoint x: 354, endPoint y: 27, distance: 27.6
click at [354, 27] on div "42347" at bounding box center [385, 28] width 75 height 11
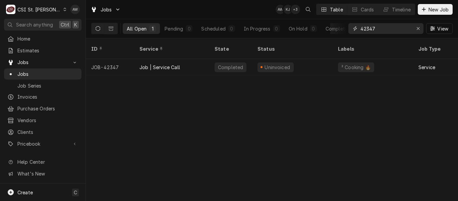
paste input "3032"
type input "43032"
click at [305, 32] on div "On Hold" at bounding box center [298, 28] width 19 height 7
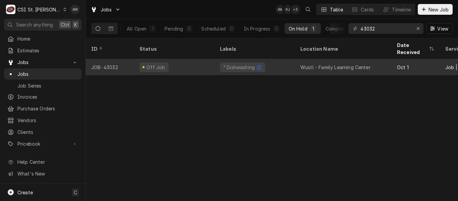
click at [298, 59] on div "Wustl - Family Learning Center" at bounding box center [343, 67] width 97 height 16
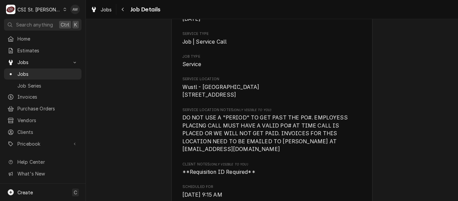
scroll to position [8, 0]
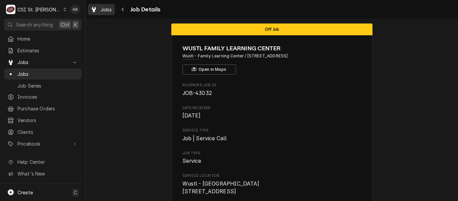
click at [94, 11] on icon "Dynamic Content Wrapper" at bounding box center [94, 9] width 4 height 5
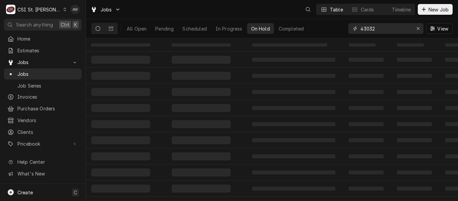
drag, startPoint x: 396, startPoint y: 30, endPoint x: 327, endPoint y: 19, distance: 70.2
click at [327, 19] on div "All Open Pending Scheduled In Progress On Hold Completed 43032 View" at bounding box center [271, 28] width 361 height 19
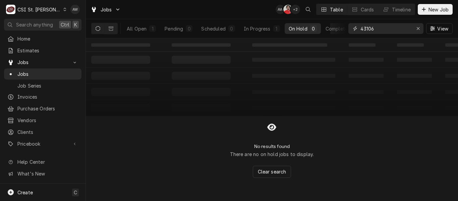
type input "43106"
click at [257, 29] on div "In Progress" at bounding box center [257, 28] width 27 height 7
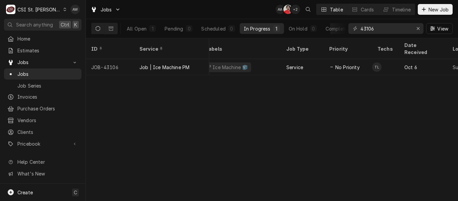
scroll to position [0, 165]
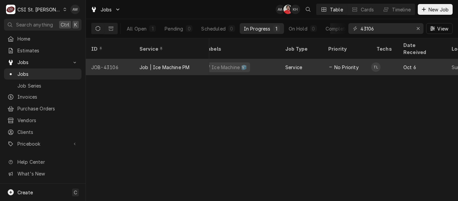
click at [247, 59] on div "² Ice Machine 🧊" at bounding box center [239, 67] width 80 height 16
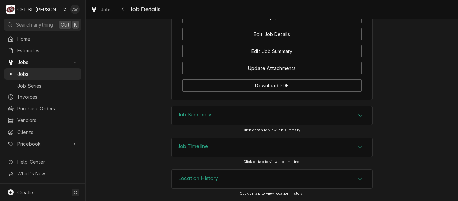
scroll to position [737, 0]
click at [257, 115] on div "Job Summary" at bounding box center [272, 115] width 200 height 19
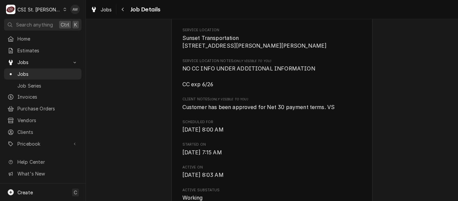
scroll to position [0, 0]
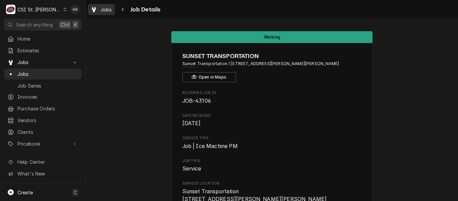
click at [103, 7] on span "Jobs" at bounding box center [106, 9] width 11 height 7
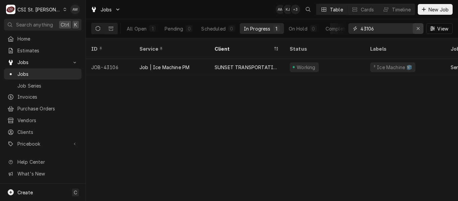
click at [417, 28] on icon "Erase input" at bounding box center [418, 28] width 4 height 5
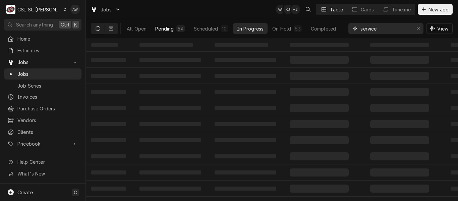
type input "service"
click at [173, 31] on div "Pending" at bounding box center [164, 28] width 18 height 7
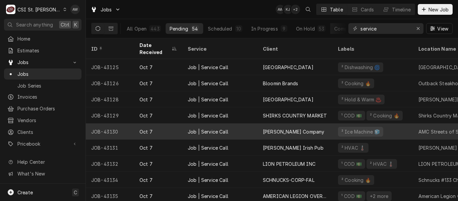
click at [250, 123] on div "Job | Service Call" at bounding box center [219, 131] width 75 height 16
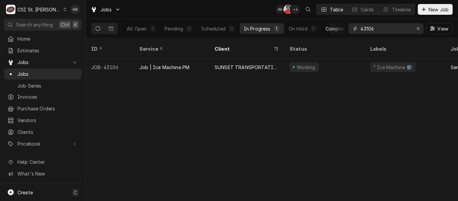
drag, startPoint x: 378, startPoint y: 28, endPoint x: 340, endPoint y: 29, distance: 37.9
click at [340, 29] on div "All Open 1 Pending 0 Scheduled 0 In Progress 1 On Hold 0 Completed 0 43106 View" at bounding box center [271, 28] width 361 height 19
paste input "29"
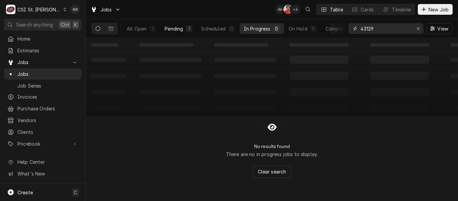
type input "43129"
click at [189, 30] on div "1" at bounding box center [189, 28] width 4 height 7
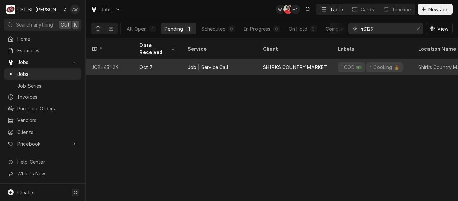
click at [207, 64] on div "Job | Service Call" at bounding box center [208, 67] width 41 height 7
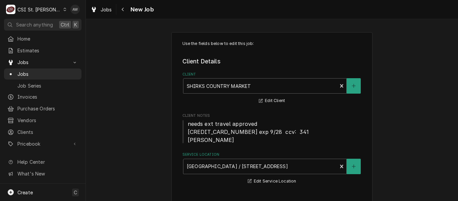
type textarea "x"
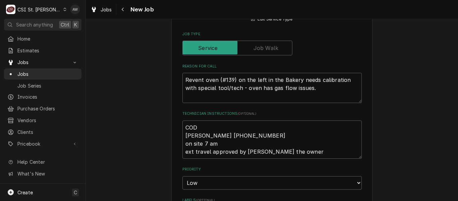
scroll to position [287, 0]
click at [101, 4] on div "Jobs New Job" at bounding box center [272, 9] width 372 height 19
click at [103, 11] on span "Jobs" at bounding box center [106, 9] width 11 height 7
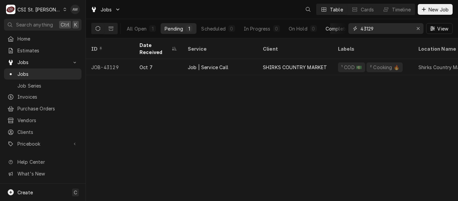
drag, startPoint x: 386, startPoint y: 26, endPoint x: 328, endPoint y: 29, distance: 58.0
click at [328, 29] on div "All Open 1 Pending 1 Scheduled 0 In Progress 0 On Hold 0 Completed 0 43129 View" at bounding box center [271, 28] width 361 height 19
type input "43060"
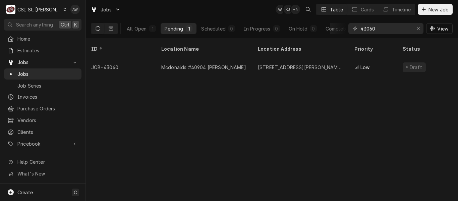
scroll to position [0, 258]
drag, startPoint x: 382, startPoint y: 31, endPoint x: 330, endPoint y: 23, distance: 52.9
click at [330, 23] on div "All Open 1 Pending 1 Scheduled 0 In Progress 0 On Hold 0 Completed 0 43060 View" at bounding box center [271, 28] width 361 height 19
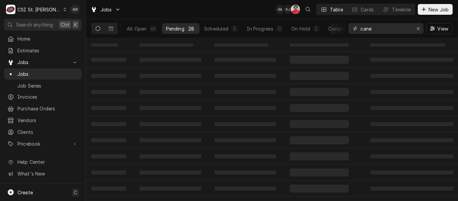
type input "cane"
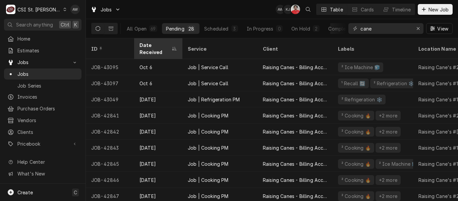
click at [171, 44] on div "Date Received" at bounding box center [158, 49] width 46 height 18
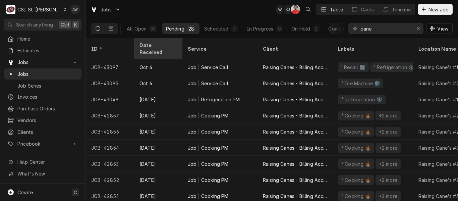
click at [177, 43] on div "Date Received" at bounding box center [158, 49] width 46 height 18
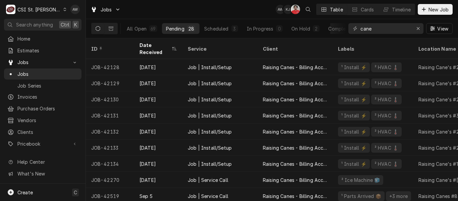
click at [177, 43] on div "Date Received" at bounding box center [158, 49] width 46 height 18
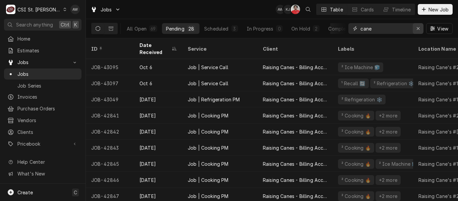
click at [417, 27] on icon "Erase input" at bounding box center [418, 28] width 4 height 5
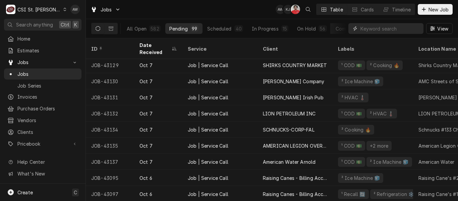
scroll to position [0, 0]
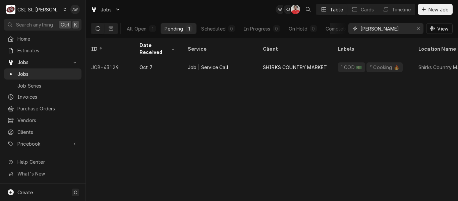
type input "[PERSON_NAME]"
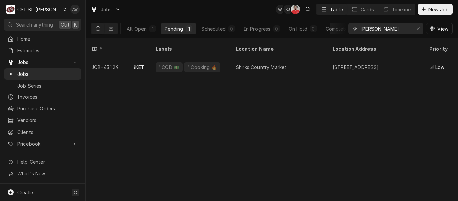
scroll to position [0, 182]
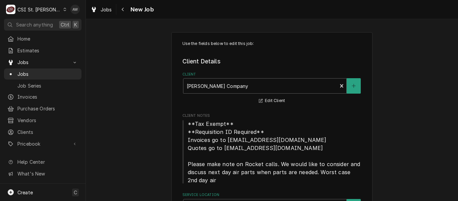
type textarea "x"
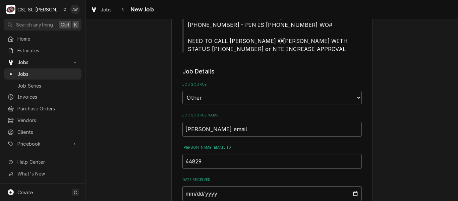
scroll to position [227, 0]
click at [126, 11] on div "Navigate back" at bounding box center [123, 9] width 7 height 7
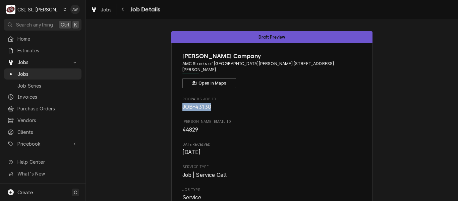
drag, startPoint x: 210, startPoint y: 101, endPoint x: 175, endPoint y: 102, distance: 34.9
copy span "JOB-43130"
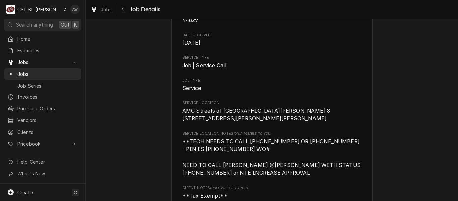
scroll to position [207, 0]
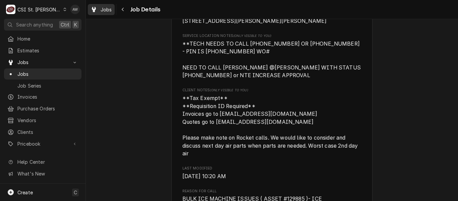
click at [104, 9] on span "Jobs" at bounding box center [106, 9] width 11 height 7
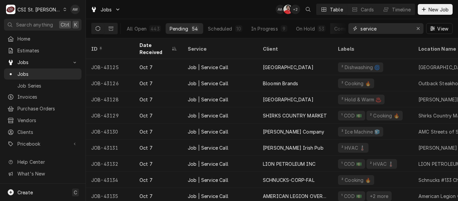
drag, startPoint x: 379, startPoint y: 27, endPoint x: 324, endPoint y: 20, distance: 55.8
click at [324, 20] on div "All Open 443 Pending 54 Scheduled 10 In Progress 9 On Hold 53 Completed 317 ser…" at bounding box center [271, 28] width 361 height 19
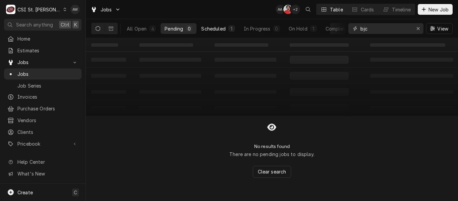
type input "bjc"
click at [206, 30] on div "Scheduled" at bounding box center [213, 28] width 24 height 7
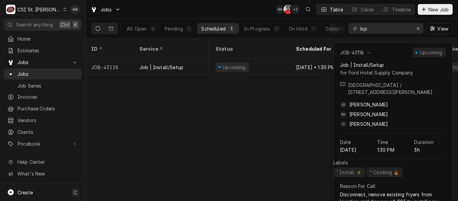
scroll to position [0, 116]
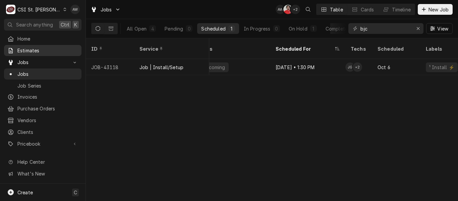
click at [56, 47] on span "Estimates" at bounding box center [47, 50] width 61 height 7
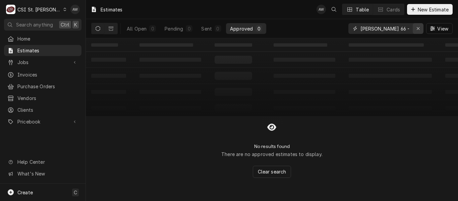
click at [420, 28] on div "Erase input" at bounding box center [418, 28] width 7 height 7
type input "BJC"
click at [210, 25] on button "Sent 2" at bounding box center [211, 28] width 28 height 11
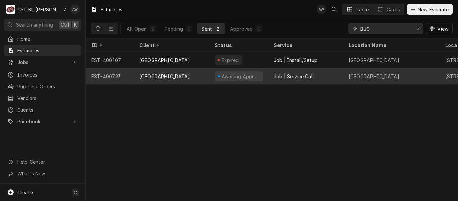
click at [213, 73] on div "Awaiting Approval" at bounding box center [238, 76] width 59 height 16
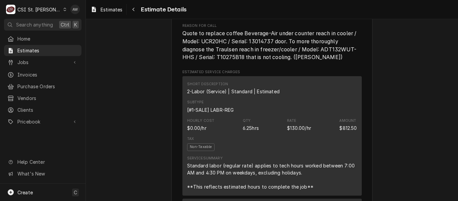
scroll to position [378, 0]
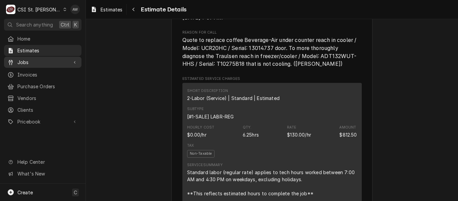
click at [58, 60] on span "Jobs" at bounding box center [42, 62] width 51 height 7
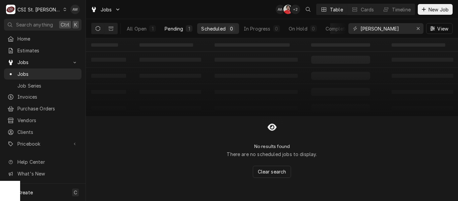
click at [170, 27] on div "Pending" at bounding box center [174, 28] width 18 height 7
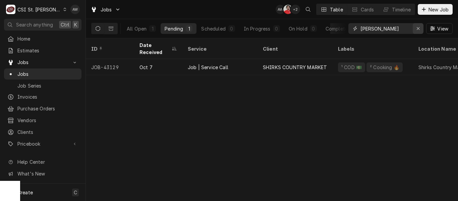
click at [415, 31] on div "Erase input" at bounding box center [418, 28] width 7 height 7
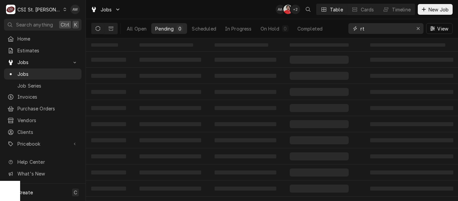
type input "r"
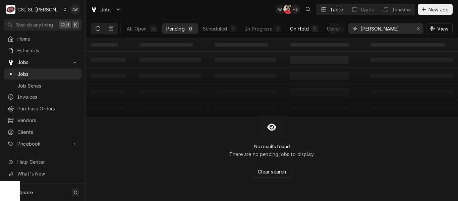
type input "ryan bi"
click at [294, 30] on div "On Hold" at bounding box center [299, 28] width 19 height 7
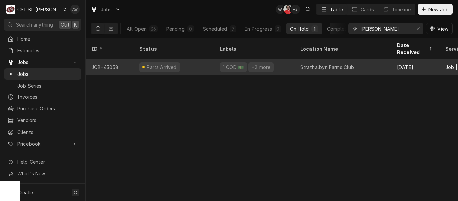
click at [287, 61] on div "¹ COD 💵 +2 more" at bounding box center [255, 67] width 80 height 16
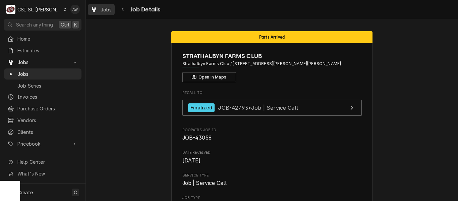
click at [105, 9] on span "Jobs" at bounding box center [106, 9] width 11 height 7
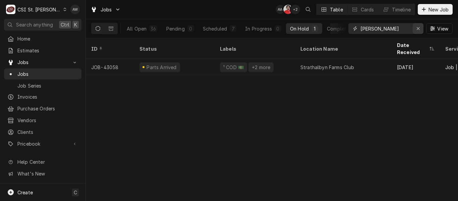
click at [417, 31] on div "Erase input" at bounding box center [418, 28] width 7 height 7
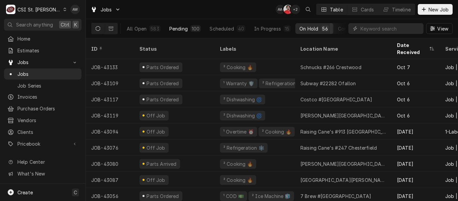
click at [177, 27] on div "Pending" at bounding box center [178, 28] width 18 height 7
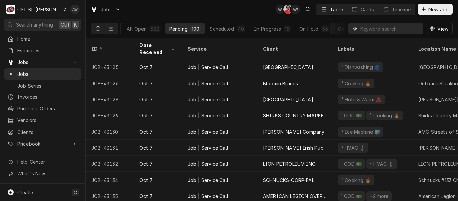
click at [373, 28] on input "Dynamic Content Wrapper" at bounding box center [390, 28] width 60 height 11
type input "e"
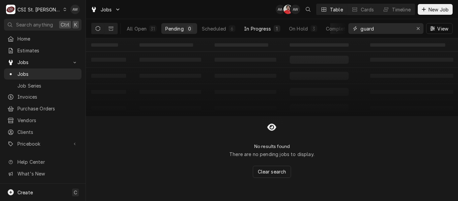
type input "guard"
click at [271, 28] on button "In Progress 1" at bounding box center [262, 28] width 44 height 11
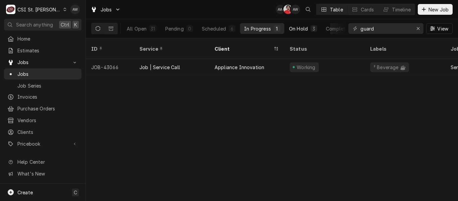
click at [296, 26] on div "On Hold" at bounding box center [298, 28] width 19 height 7
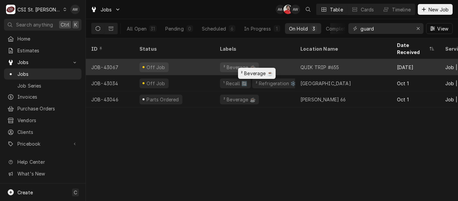
click at [291, 59] on div "² Beverage ☕️" at bounding box center [255, 67] width 80 height 16
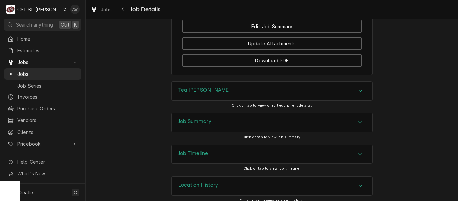
scroll to position [914, 0]
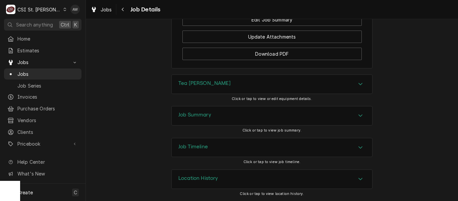
click at [255, 113] on div "Job Summary" at bounding box center [272, 115] width 200 height 19
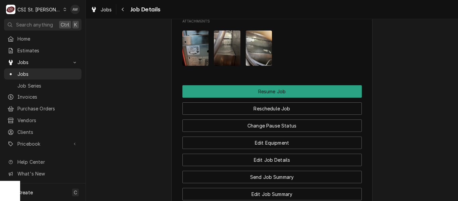
scroll to position [730, 0]
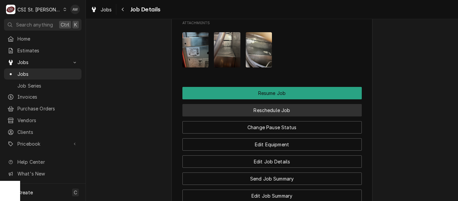
click at [224, 116] on button "Reschedule Job" at bounding box center [271, 110] width 179 height 12
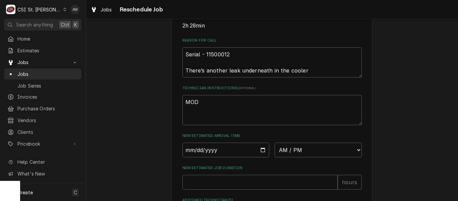
scroll to position [186, 0]
click at [184, 108] on textarea "MOD" at bounding box center [271, 109] width 179 height 30
type textarea "x"
type textarea "MOD"
type textarea "x"
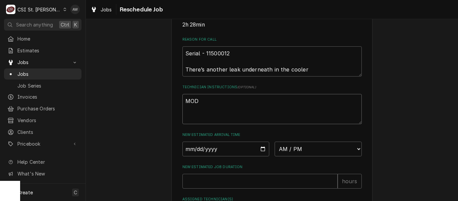
type textarea "MOD"
click at [184, 108] on textarea "MOD" at bounding box center [271, 109] width 179 height 30
type textarea "x"
type textarea "e MOD"
type textarea "x"
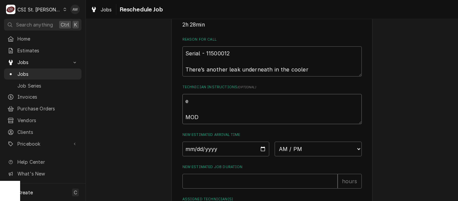
type textarea "er MOD"
type textarea "x"
type textarea "eri MOD"
type textarea "x"
type textarea "[PERSON_NAME] MOD"
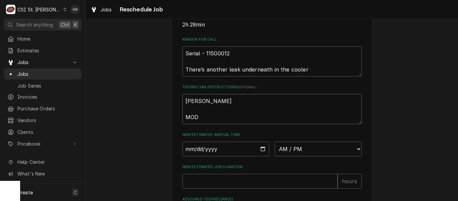
type textarea "x"
type textarea "[PERSON_NAME] MOD"
type textarea "x"
type textarea "[PERSON_NAME] MOD"
type textarea "x"
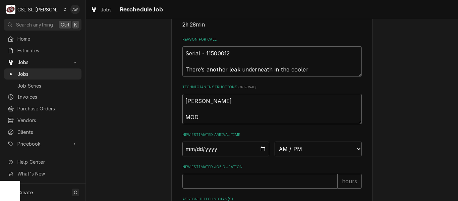
type textarea "[PERSON_NAME] MOD"
type textarea "x"
type textarea "erick h MOD"
type textarea "x"
type textarea "erick h t MOD"
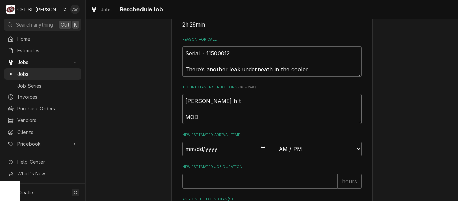
type textarea "x"
type textarea "erick h to MOD"
type textarea "x"
type textarea "erick h to MOD"
type textarea "x"
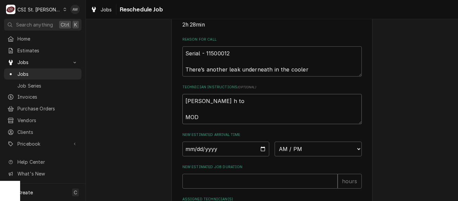
type textarea "erick h to r MOD"
type textarea "x"
type textarea "erick h to re MOD"
type textarea "x"
type textarea "erick h to ret MOD"
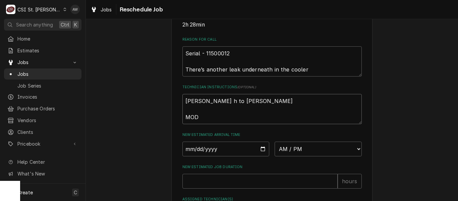
type textarea "x"
type textarea "erick h to retur MOD"
type textarea "x"
type textarea "erick h to return MOD"
type textarea "x"
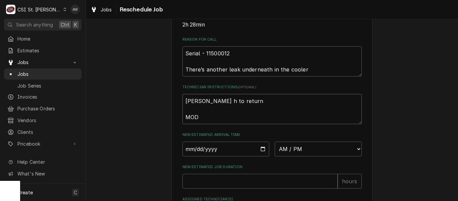
type textarea "erick h to return MOD"
type textarea "x"
type textarea "erick h to return a MOD"
type textarea "x"
type textarea "erick h to return an MOD"
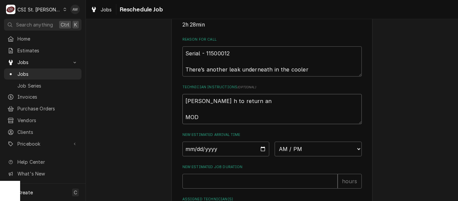
type textarea "x"
type textarea "erick h to return and MOD"
type textarea "x"
type textarea "erick h to return and MOD"
type textarea "x"
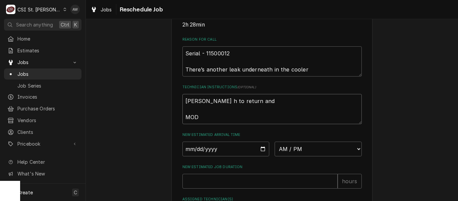
type textarea "erick h to return and t MOD"
type textarea "x"
type textarea "erick h to return and tu MOD"
type textarea "x"
type textarea "erick h to return and tur MOD"
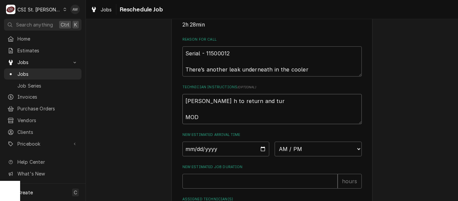
type textarea "x"
type textarea "erick h to return and turn MOD"
type textarea "x"
type textarea "erick h to return and turn MOD"
type textarea "x"
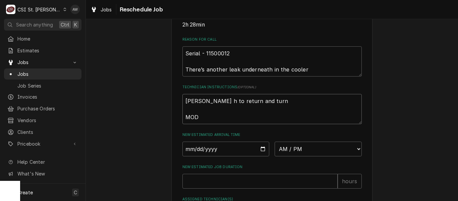
type textarea "erick h to return and turn u MOD"
type textarea "x"
type textarea "erick h to return and turn un MOD"
type textarea "x"
type textarea "erick h to return and turn uni MOD"
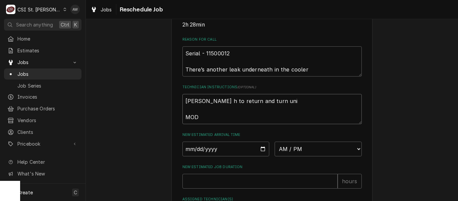
type textarea "x"
type textarea "erick h to return and turn unit MOD"
type textarea "x"
type textarea "erick h to return and turn unit MOD"
type textarea "x"
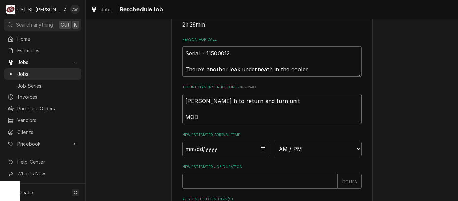
type textarea "erick h to return and turn unit b MOD"
type textarea "x"
type textarea "erick h to return and turn unit ba MOD"
type textarea "x"
type textarea "erick h to return and turn unit bak MOD"
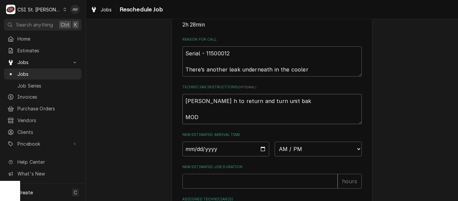
type textarea "x"
type textarea "erick h to return and turn unit ba MOD"
type textarea "x"
type textarea "erick h to return and turn unit bac MOD"
type textarea "x"
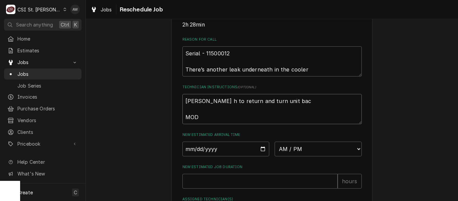
type textarea "erick h to return and turn unit back MOD"
type textarea "x"
type textarea "erick h to return and turn unit back MOD"
type textarea "x"
type textarea "erick h to return and turn unit back o MOD"
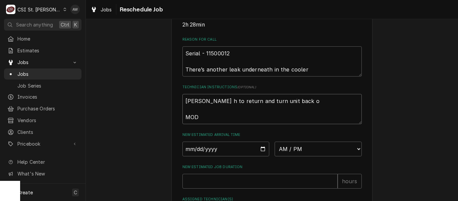
type textarea "x"
type textarea "erick h to return and turn unit back on MOD"
type textarea "x"
type textarea "erick h to return and turn unit back on MOD"
type textarea "x"
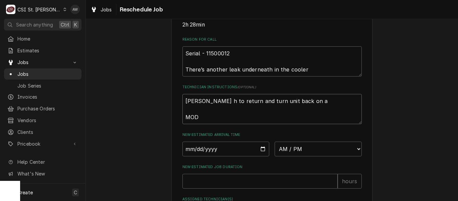
type textarea "erick h to return and turn unit back on an MOD"
type textarea "x"
type textarea "erick h to return and turn unit back on and MOD"
type textarea "x"
type textarea "erick h to return and turn unit back on and MOD"
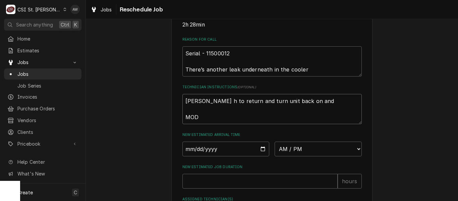
type textarea "x"
type textarea "erick h to return and turn unit back on and s MOD"
type textarea "x"
type textarea "erick h to return and turn unit back on and su MOD"
type textarea "x"
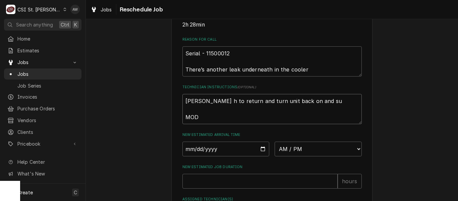
type textarea "erick h to return and turn unit back on and suc MOD"
type textarea "x"
type textarea "erick h to return and turn unit back on and suck MOD"
type textarea "x"
type textarea "erick h to return and turn unit back on and suck MOD"
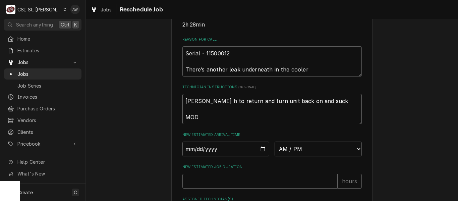
type textarea "x"
type textarea "erick h to return and turn unit back on and suck o MOD"
type textarea "x"
type textarea "erick h to return and turn unit back on and suck ou MOD"
type textarea "x"
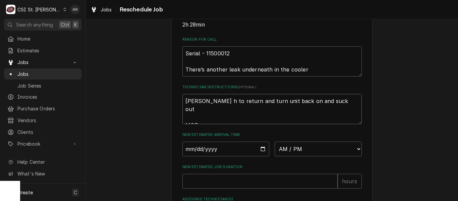
type textarea "erick h to return and turn unit back on and suck out MOD"
type textarea "x"
type textarea "erick h to return and turn unit back on and suck out t MOD"
type textarea "x"
type textarea "erick h to return and turn unit back on and suck out th MOD"
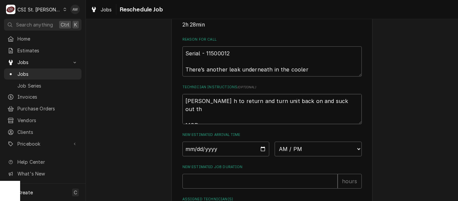
type textarea "x"
type textarea "erick h to return and turn unit back on and suck out the MOD"
type textarea "x"
type textarea "erick h to return and turn unit back on and suck out the MOD"
type textarea "x"
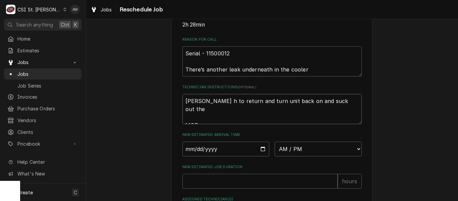
type textarea "erick h to return and turn unit back on and suck out the d MOD"
type textarea "x"
type textarea "erick h to return and turn unit back on and suck out the dr MOD"
type textarea "x"
type textarea "erick h to return and turn unit back on and suck out the dra MOD"
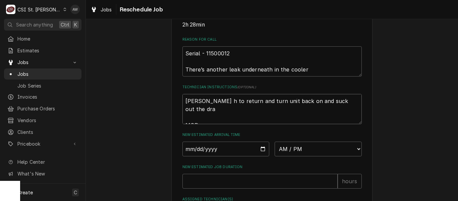
type textarea "x"
type textarea "erick h to return and turn unit back on and suck out the drai MOD"
type textarea "x"
type textarea "erick h to return and turn unit back on and suck out the drain MOD"
type textarea "x"
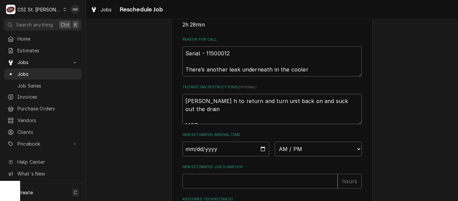
type textarea "erick h to return and turn unit back on and suck out the drain MOD"
type textarea "x"
type textarea "erick h to return and turn unit back on and suck out the drain f MOD"
type textarea "x"
type textarea "erick h to return and turn unit back on and suck out the drain fo MOD"
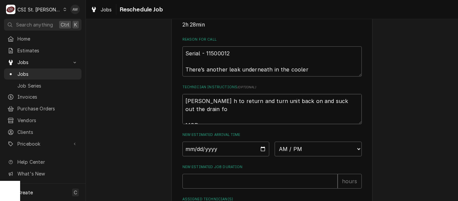
type textarea "x"
type textarea "erick h to return and turn unit back on and suck out the drain for MOD"
type textarea "x"
type textarea "erick h to return and turn unit back on and suck out the drain for t MOD"
type textarea "x"
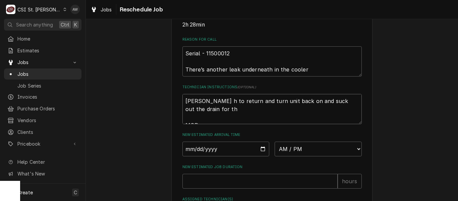
type textarea "erick h to return and turn unit back on and suck out the drain for th MOD"
type textarea "x"
type textarea "erick h to return and turn unit back on and suck out the drain for th e MOD"
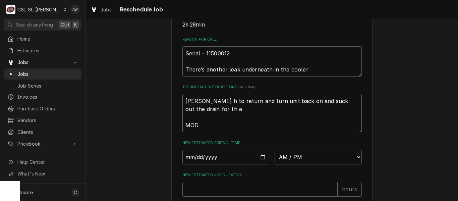
type textarea "x"
type textarea "erick h to return and turn unit back on and suck out the drain for th ec MOD"
type textarea "x"
type textarea "erick h to return and turn unit back on and suck out the drain for th eco MOD"
type textarea "x"
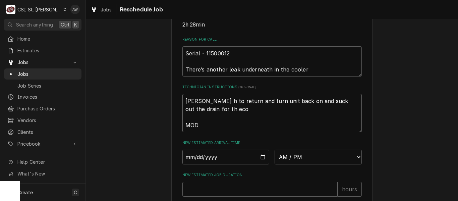
type textarea "erick h to return and turn unit back on and suck out the drain for th ecoo MOD"
type textarea "x"
type textarea "erick h to return and turn unit back on and suck out the drain for th ecool MOD"
type textarea "x"
type textarea "erick h to return and turn unit back on and suck out the drain for th ecoole MOD"
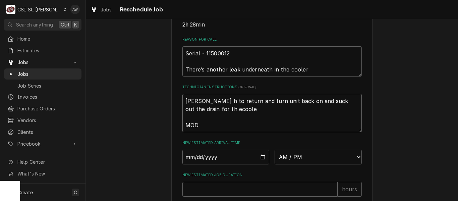
type textarea "x"
type textarea "erick h to return and turn unit back on and suck out the drain for th ecooler M…"
type textarea "x"
type textarea "erick h to return and turn unit back on and suck out the drain for th ecooler. …"
type textarea "x"
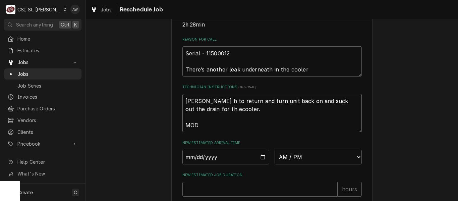
type textarea "erick h to return and turn unit back on and suck out the drain for th ecooler. …"
type textarea "x"
type textarea "erick h to return and turn unit back on and suck out the drain for th ecooler. …"
type textarea "x"
type textarea "erick h to return and turn unit back on and suck out the drain for th ecooler M…"
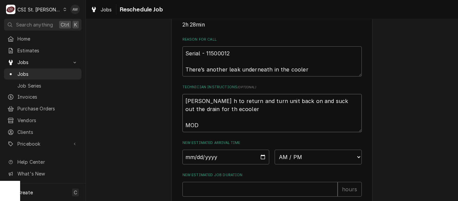
type textarea "x"
type textarea "erick h to return and turn unit back on and suck out the drain for th ecoole MOD"
type textarea "x"
type textarea "erick h to return and turn unit back on and suck out the drain for th ecool MOD"
type textarea "x"
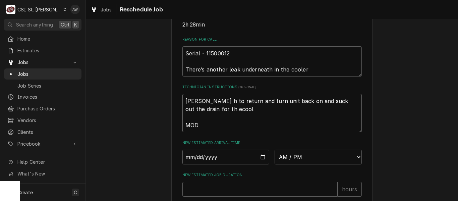
type textarea "erick h to return and turn unit back on and suck out the drain for th ecoo MOD"
type textarea "x"
type textarea "erick h to return and turn unit back on and suck out the drain for th eco MOD"
type textarea "x"
type textarea "erick h to return and turn unit back on and suck out the drain for th ec MOD"
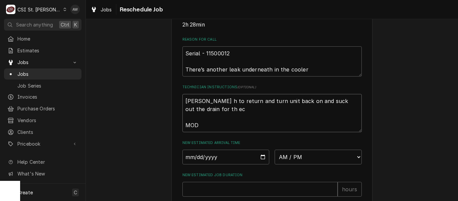
type textarea "x"
type textarea "erick h to return and turn unit back on and suck out the drain for th e MOD"
type textarea "x"
type textarea "erick h to return and turn unit back on and suck out the drain for th MOD"
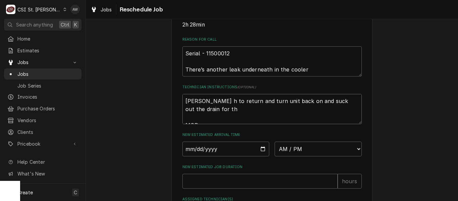
type textarea "x"
type textarea "erick h to return and turn unit back on and suck out the drain for th MOD"
type textarea "x"
type textarea "erick h to return and turn unit back on and suck out the drain for the MOD"
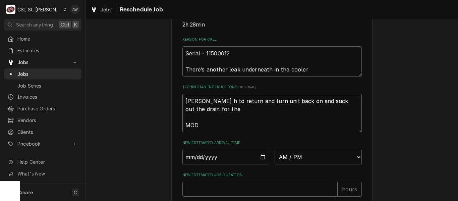
type textarea "x"
type textarea "erick h to return and turn unit back on and suck out the drain for the MOD"
type textarea "x"
type textarea "erick h to return and turn unit back on and suck out the drain for the c MOD"
type textarea "x"
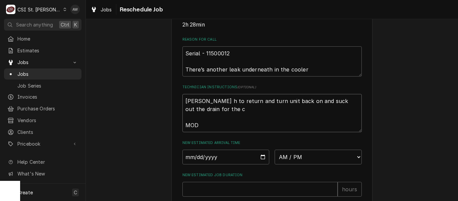
type textarea "erick h to return and turn unit back on and suck out the drain for the co MOD"
type textarea "x"
type textarea "erick h to return and turn unit back on and suck out the drain for the coo MOD"
type textarea "x"
type textarea "erick h to return and turn unit back on and suck out the drain for the cool MOD"
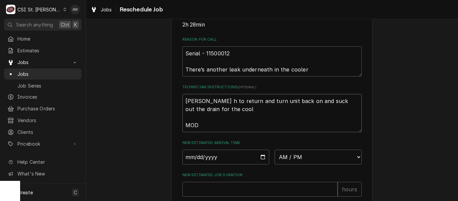
type textarea "x"
type textarea "erick h to return and turn unit back on and suck out the drain for the coole MOD"
type textarea "x"
type textarea "erick h to return and turn unit back on and suck out the drain for the cooler M…"
type textarea "x"
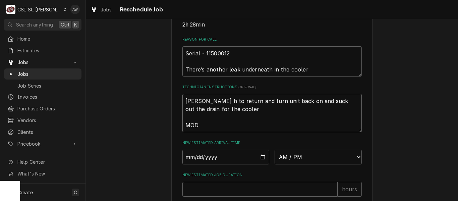
type textarea "erick h to return and turn unit back on and suck out the drain for the cooler. …"
type textarea "x"
type textarea "erick h to return and turn unit back on and suck out the drain for the cooler. …"
type textarea "x"
type textarea "erick h to return and turn unit back on and suck out the drain for the cooler. …"
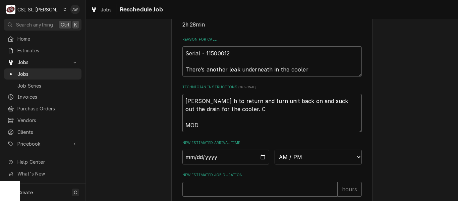
type textarea "x"
type textarea "erick h to return and turn unit back on and suck out the drain for the cooler. …"
click at [184, 108] on textarea "erick h to return and turn unit back on and suck out the drain for the cooler. …" at bounding box center [271, 113] width 179 height 38
click at [198, 109] on textarea "Erick h to return and turn unit back on and suck out the drain for the cooler. …" at bounding box center [271, 113] width 179 height 38
click at [290, 118] on textarea "Erick H to return and turn unit back on and suck out the drain for the cooler. …" at bounding box center [271, 113] width 179 height 38
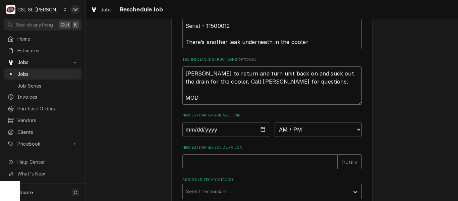
scroll to position [214, 0]
click at [291, 135] on select "AM / PM 6:00 AM 6:15 AM 6:30 AM 6:45 AM 7:00 AM 7:15 AM 7:30 AM 7:45 AM 8:00 AM…" at bounding box center [318, 129] width 87 height 15
click at [275, 129] on select "AM / PM 6:00 AM 6:15 AM 6:30 AM 6:45 AM 7:00 AM 7:15 AM 7:30 AM 7:45 AM 8:00 AM…" at bounding box center [318, 129] width 87 height 15
click at [259, 136] on input "Date" at bounding box center [225, 129] width 87 height 15
click at [228, 169] on input "New Estimated Job Duration" at bounding box center [259, 161] width 155 height 15
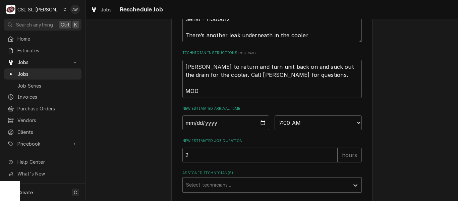
scroll to position [223, 0]
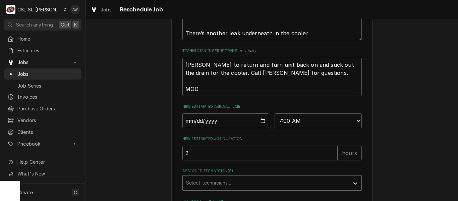
click at [227, 189] on div "Assigned Technician(s)" at bounding box center [266, 183] width 160 height 12
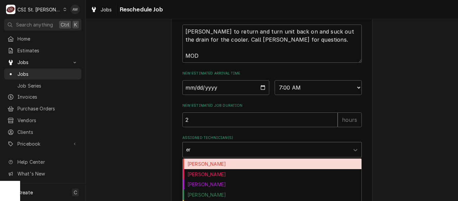
scroll to position [261, 0]
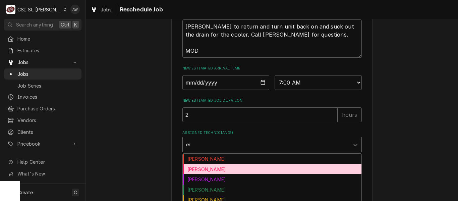
click at [215, 174] on div "Erick Hudgens" at bounding box center [272, 169] width 179 height 10
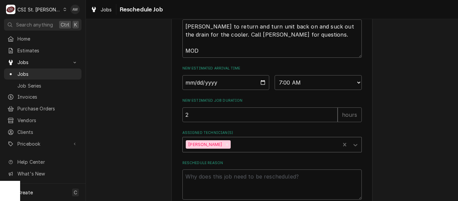
scroll to position [308, 0]
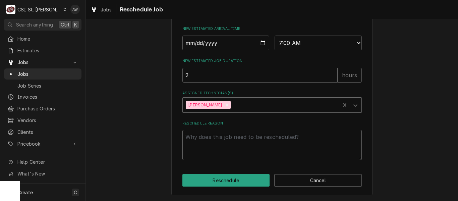
click at [209, 144] on textarea "Reschedule Reason" at bounding box center [271, 145] width 179 height 30
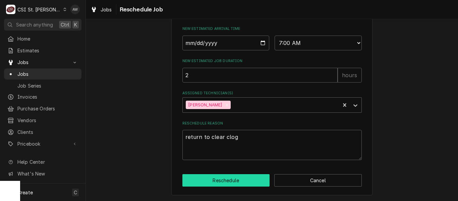
click at [216, 182] on button "Reschedule" at bounding box center [226, 180] width 88 height 12
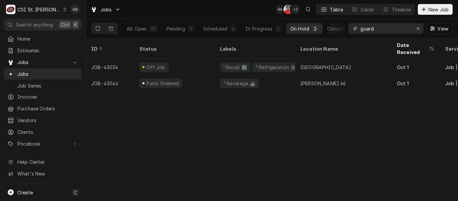
drag, startPoint x: 387, startPoint y: 27, endPoint x: 318, endPoint y: 11, distance: 71.2
click at [318, 11] on div "Jobs AW NF + 2 Table Cards Timeline New Job All Open 30 Pending 0 Scheduled 6 I…" at bounding box center [272, 19] width 372 height 38
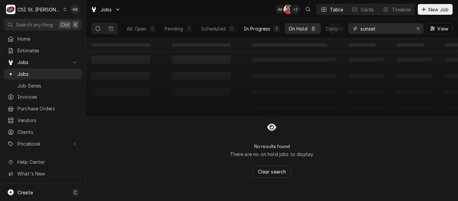
type input "sunset"
click at [268, 28] on div "In Progress" at bounding box center [257, 28] width 27 height 7
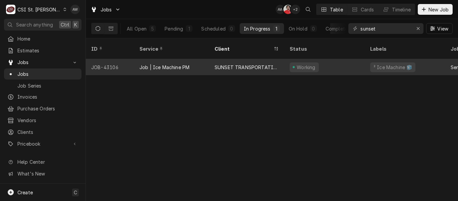
click at [270, 64] on div "SUNSET TRANSPORTATION" at bounding box center [247, 67] width 64 height 7
